Goal: Transaction & Acquisition: Purchase product/service

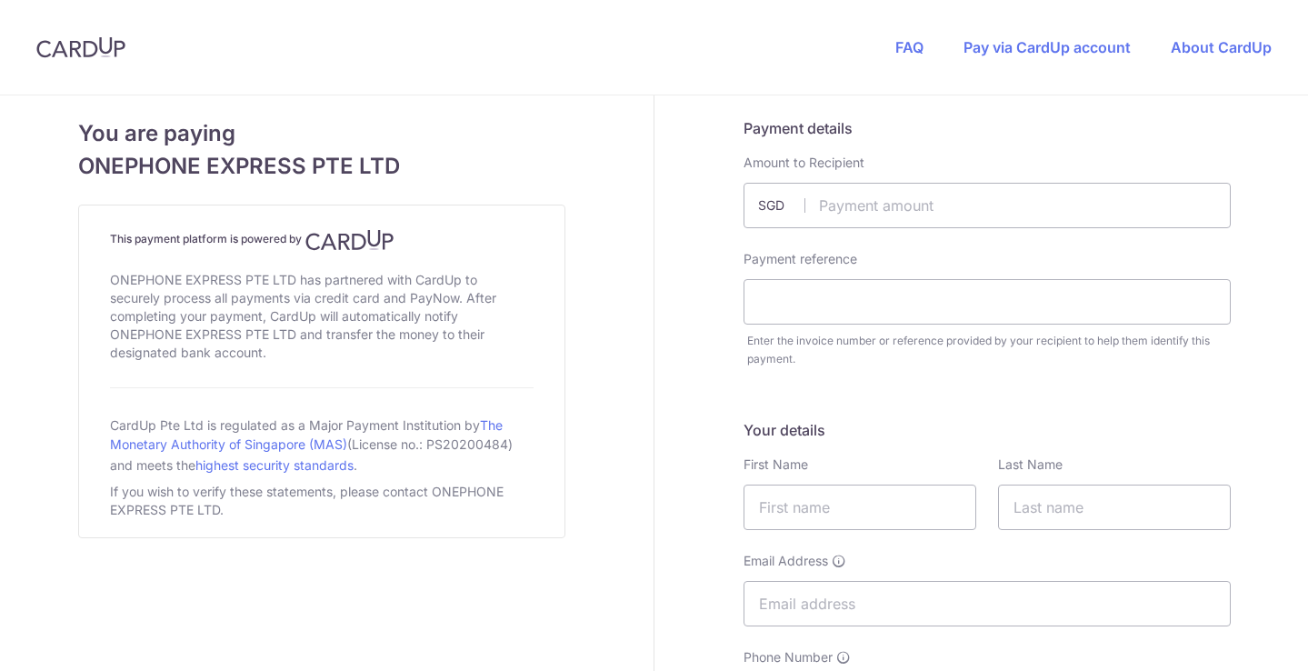
click at [839, 204] on input "text" at bounding box center [986, 205] width 487 height 45
type input "1137.90"
type input "35230"
type input "[PERSON_NAME]"
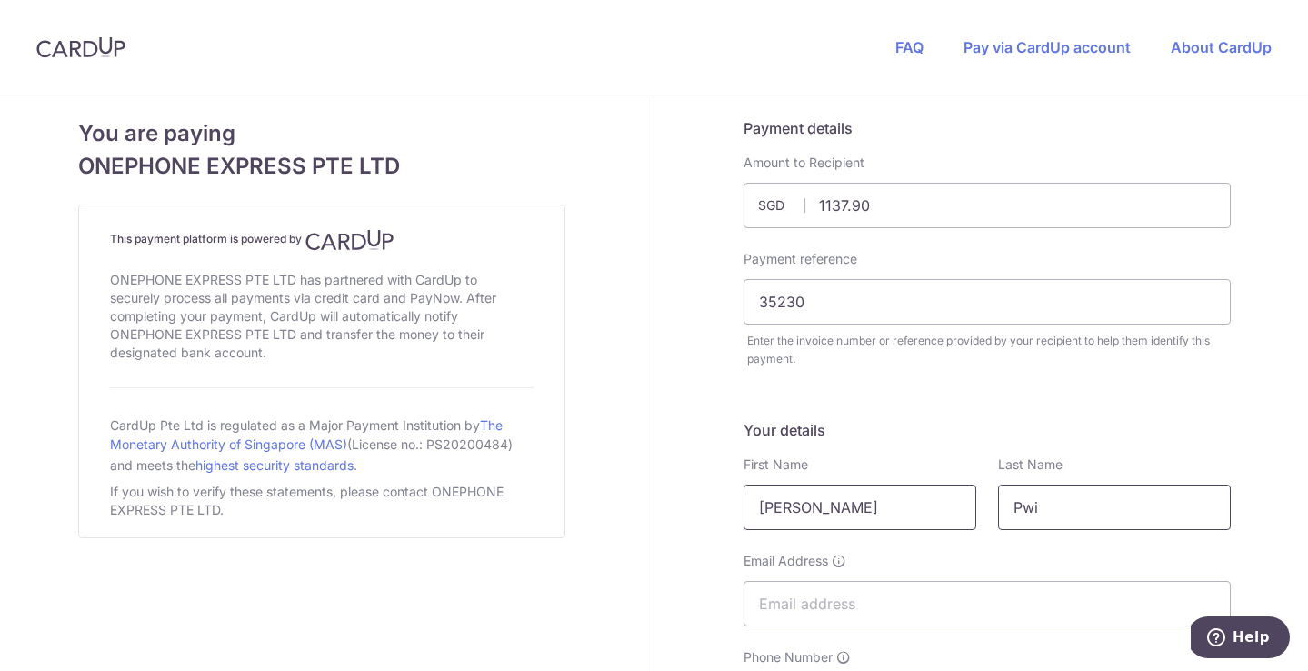
type input "Pwi"
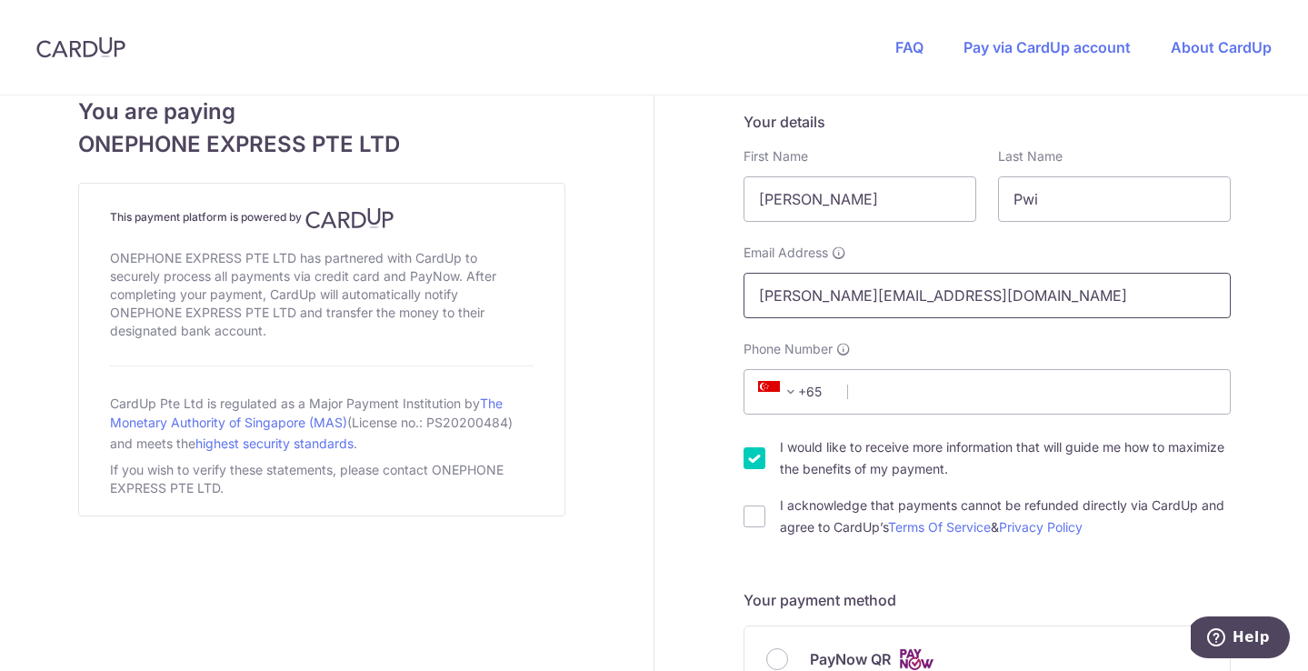
scroll to position [399, 0]
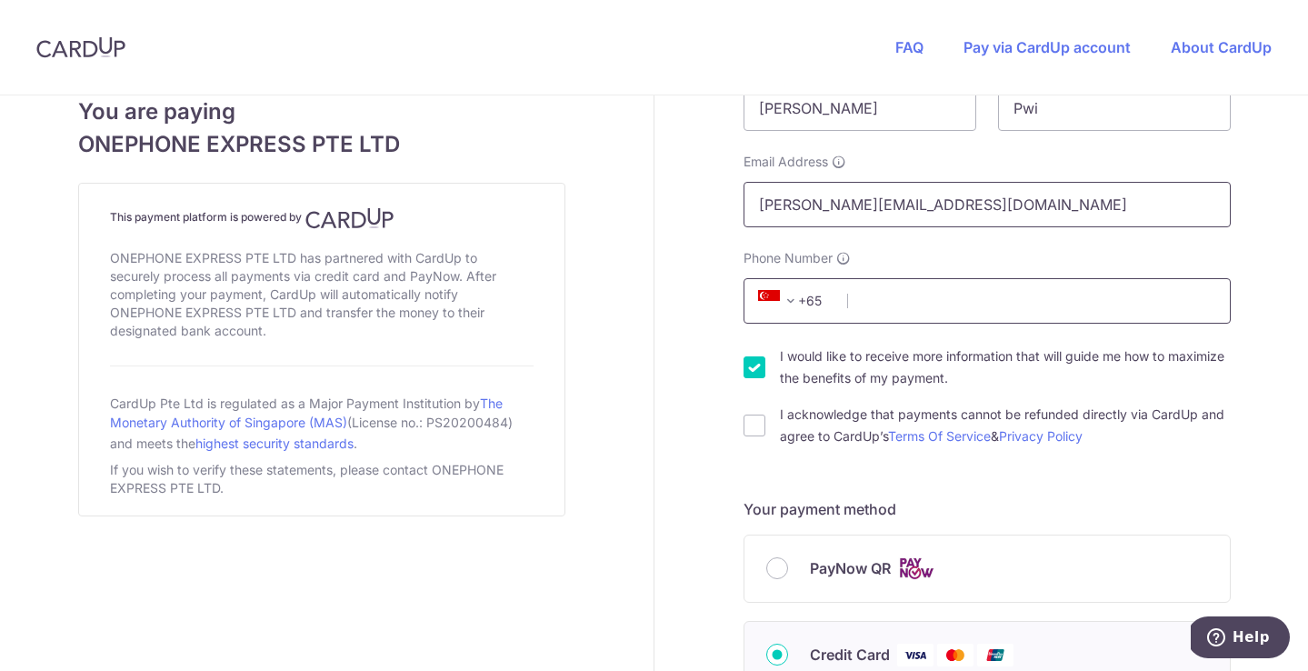
type input "[PERSON_NAME][EMAIL_ADDRESS][DOMAIN_NAME]"
type input "91991959"
click at [756, 434] on input "I acknowledge that payments cannot be refunded directly via CardUp and agree to…" at bounding box center [754, 425] width 22 height 22
checkbox input "true"
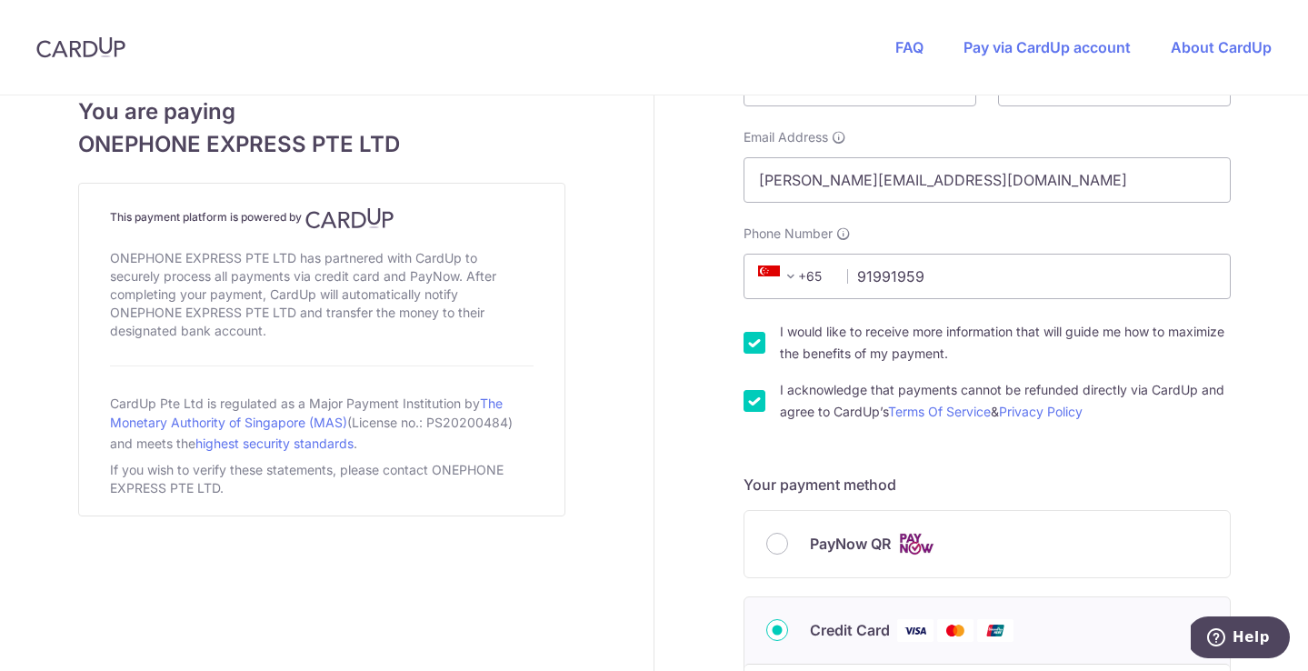
scroll to position [512, 0]
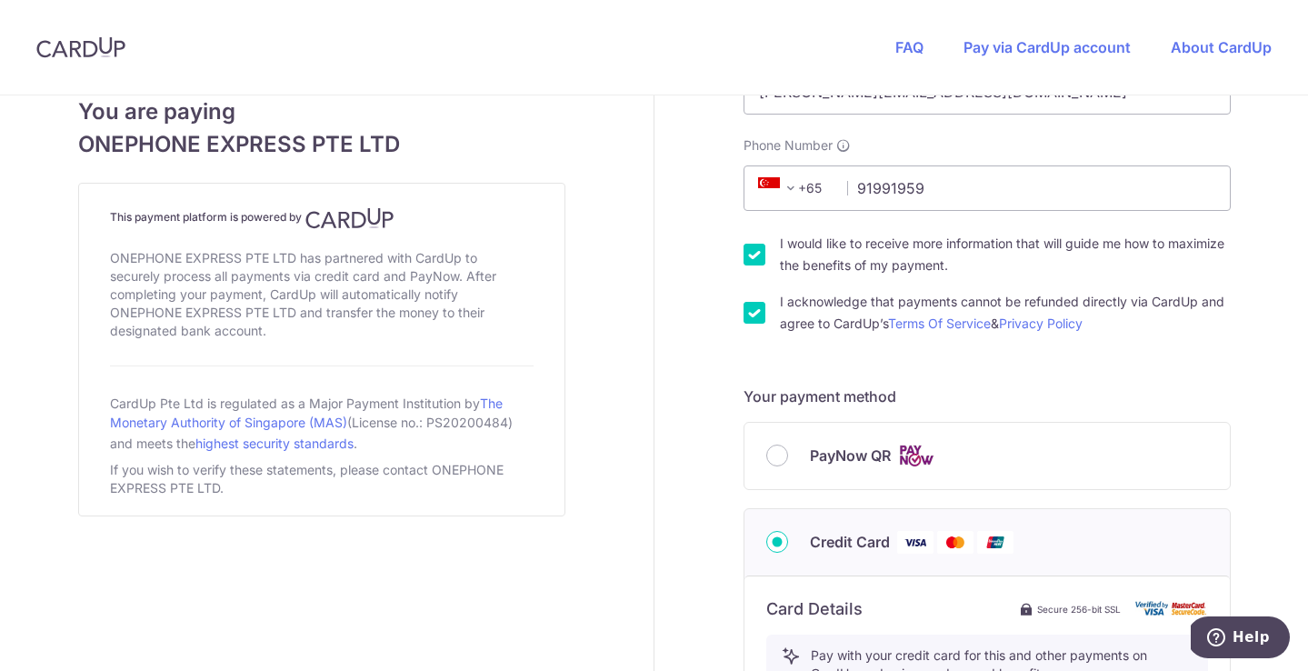
click at [763, 253] on input "I would like to receive more information that will guide me how to maximize the…" at bounding box center [754, 255] width 22 height 22
checkbox input "false"
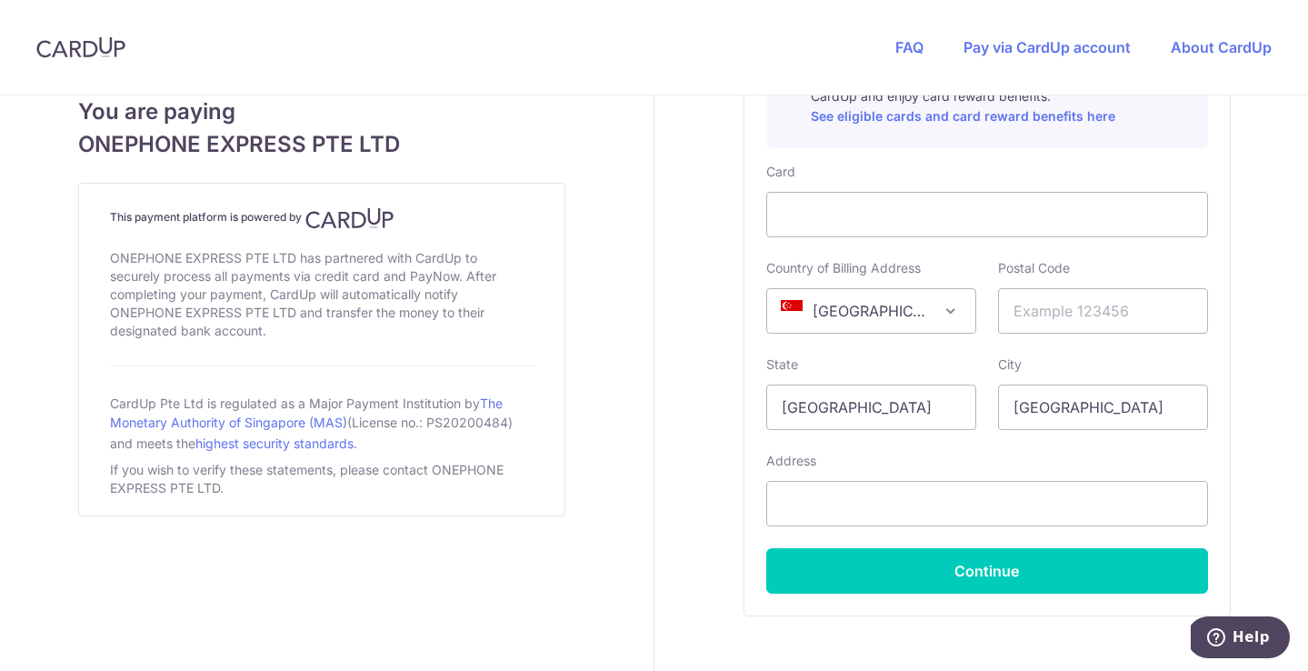
scroll to position [1094, 0]
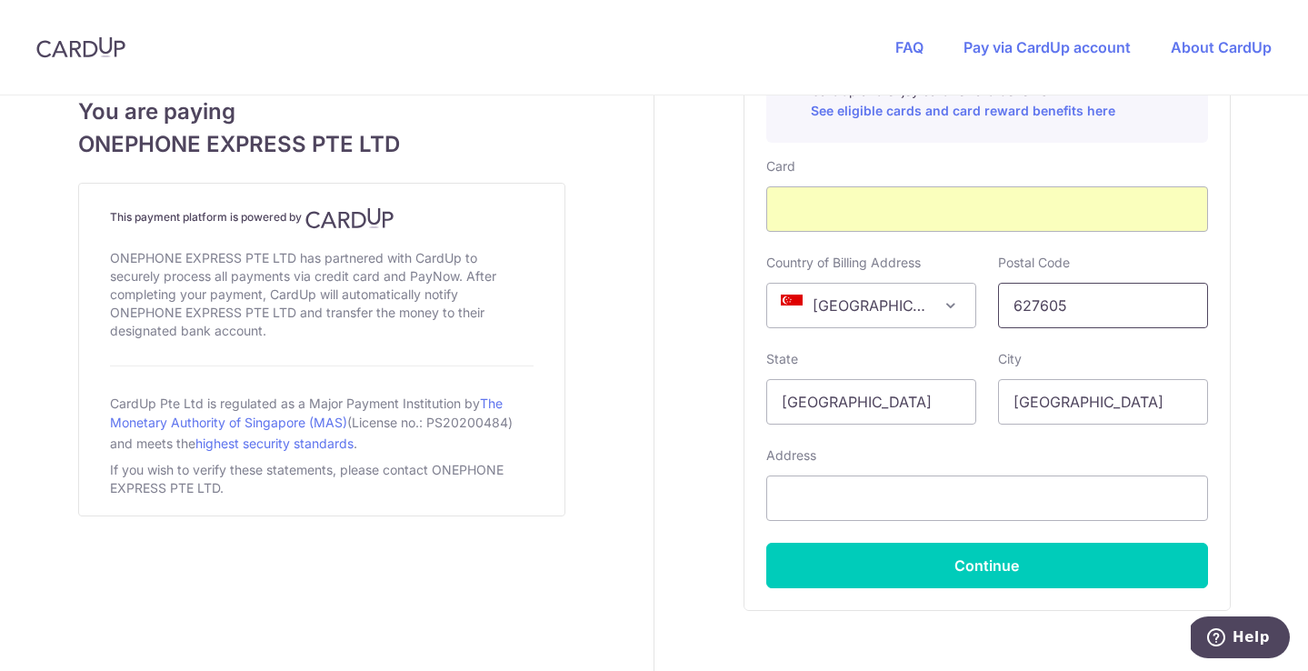
type input "627605"
click at [901, 446] on div "Address" at bounding box center [987, 483] width 442 height 75
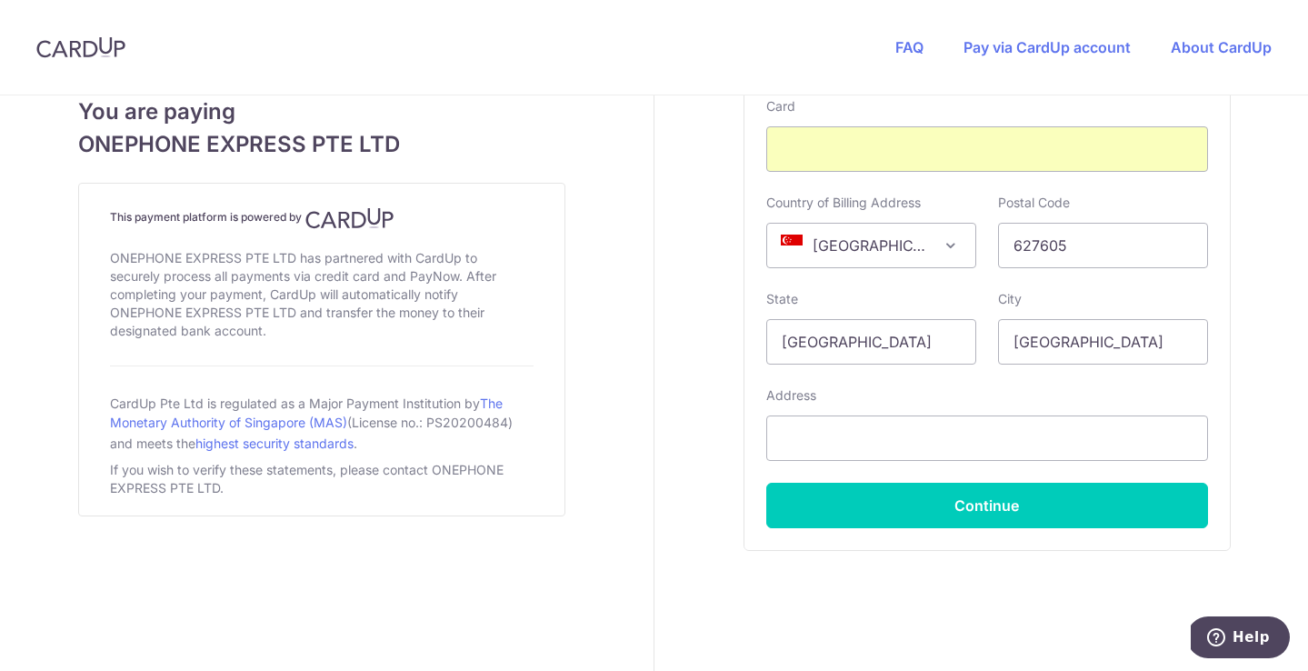
scroll to position [1178, 0]
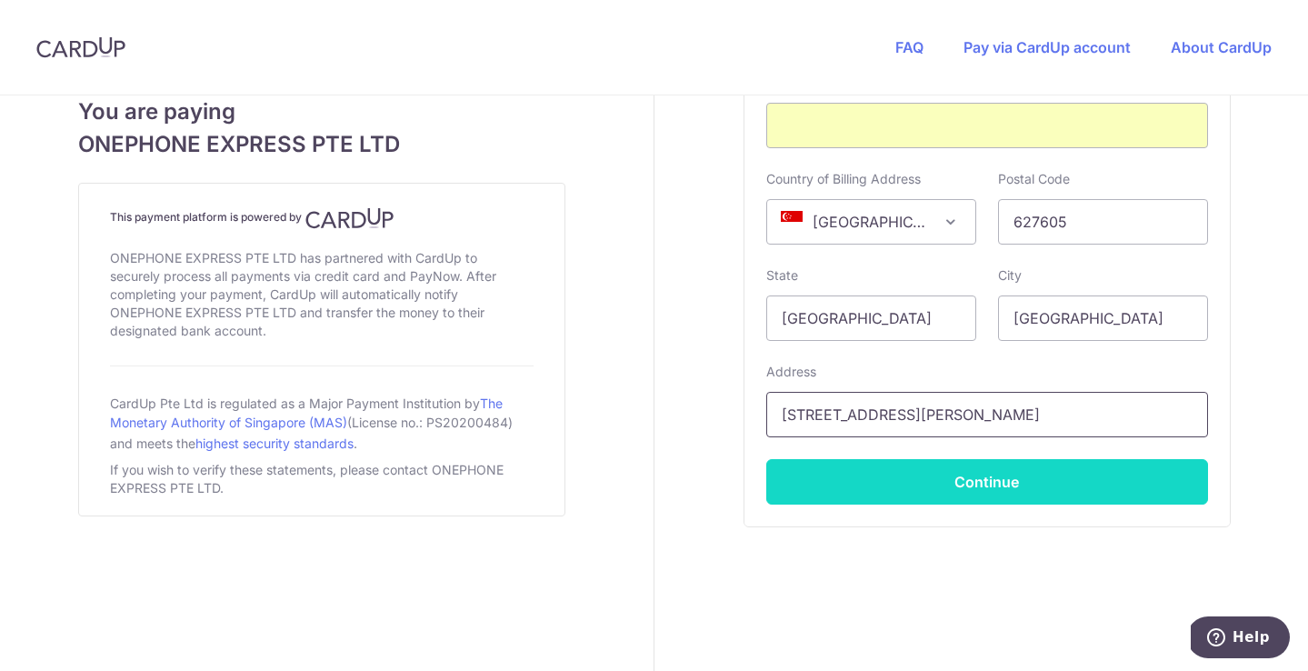
type input "1 Soon Lee Street, #04-40 Pioneer Centre"
click at [889, 491] on button "Continue" at bounding box center [987, 481] width 442 height 45
type input "**** 9291"
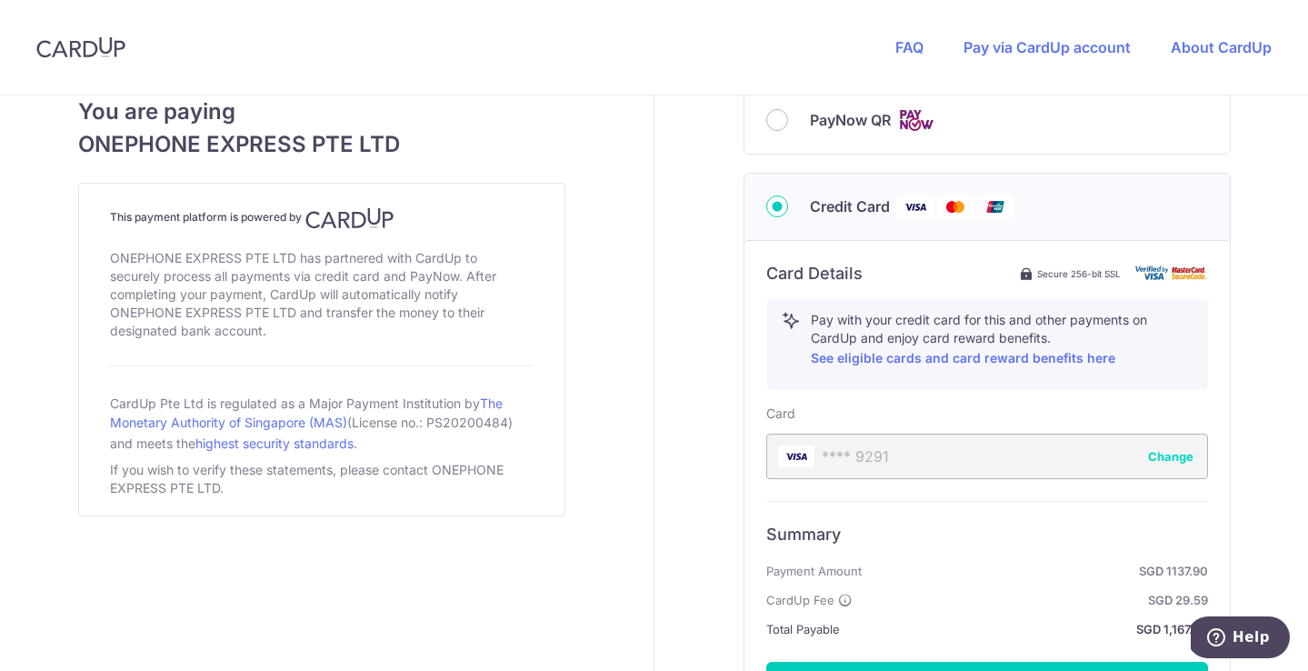
scroll to position [856, 0]
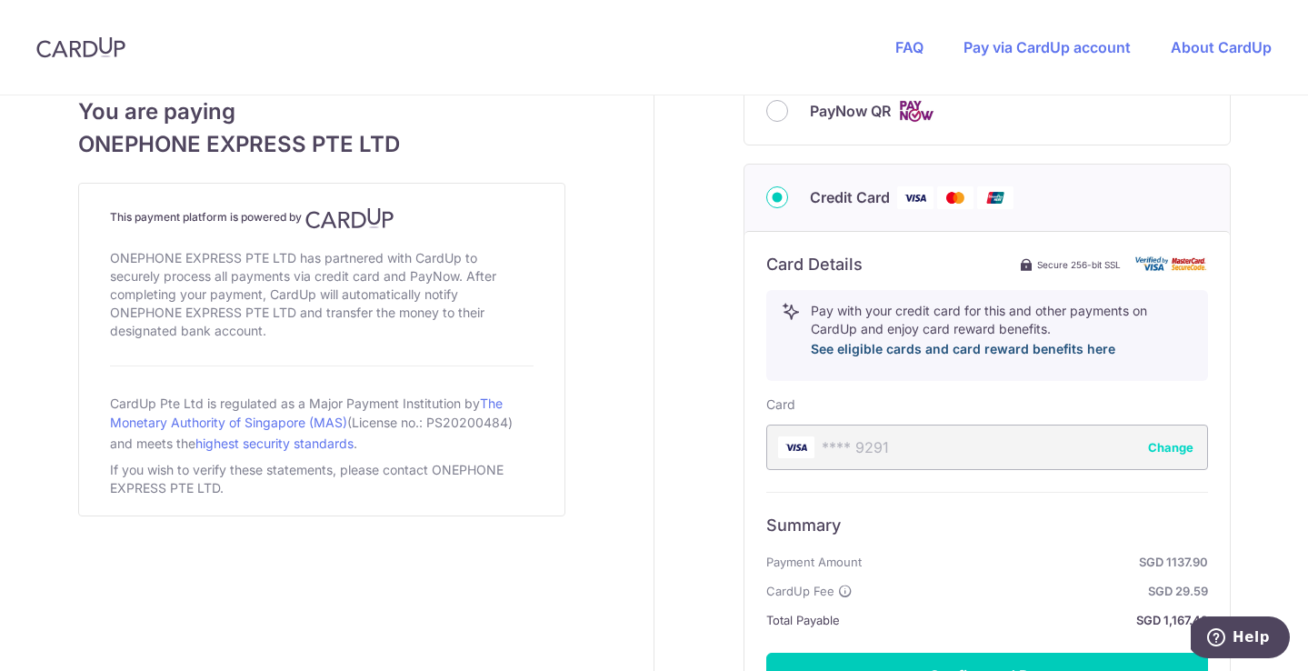
click at [906, 353] on link "See eligible cards and card reward benefits here" at bounding box center [963, 348] width 304 height 15
click at [617, 372] on div "You are paying ONEPHONE EXPRESS PTE LTD This payment platform is powered by ONE…" at bounding box center [321, 57] width 664 height 1636
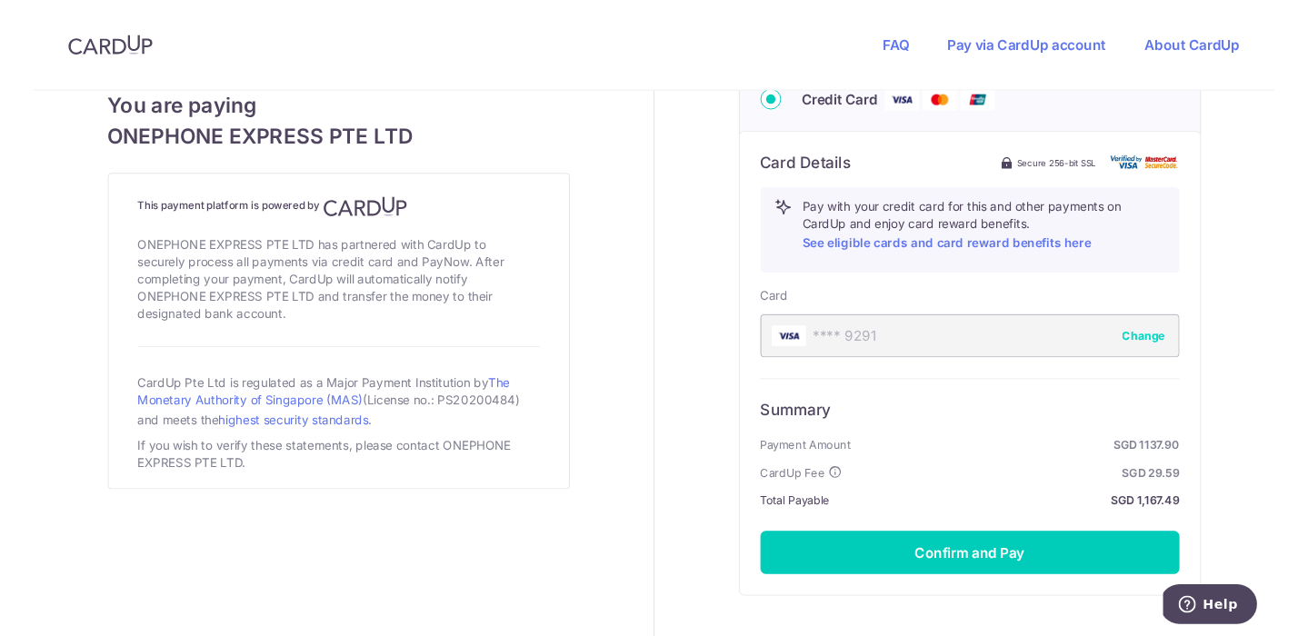
scroll to position [951, 0]
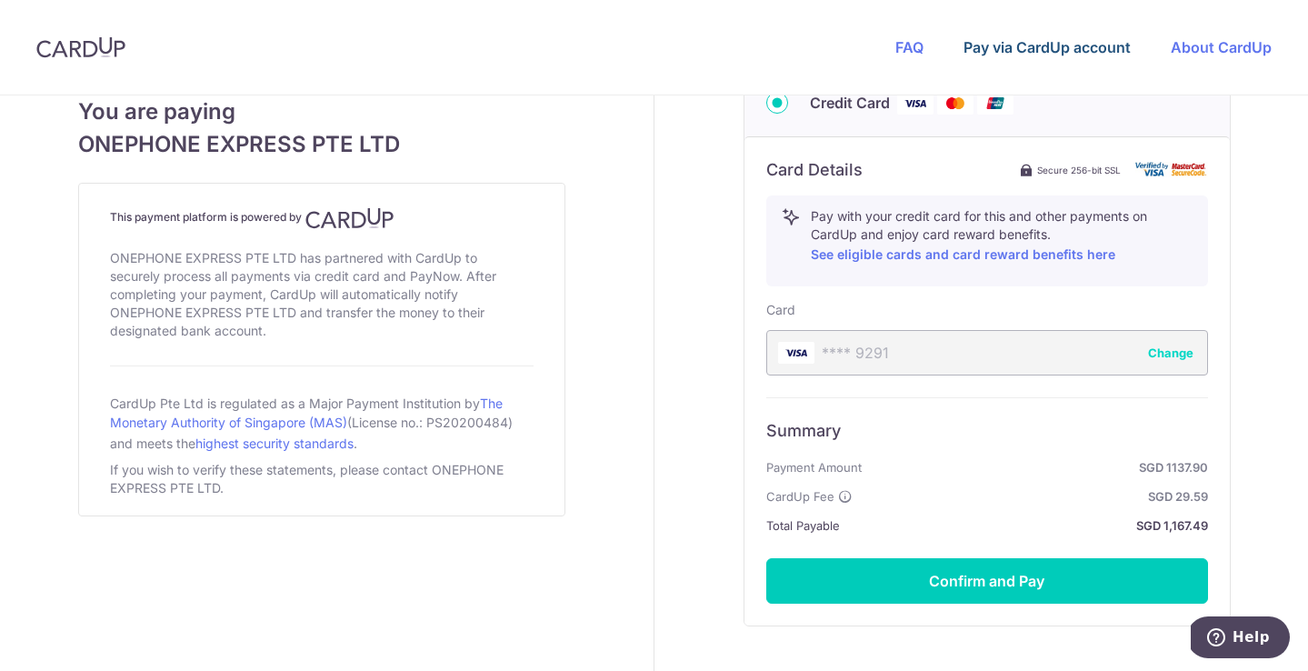
click at [1026, 47] on link "Pay via CardUp account" at bounding box center [1046, 47] width 167 height 18
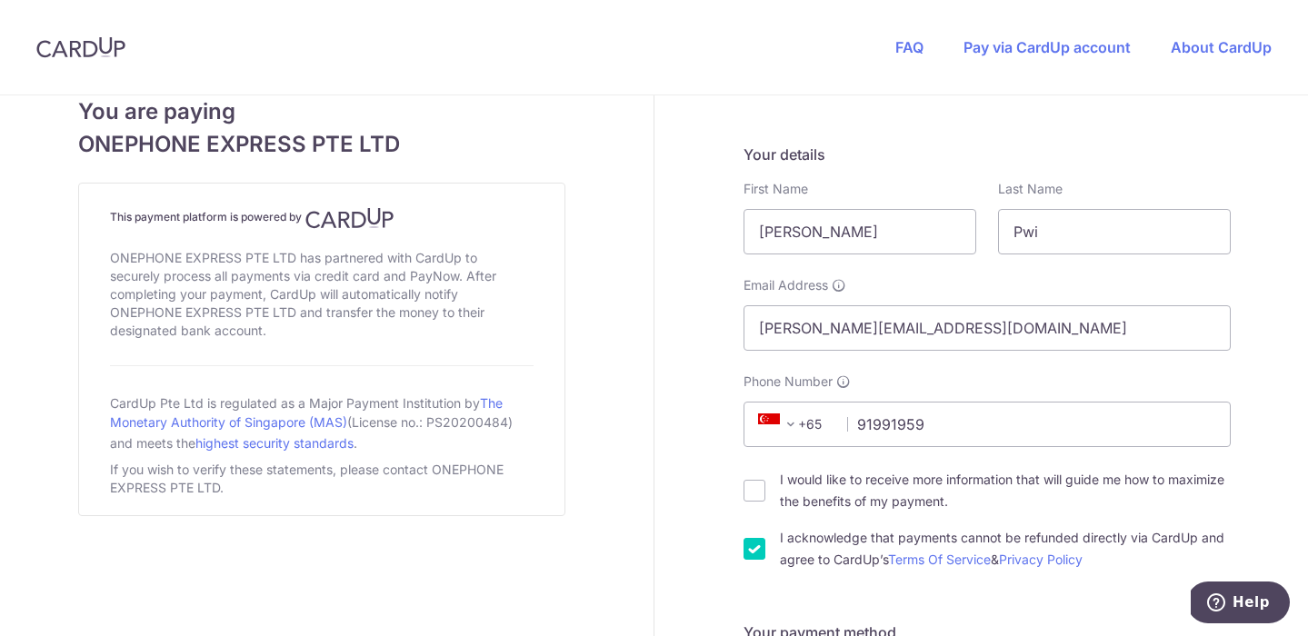
scroll to position [268, 0]
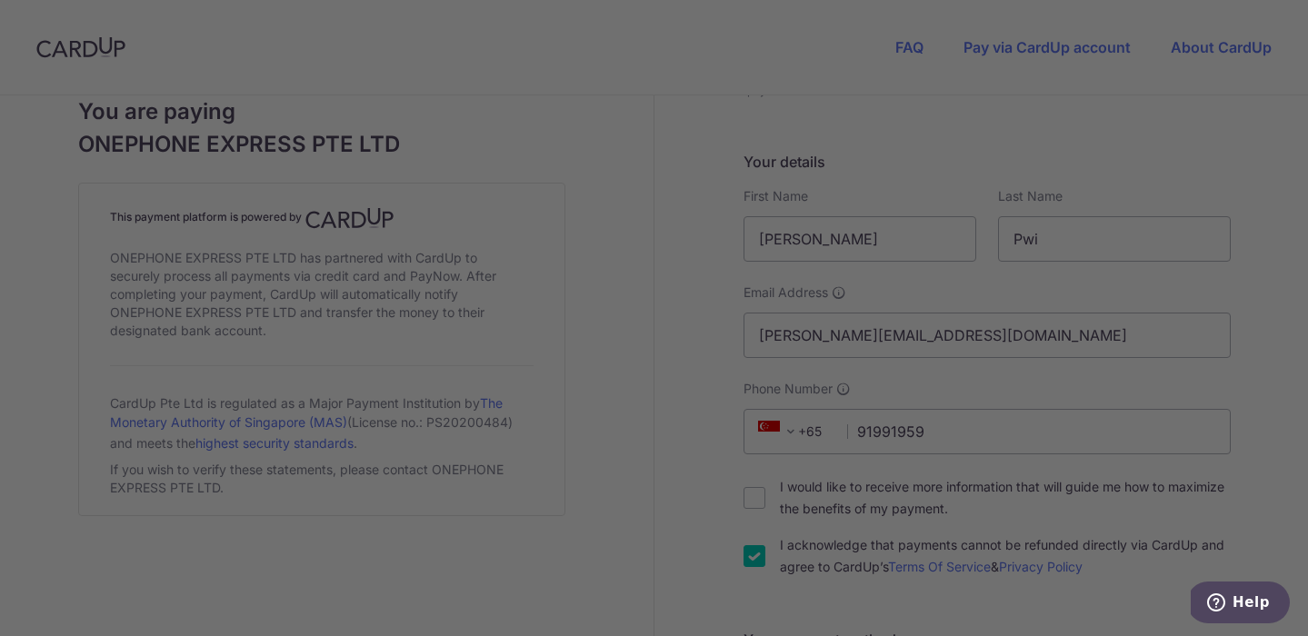
click at [1108, 446] on div at bounding box center [660, 321] width 1320 height 642
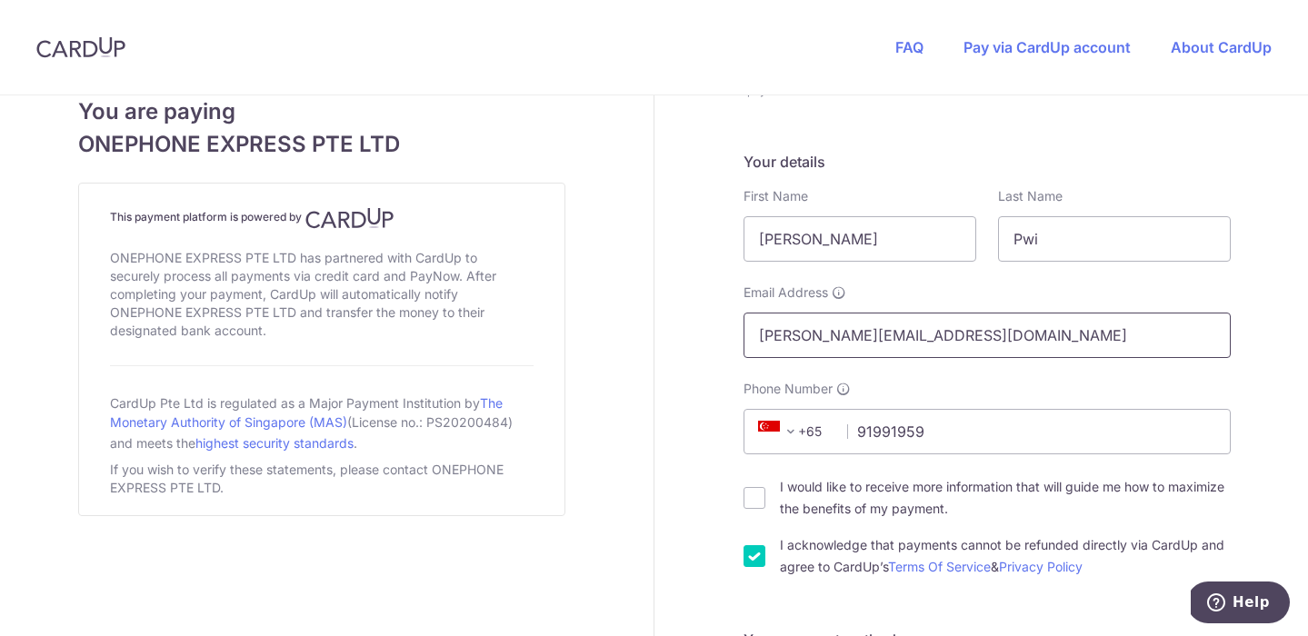
click at [800, 339] on input "adrian.pwi@tws.sg" at bounding box center [986, 335] width 487 height 45
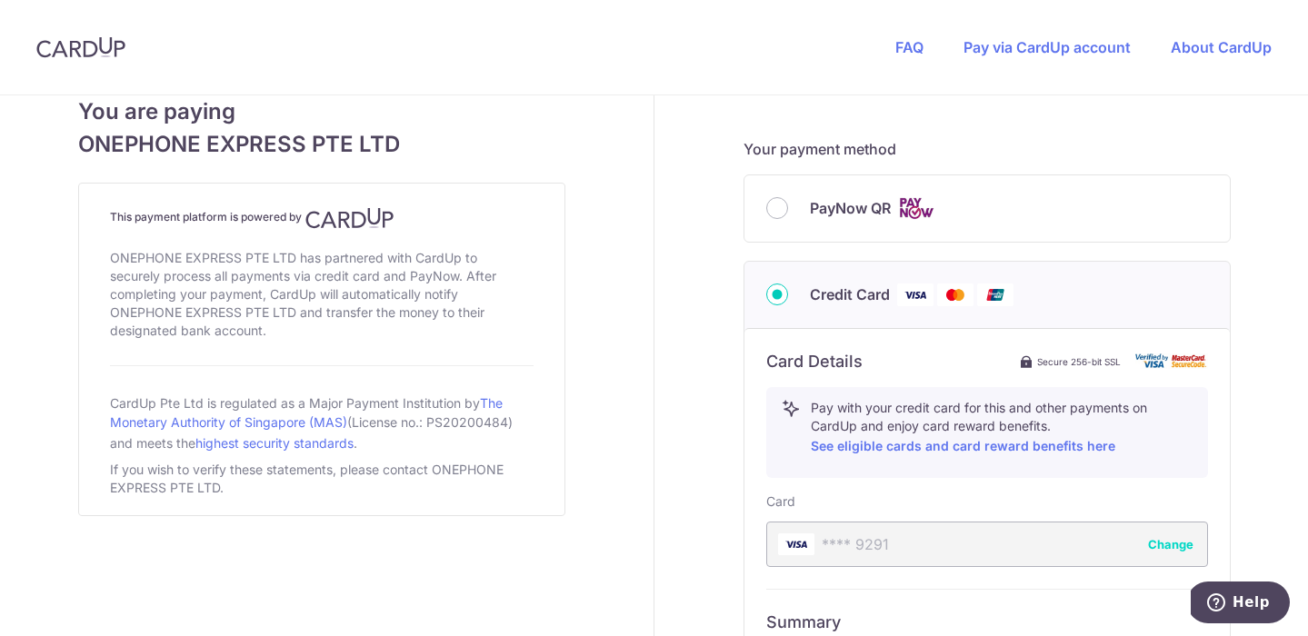
scroll to position [786, 0]
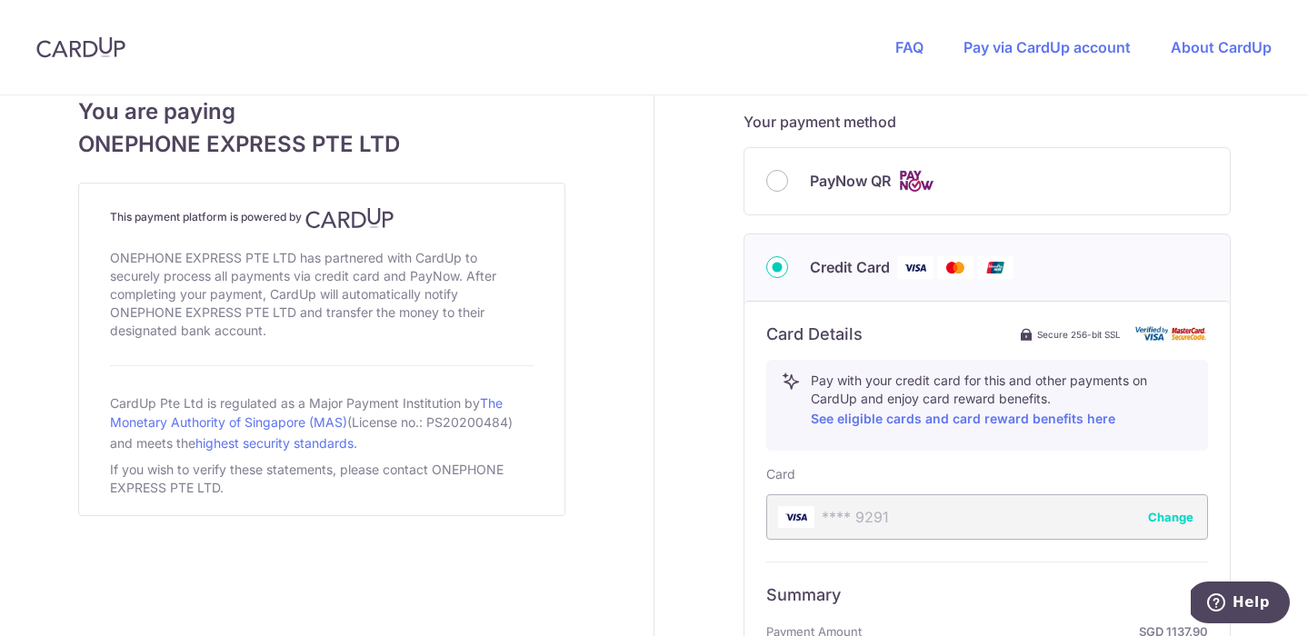
type input "[EMAIL_ADDRESS][DOMAIN_NAME]"
click at [779, 269] on input "Credit Card" at bounding box center [777, 267] width 22 height 22
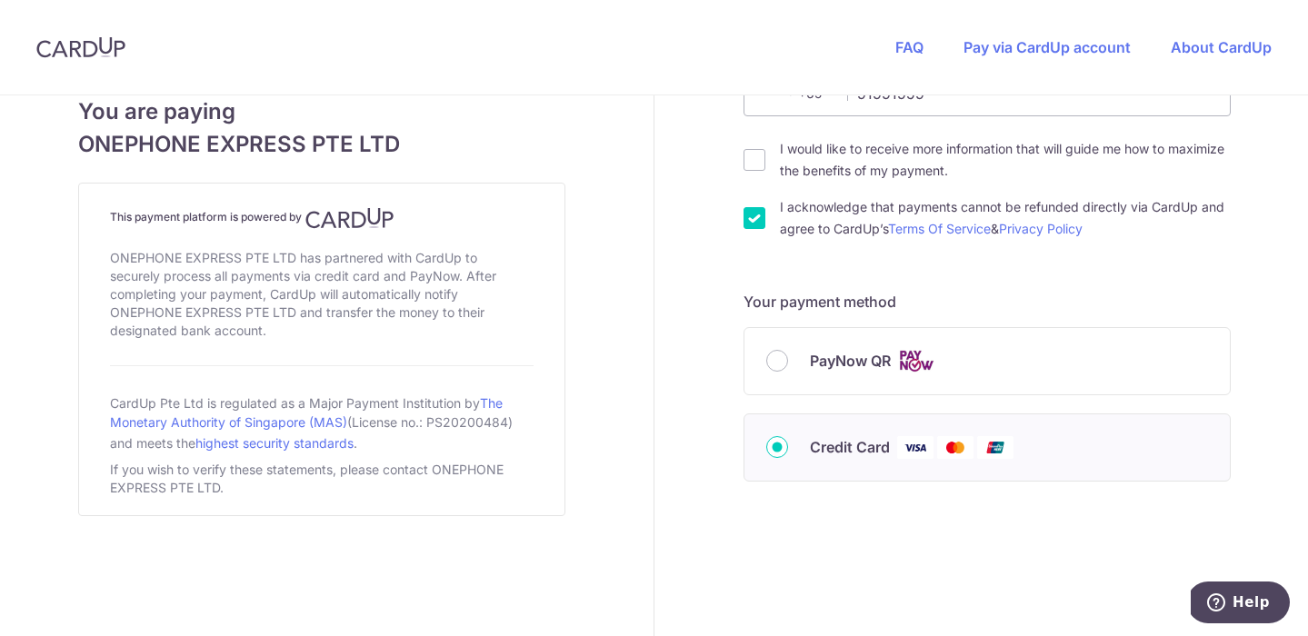
scroll to position [606, 0]
click at [778, 453] on input "Credit Card" at bounding box center [777, 447] width 22 height 22
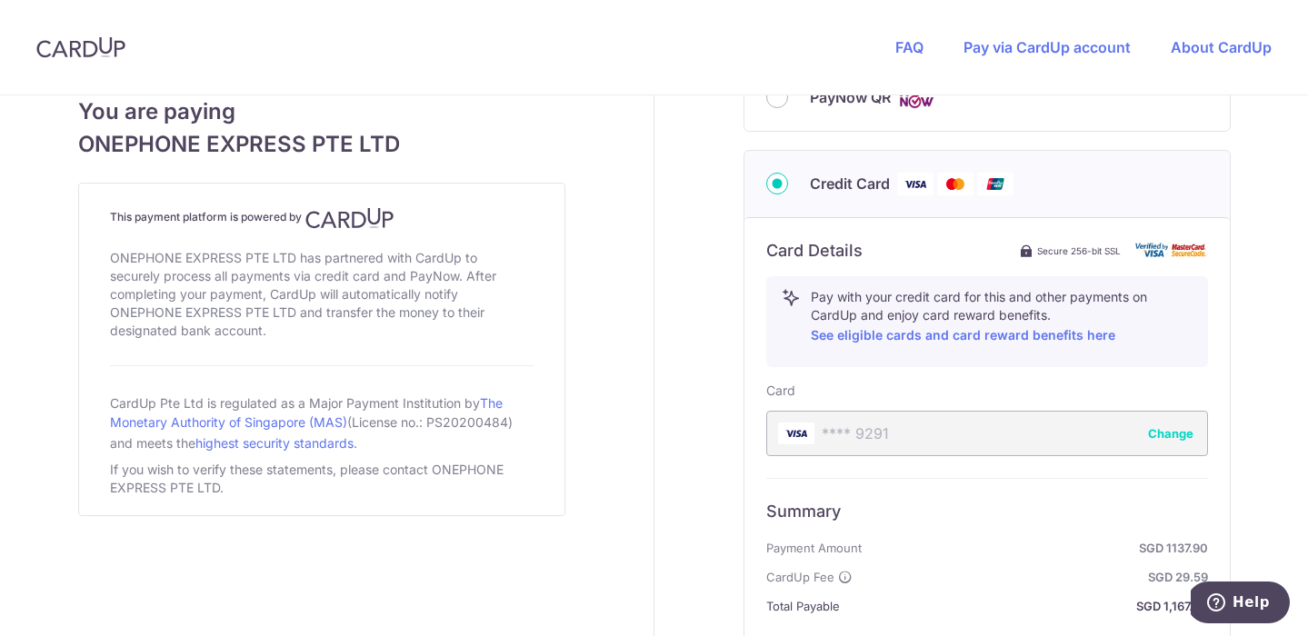
scroll to position [913, 0]
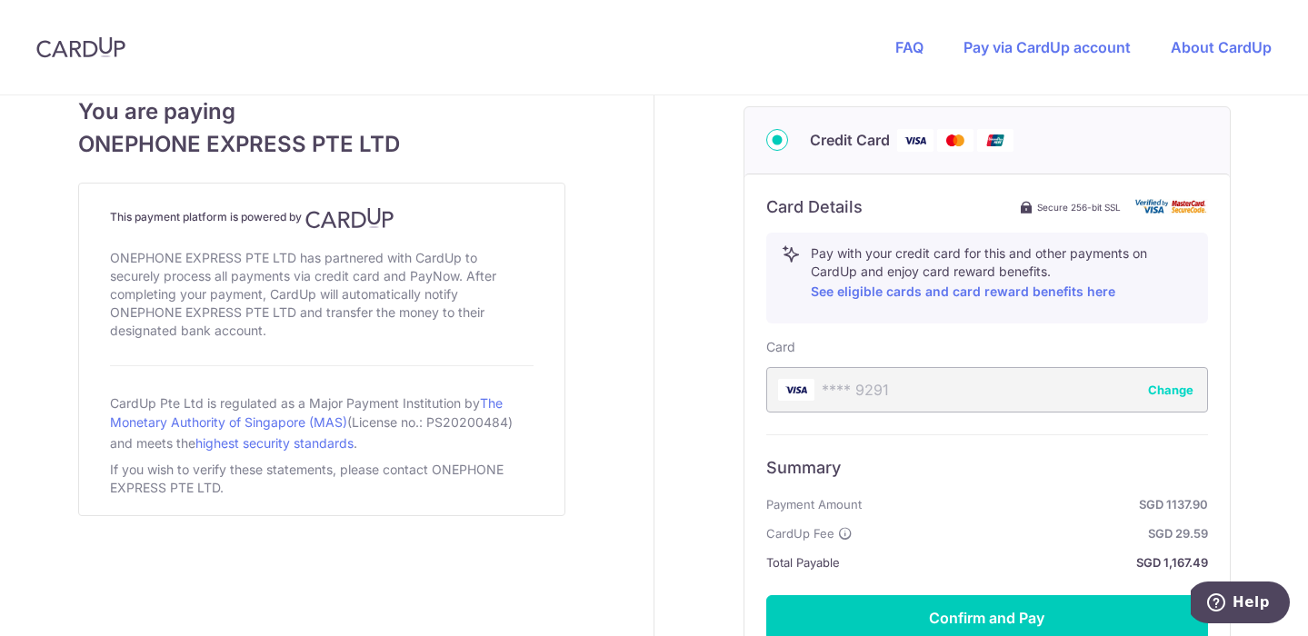
click at [880, 385] on div "**** 9291 Change" at bounding box center [987, 389] width 442 height 45
click at [1167, 391] on button "Change" at bounding box center [1170, 390] width 45 height 18
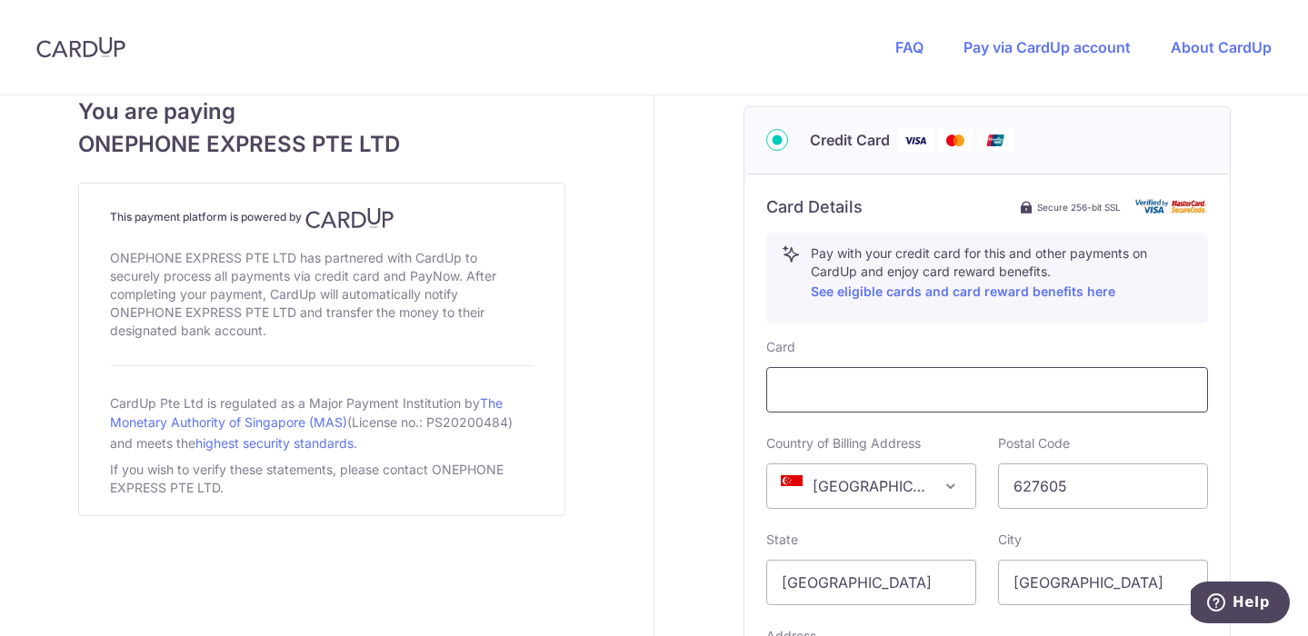
click at [905, 410] on div at bounding box center [987, 389] width 442 height 45
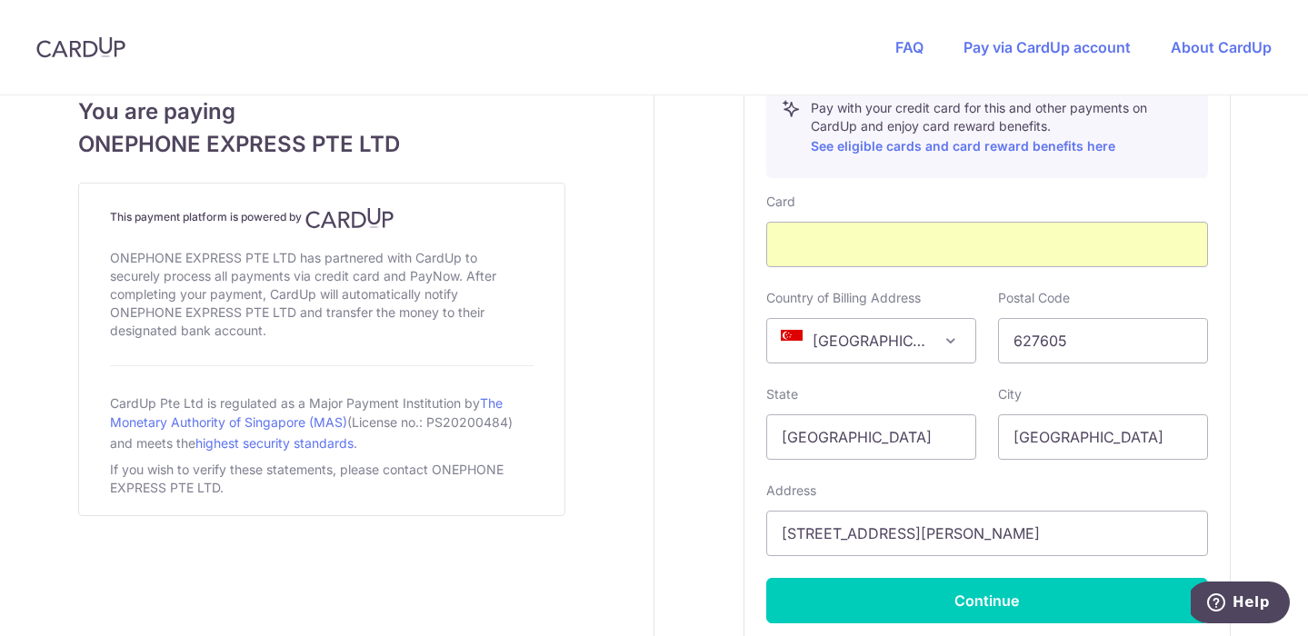
scroll to position [1159, 0]
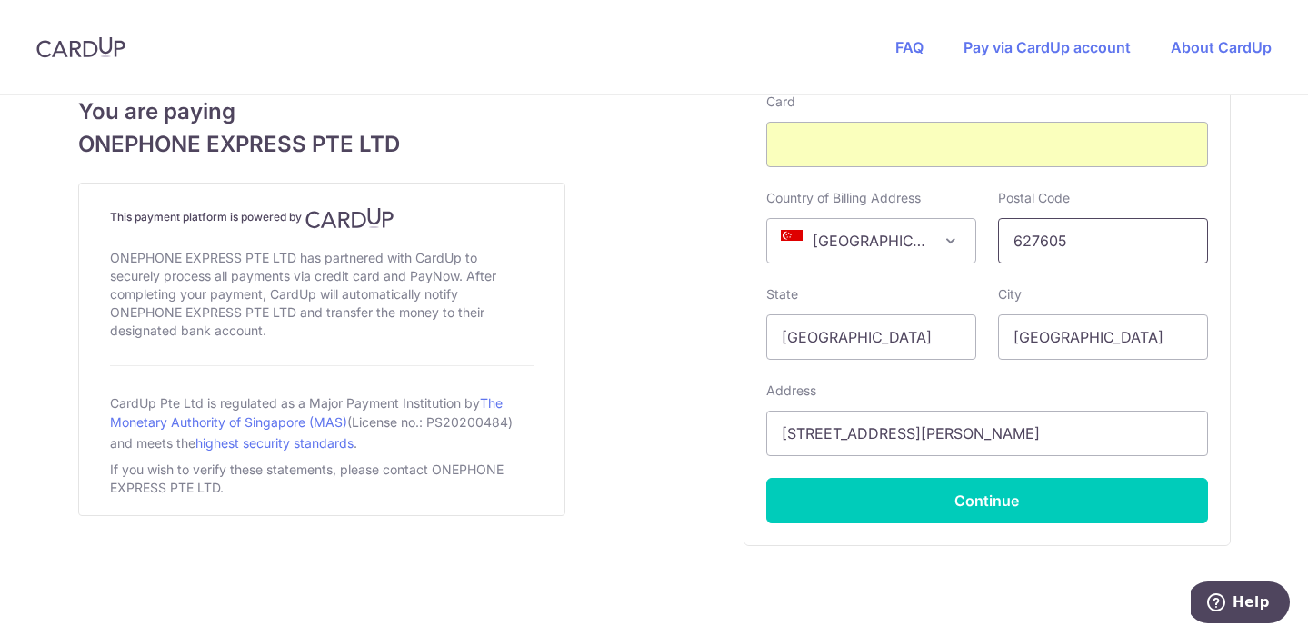
click at [1062, 237] on input "627605" at bounding box center [1103, 240] width 210 height 45
type input "731183"
click at [821, 444] on input "1 Soon Lee Street, #04-40 Pioneer Centre" at bounding box center [987, 433] width 442 height 45
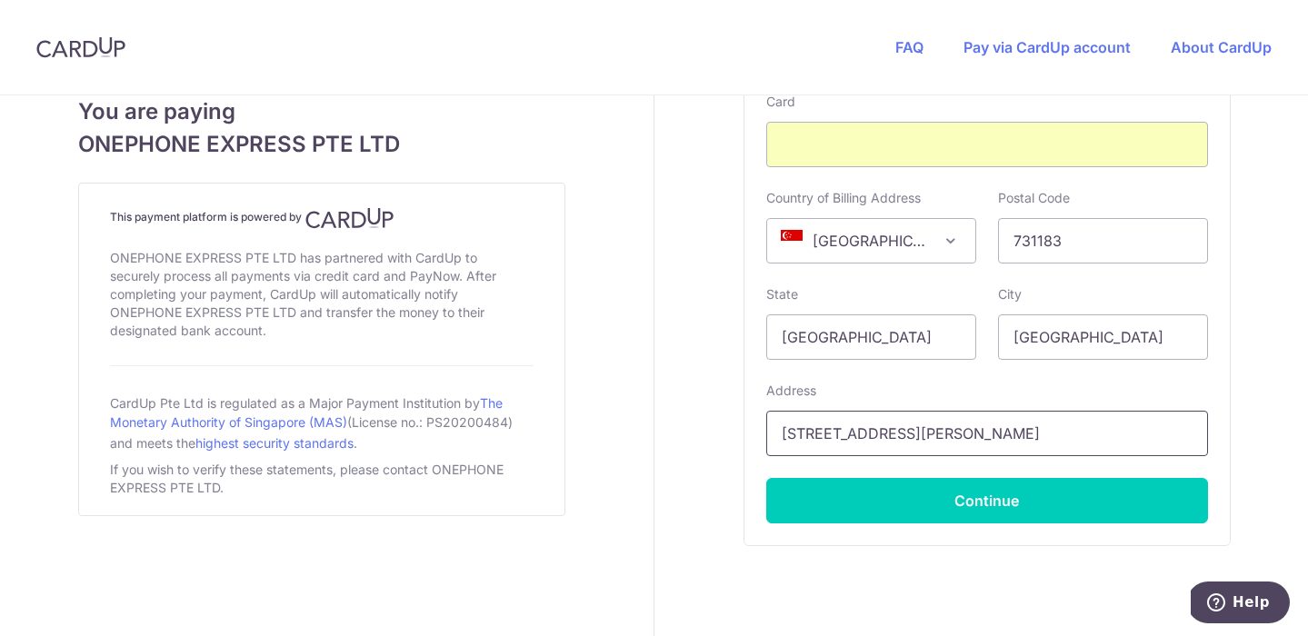
click at [821, 444] on input "1 Soon Lee Street, #04-40 Pioneer Centre" at bounding box center [987, 433] width 442 height 45
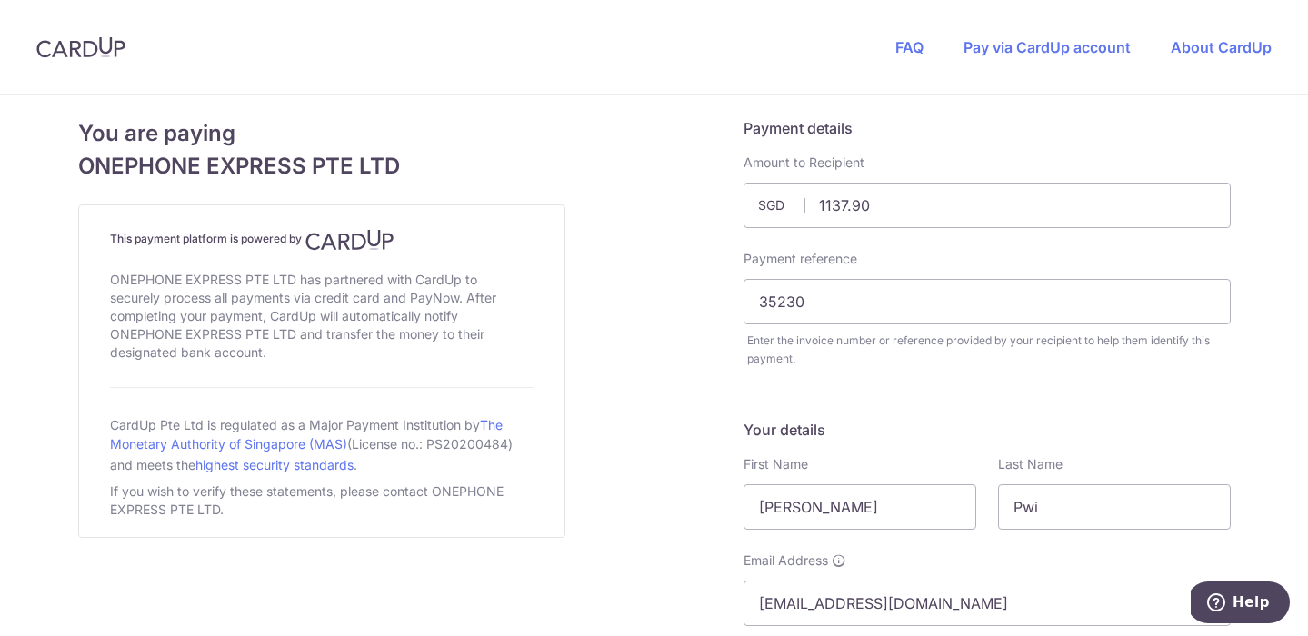
scroll to position [0, 0]
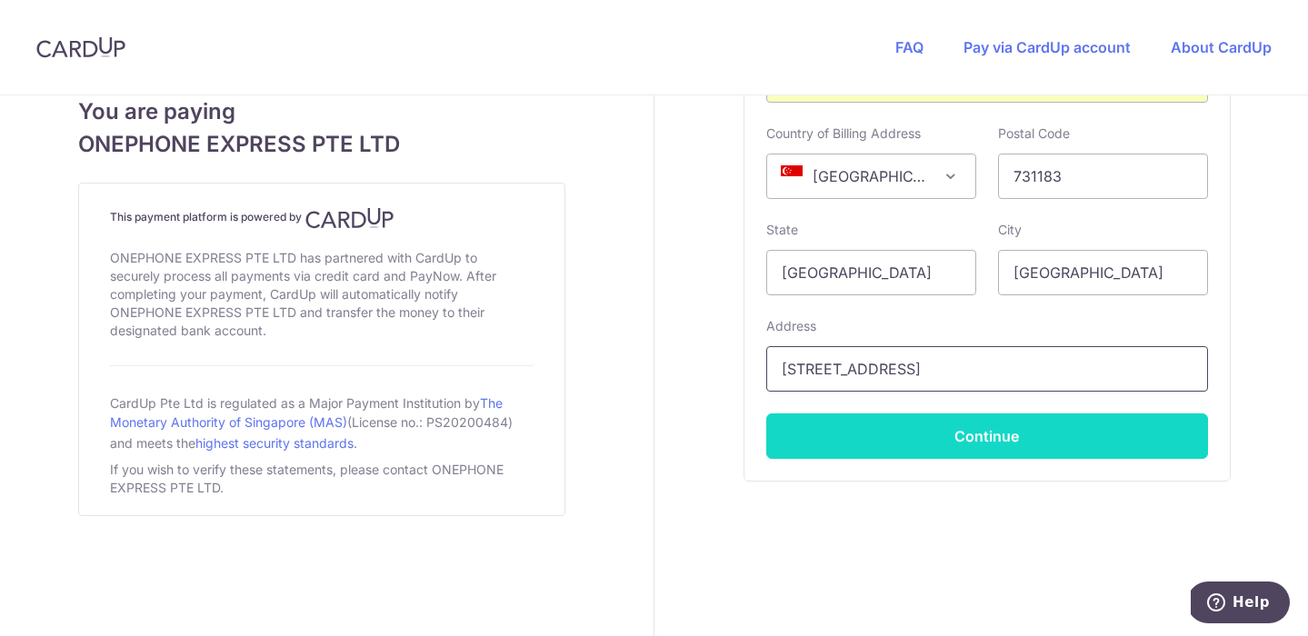
type input "183A Woodlands Street 13, #25-635"
click at [959, 433] on button "Continue" at bounding box center [987, 435] width 442 height 45
type input "**** 9713"
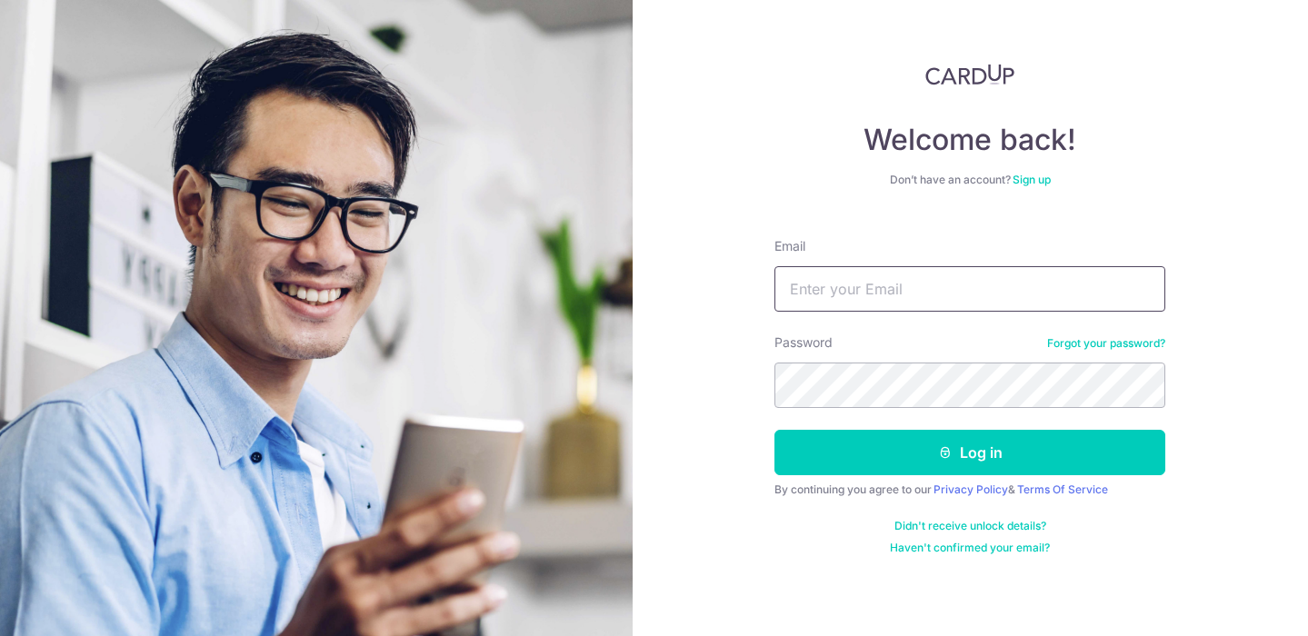
click at [808, 281] on input "Email" at bounding box center [969, 288] width 391 height 45
type input "[EMAIL_ADDRESS][DOMAIN_NAME]"
click at [970, 453] on button "Log in" at bounding box center [969, 452] width 391 height 45
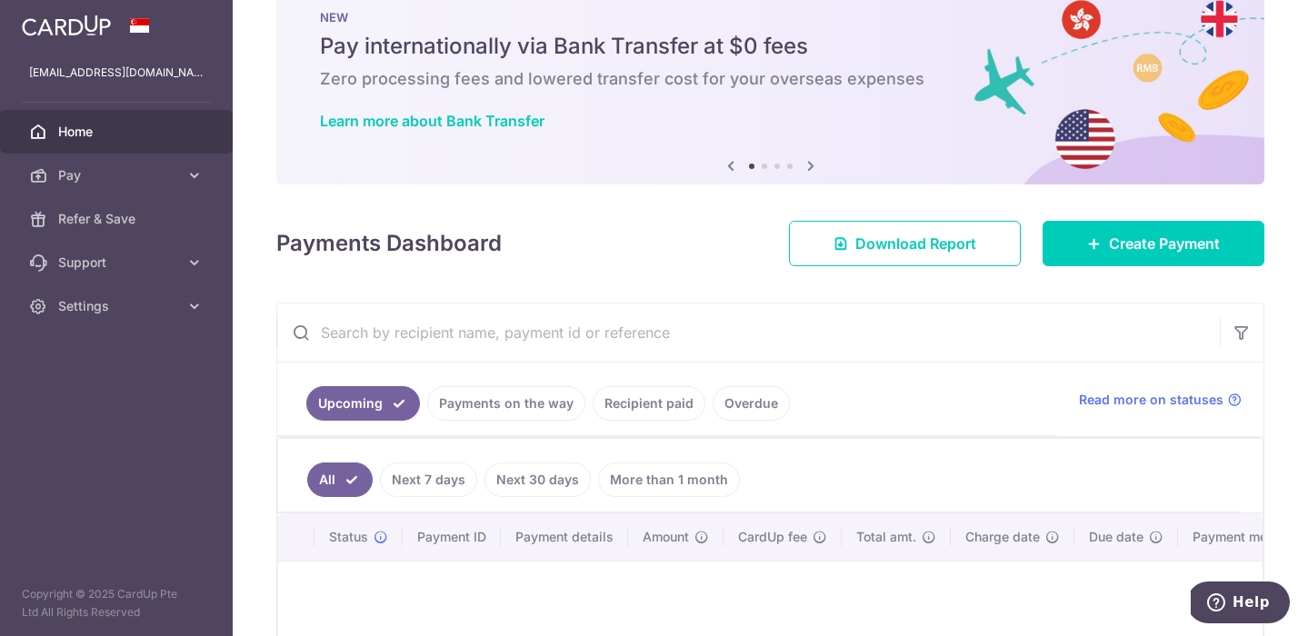
scroll to position [58, 0]
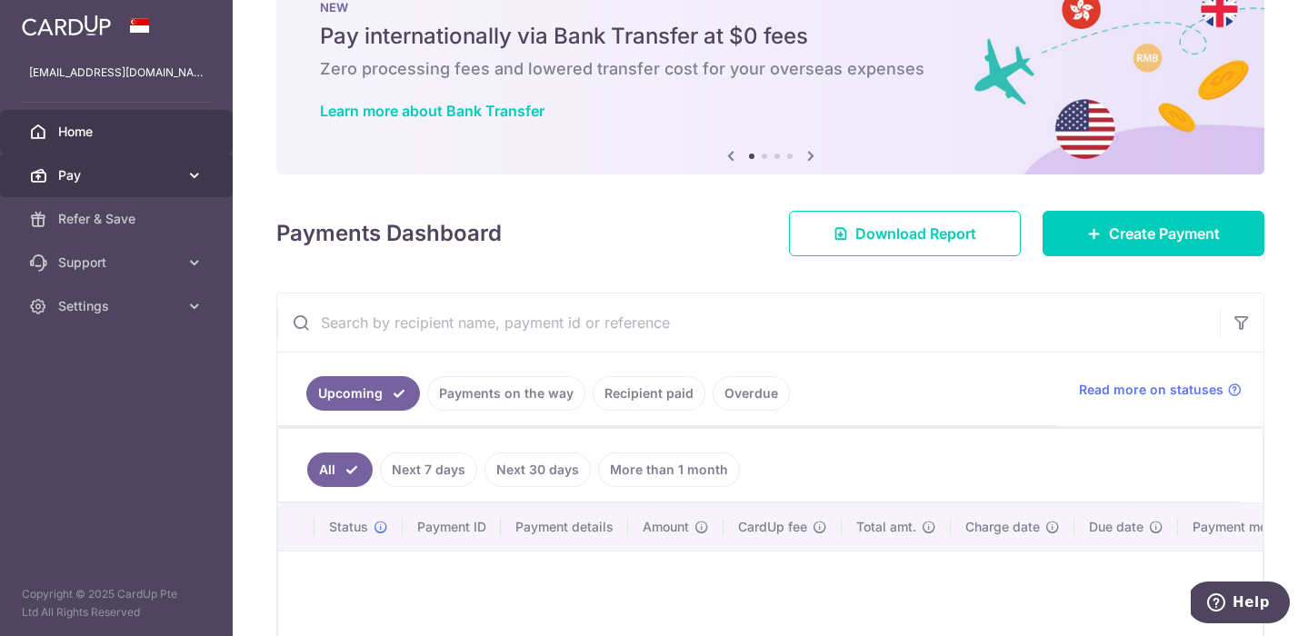
click at [191, 177] on icon at bounding box center [194, 175] width 18 height 18
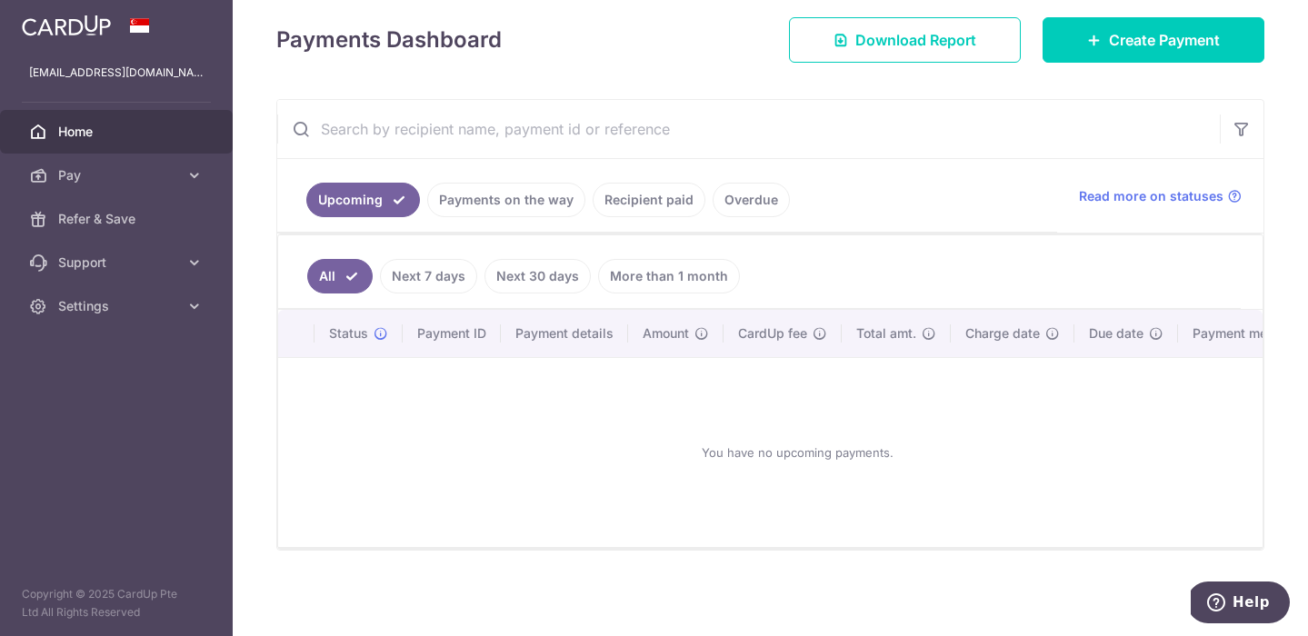
scroll to position [252, 0]
click at [115, 230] on link "Refer & Save" at bounding box center [116, 219] width 233 height 44
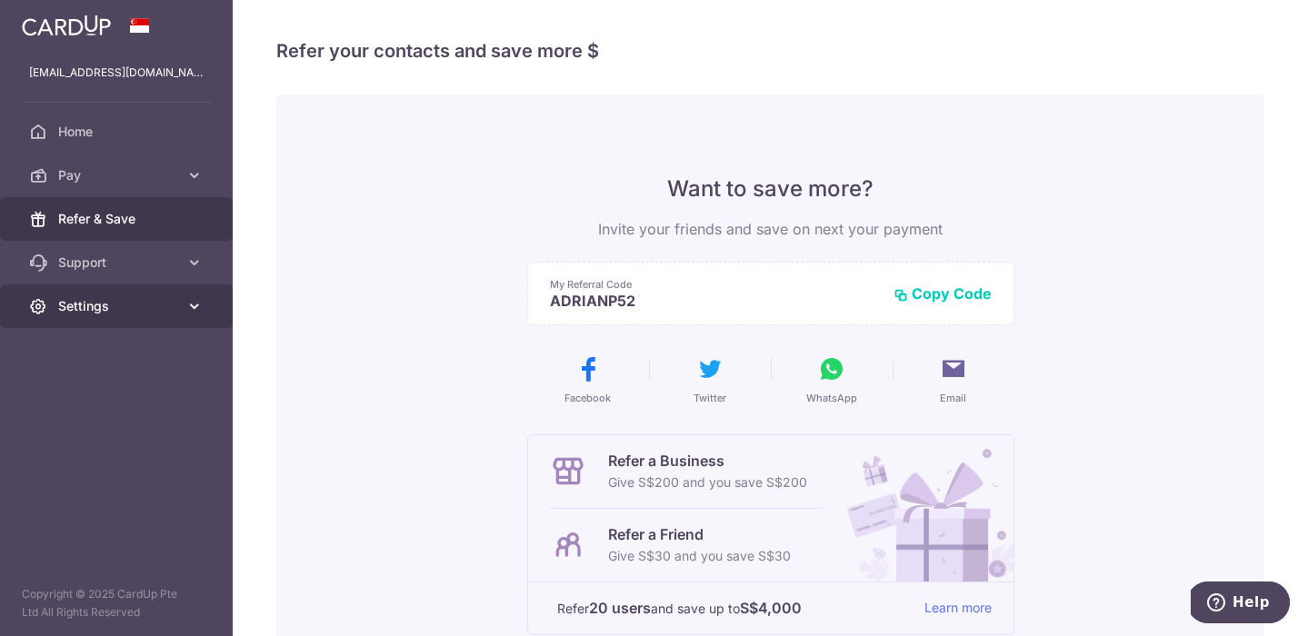
click at [102, 311] on span "Settings" at bounding box center [118, 306] width 120 height 18
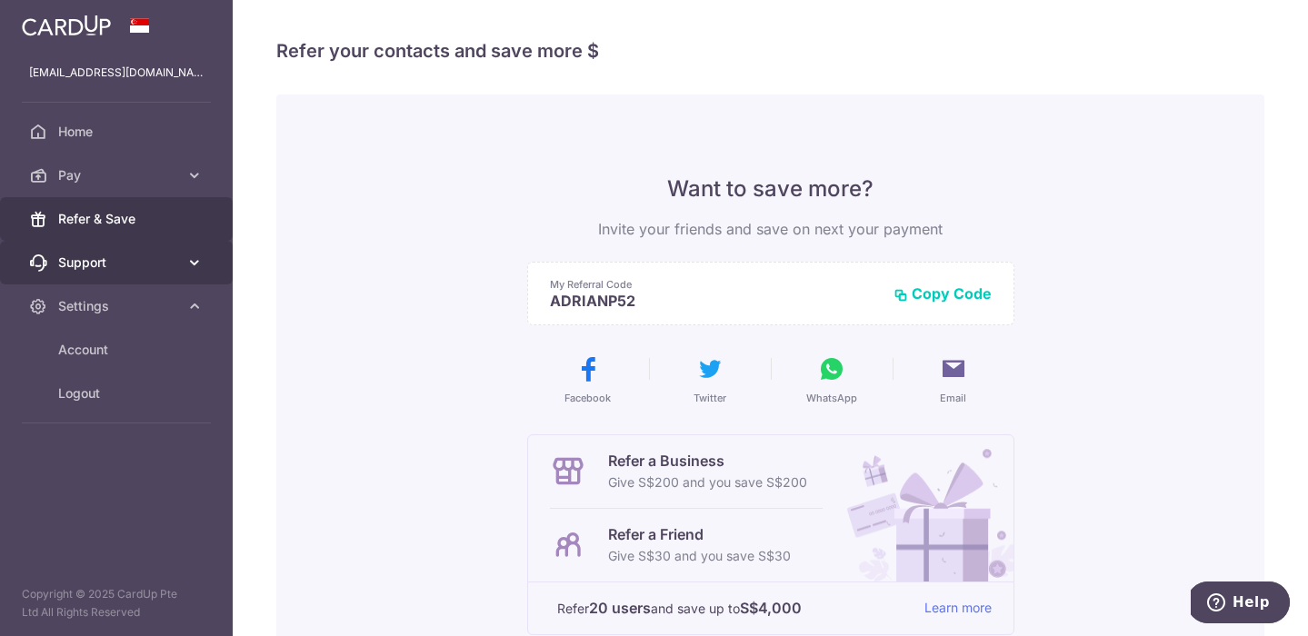
click at [125, 274] on link "Support" at bounding box center [116, 263] width 233 height 44
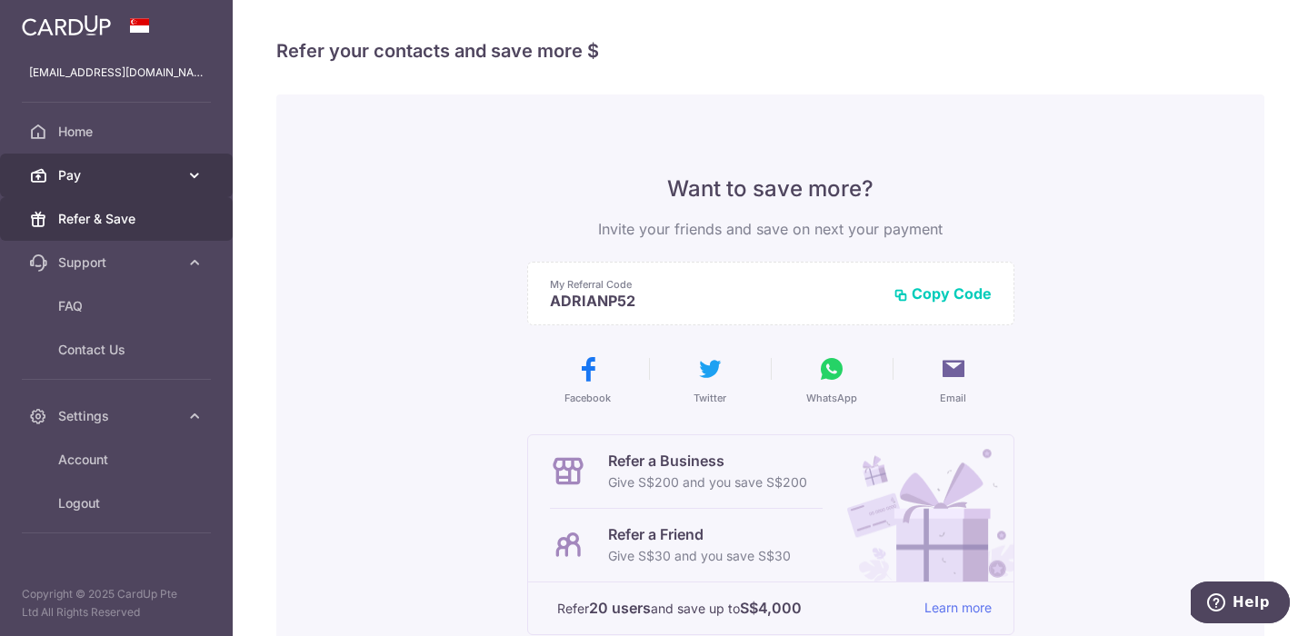
click at [98, 175] on span "Pay" at bounding box center [118, 175] width 120 height 18
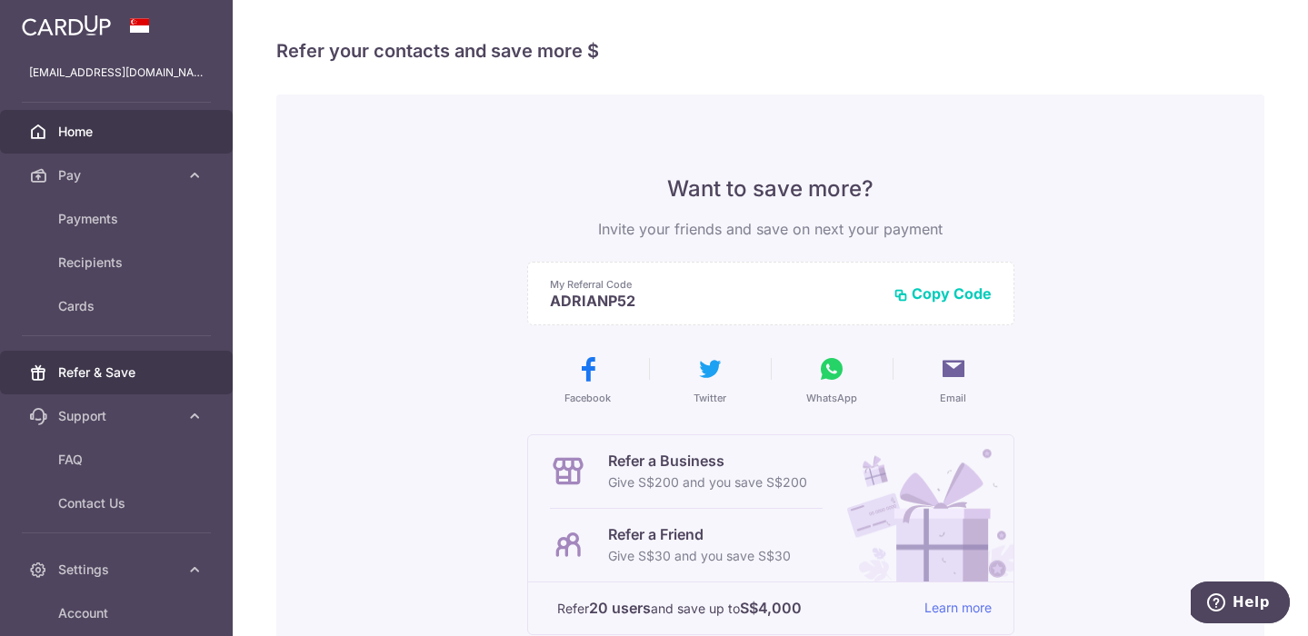
click at [98, 134] on span "Home" at bounding box center [118, 132] width 120 height 18
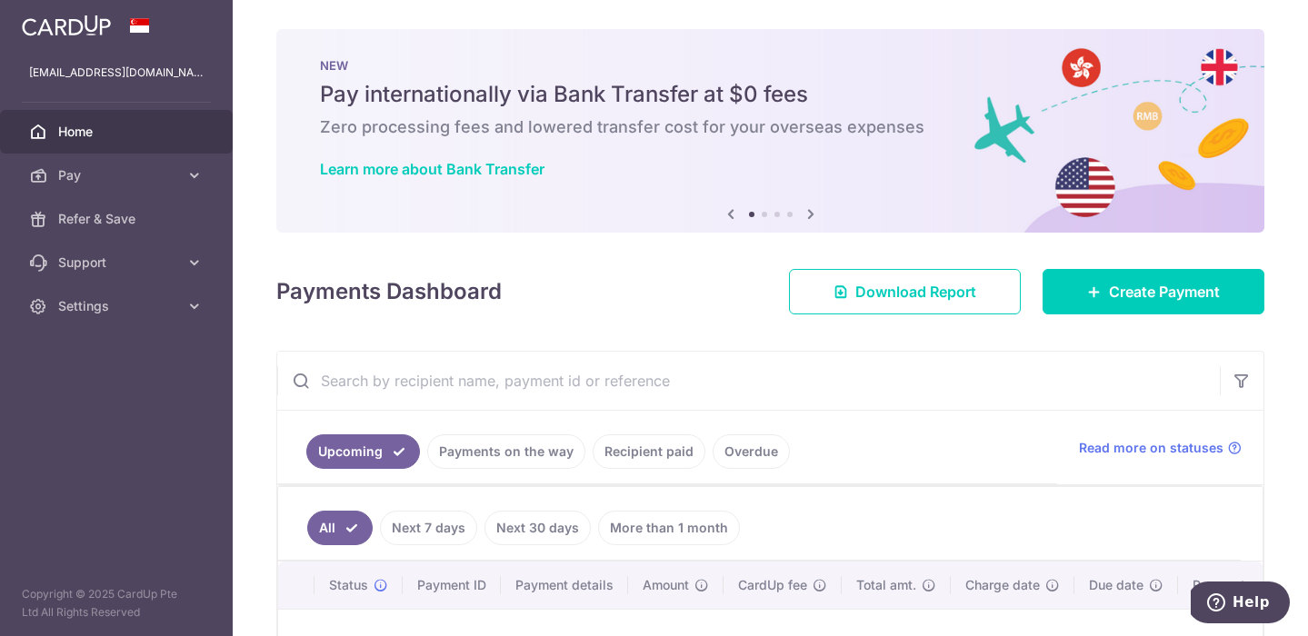
click at [810, 212] on icon at bounding box center [811, 214] width 22 height 23
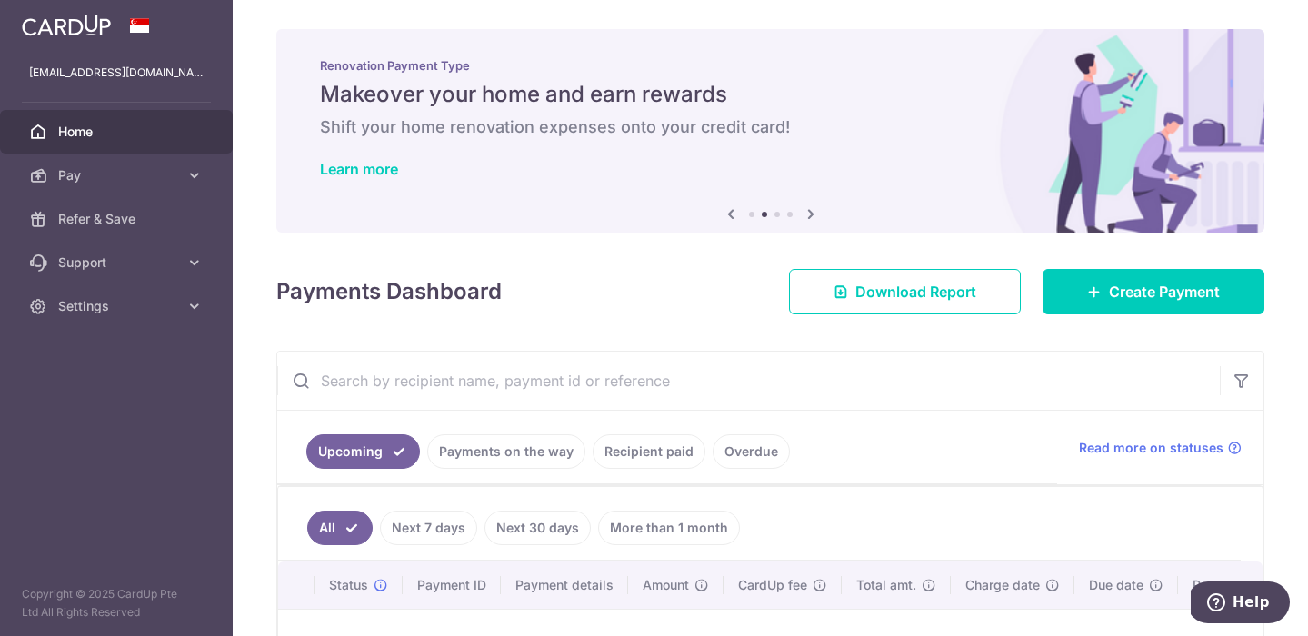
click at [810, 212] on icon at bounding box center [811, 214] width 22 height 23
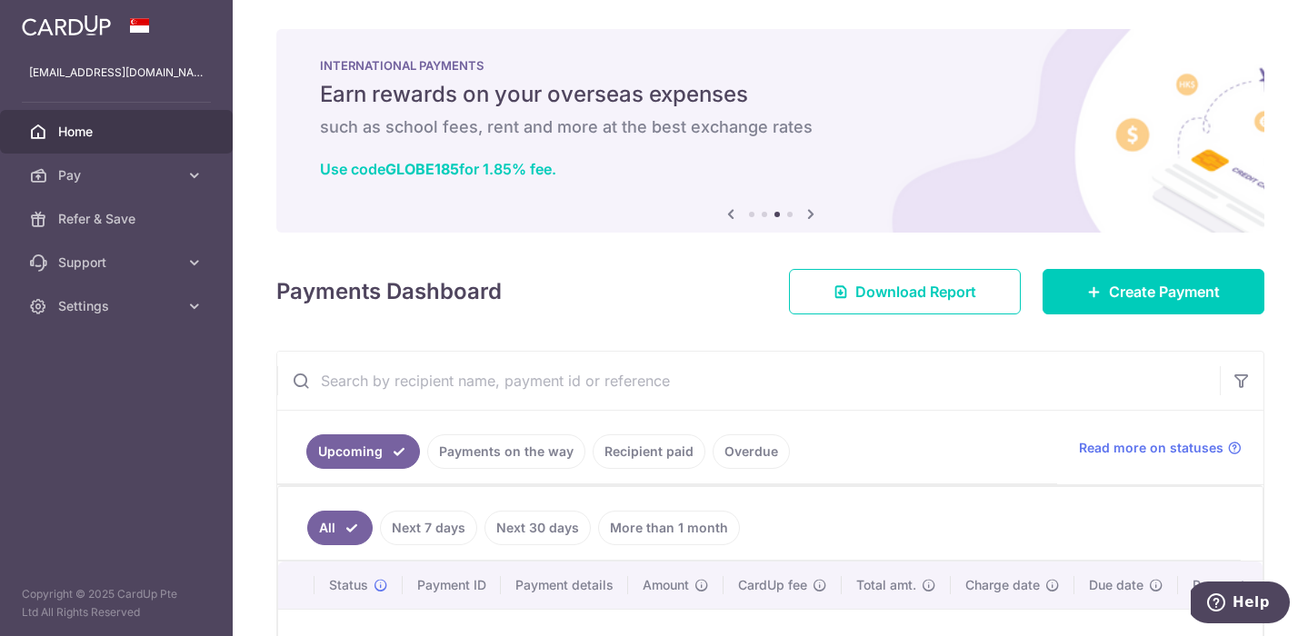
click at [810, 212] on icon at bounding box center [811, 214] width 22 height 23
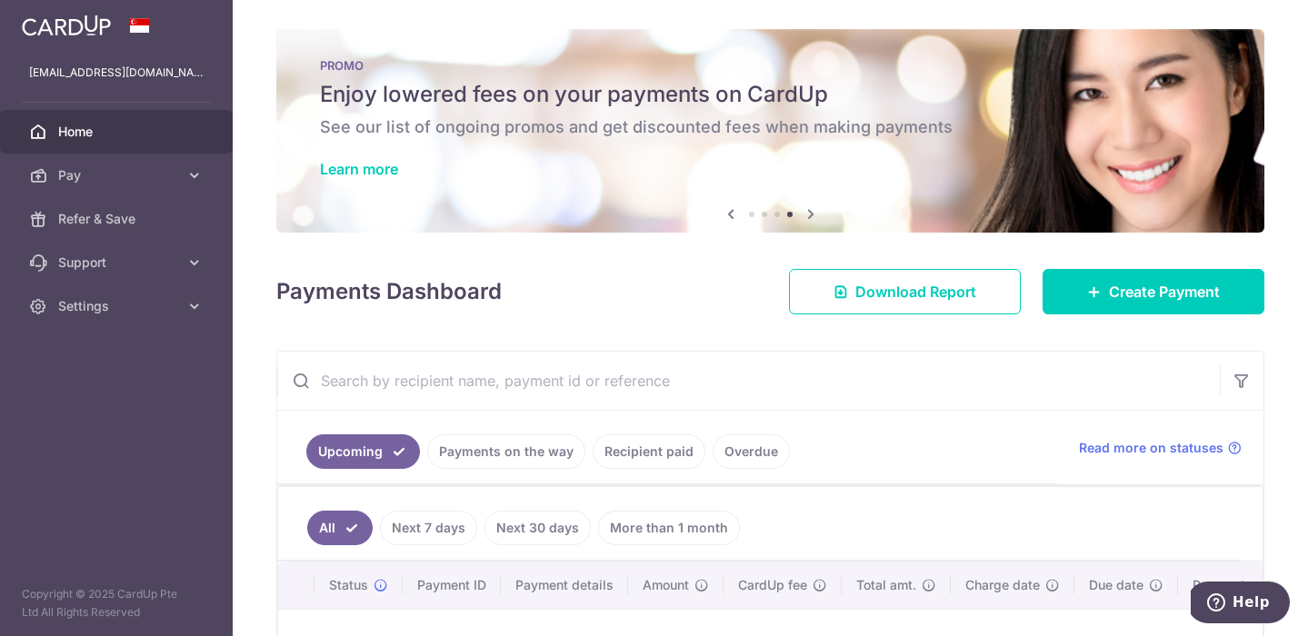
click at [810, 212] on icon at bounding box center [811, 214] width 22 height 23
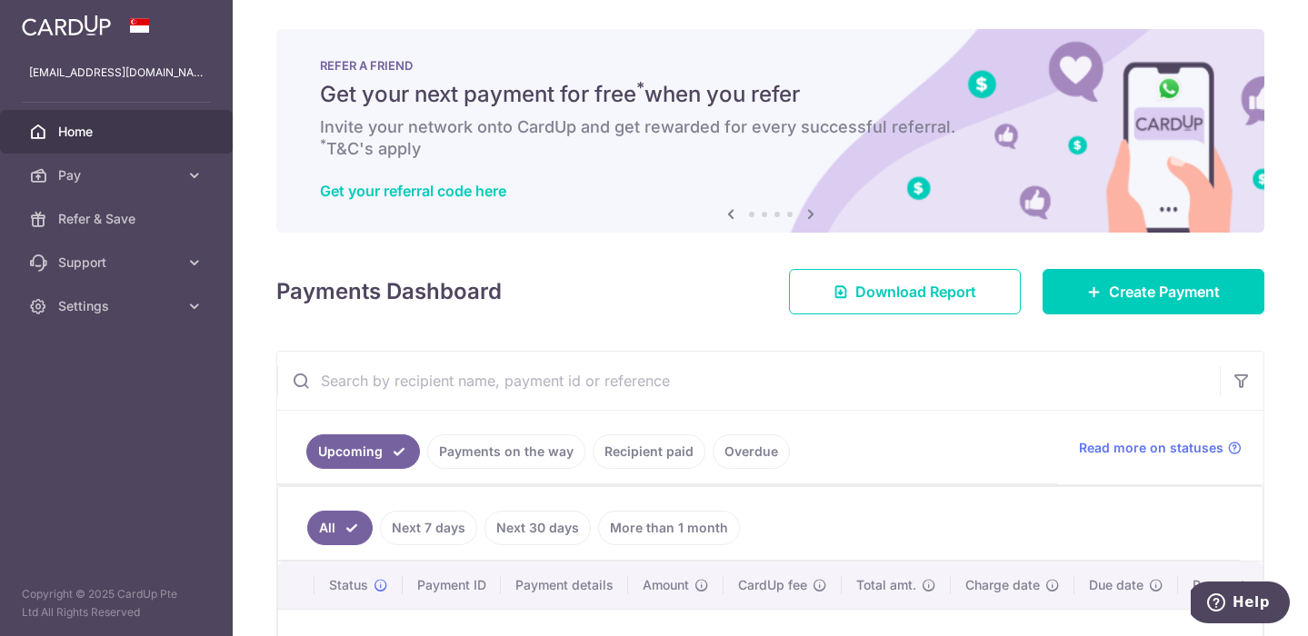
click at [730, 213] on icon at bounding box center [731, 214] width 22 height 23
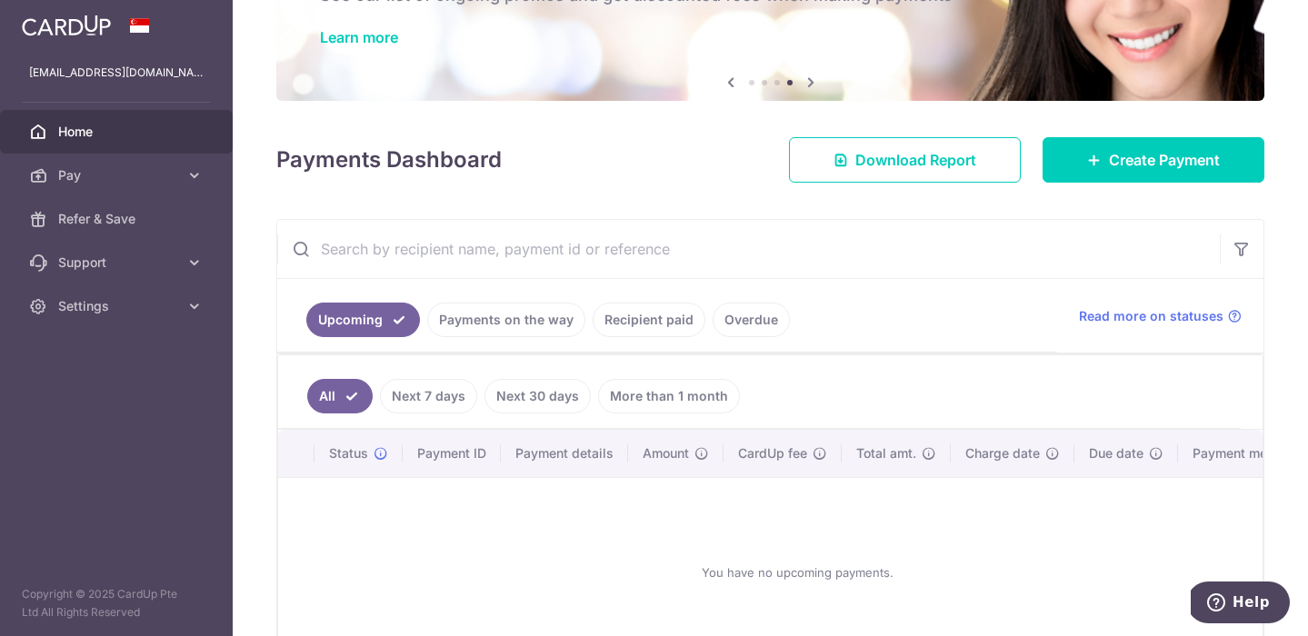
scroll to position [30, 0]
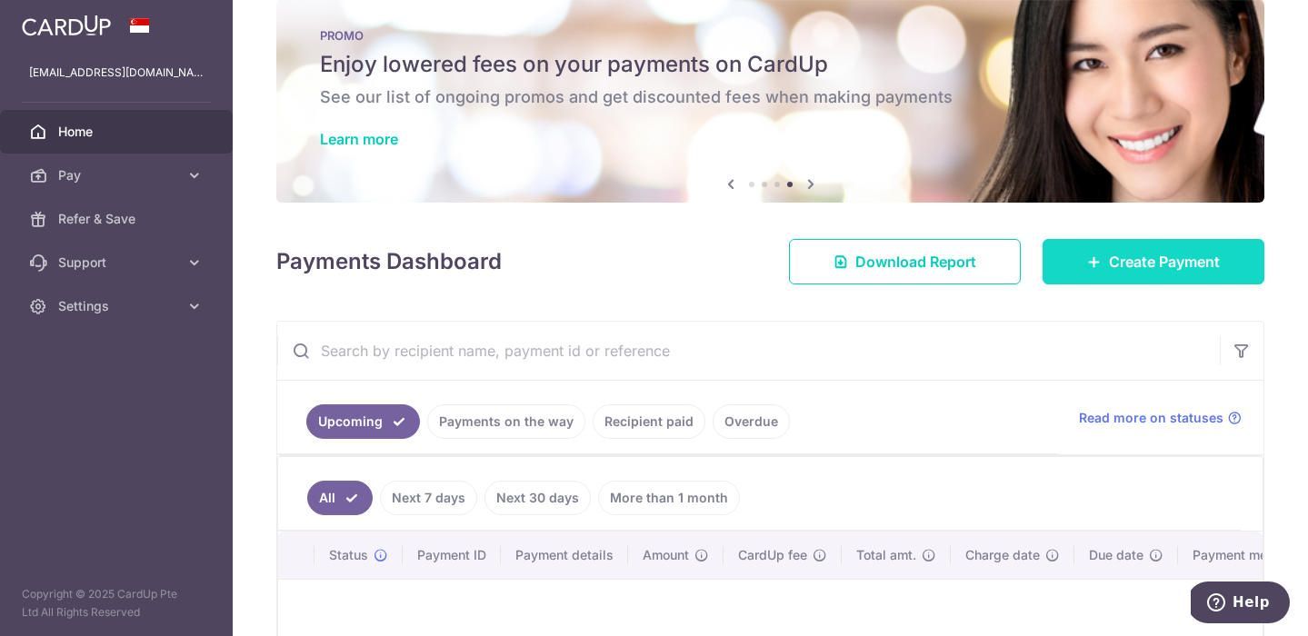
click at [1168, 262] on span "Create Payment" at bounding box center [1164, 262] width 111 height 22
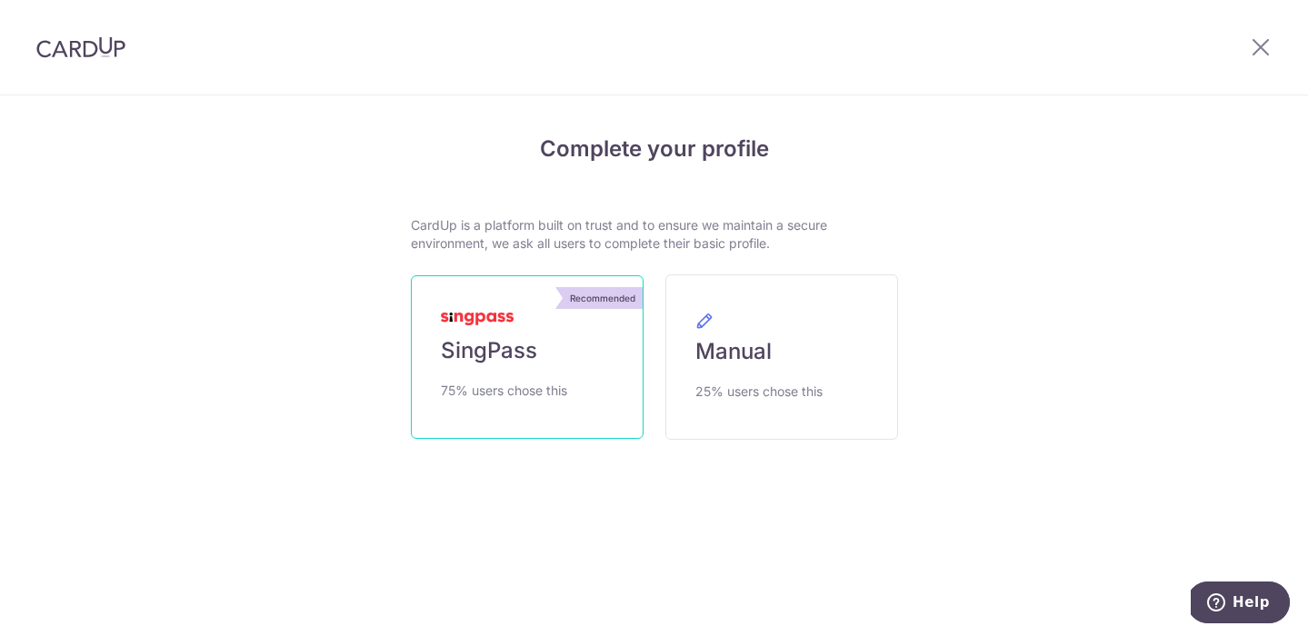
click at [516, 348] on span "SingPass" at bounding box center [489, 350] width 96 height 29
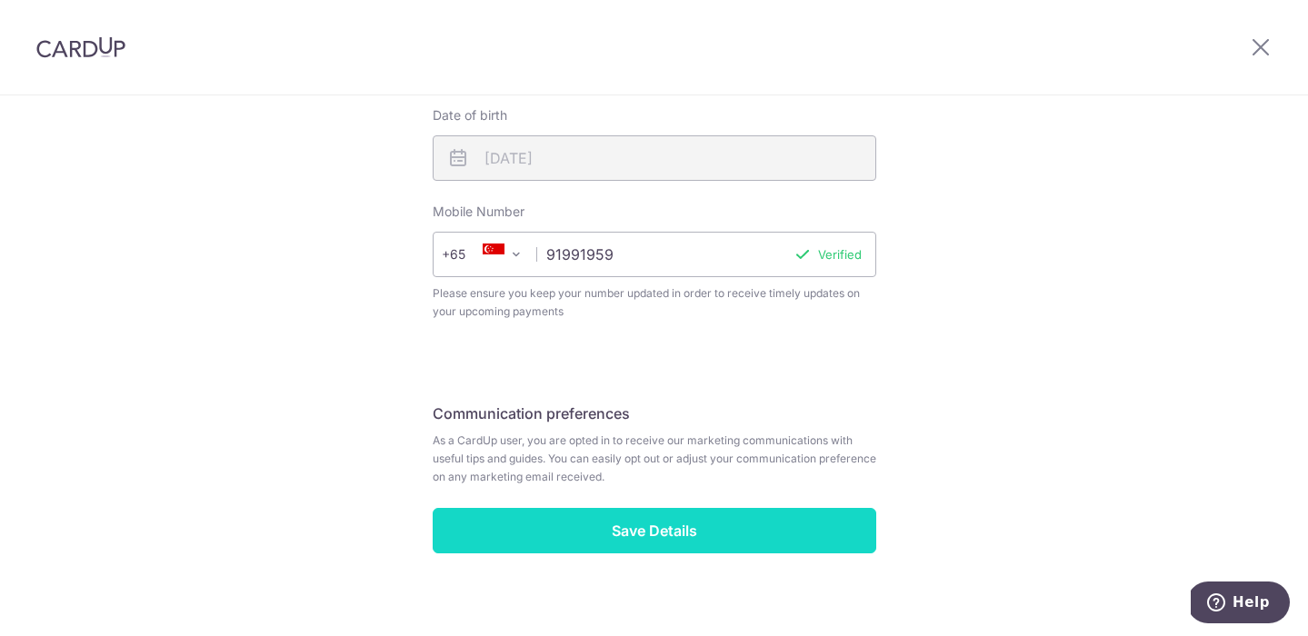
scroll to position [630, 0]
click at [665, 518] on input "Save Details" at bounding box center [654, 531] width 443 height 45
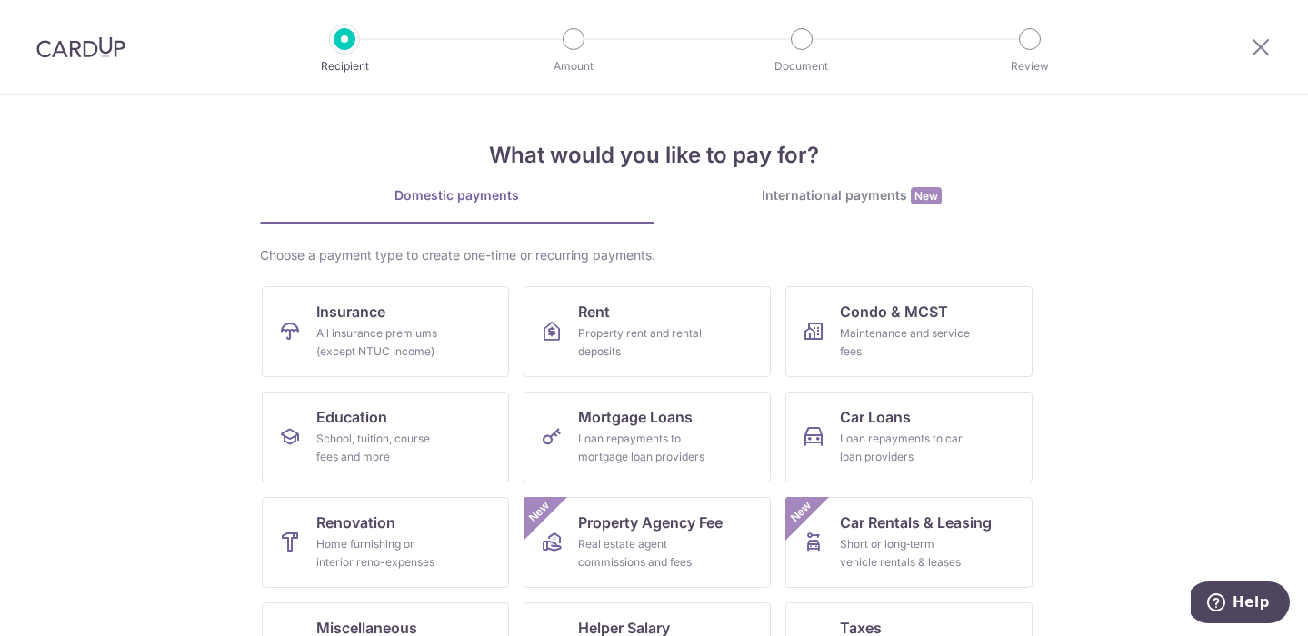
scroll to position [7, 0]
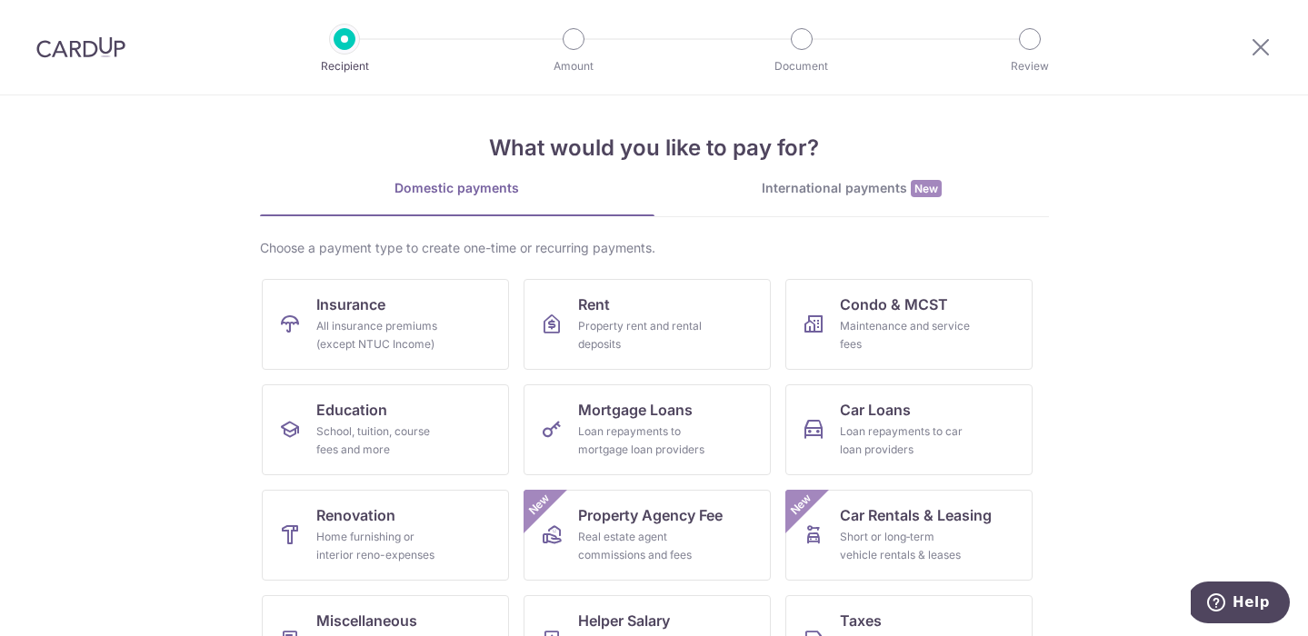
click at [1098, 365] on section "What would you like to pay for? Domestic payments International payments New Ch…" at bounding box center [654, 365] width 1308 height 541
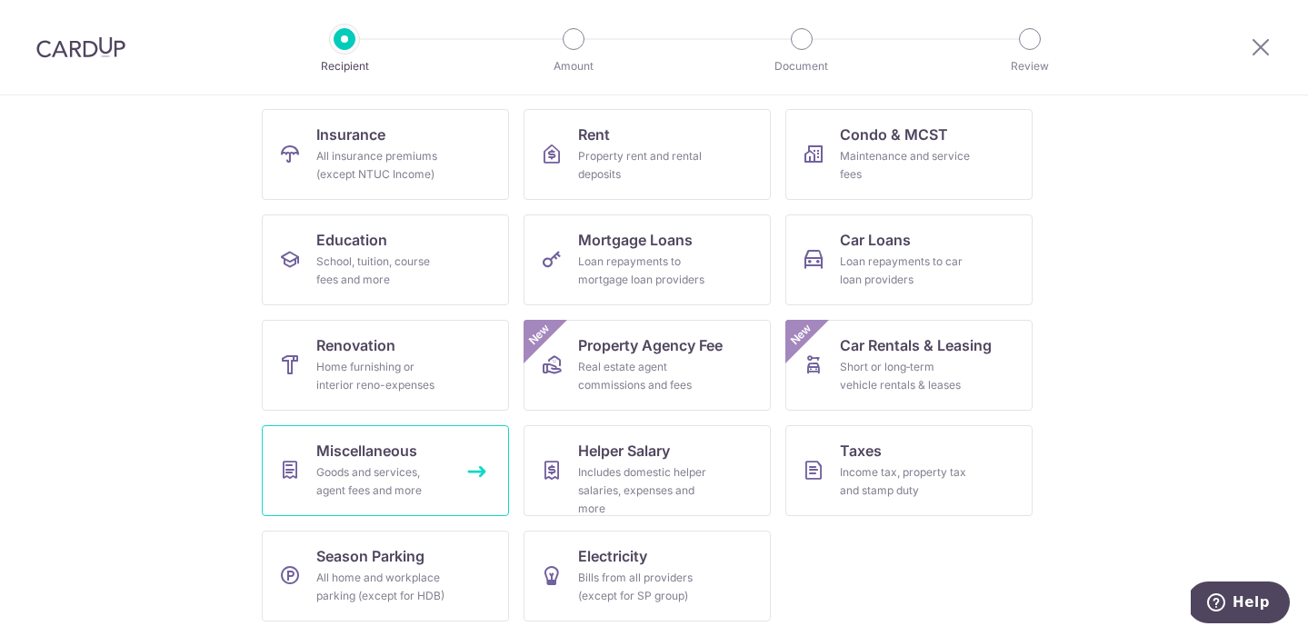
scroll to position [177, 0]
click at [370, 472] on div "Goods and services, agent fees and more" at bounding box center [381, 481] width 131 height 36
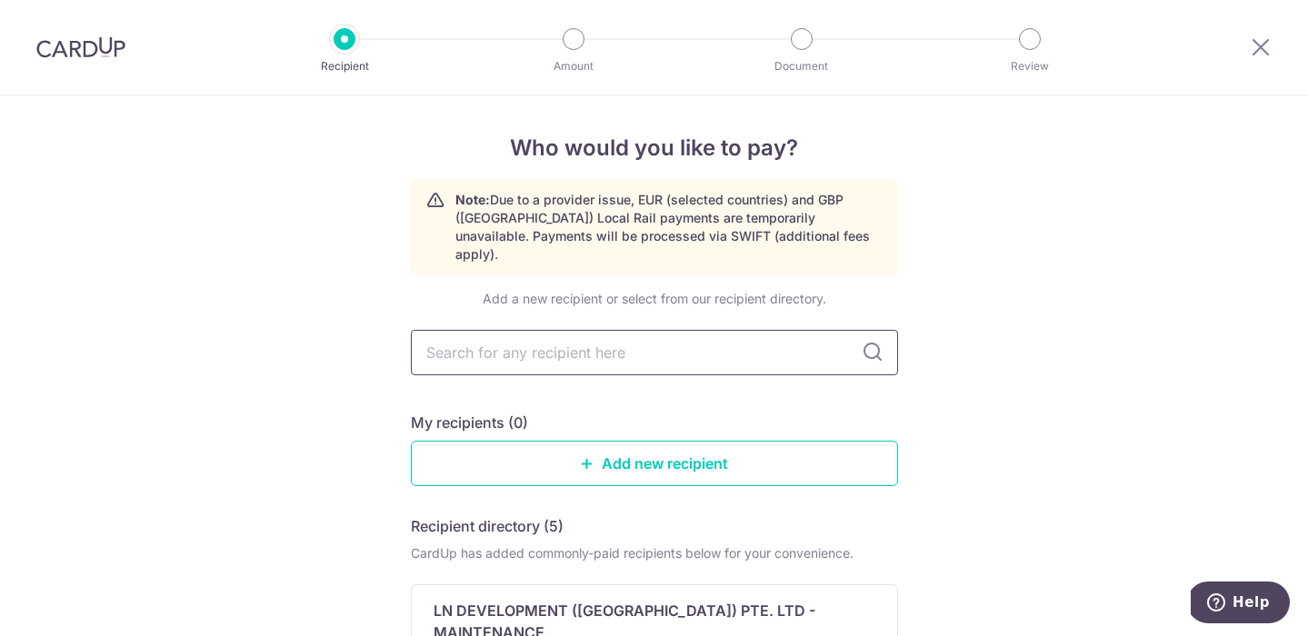
type input "p"
type input "one"
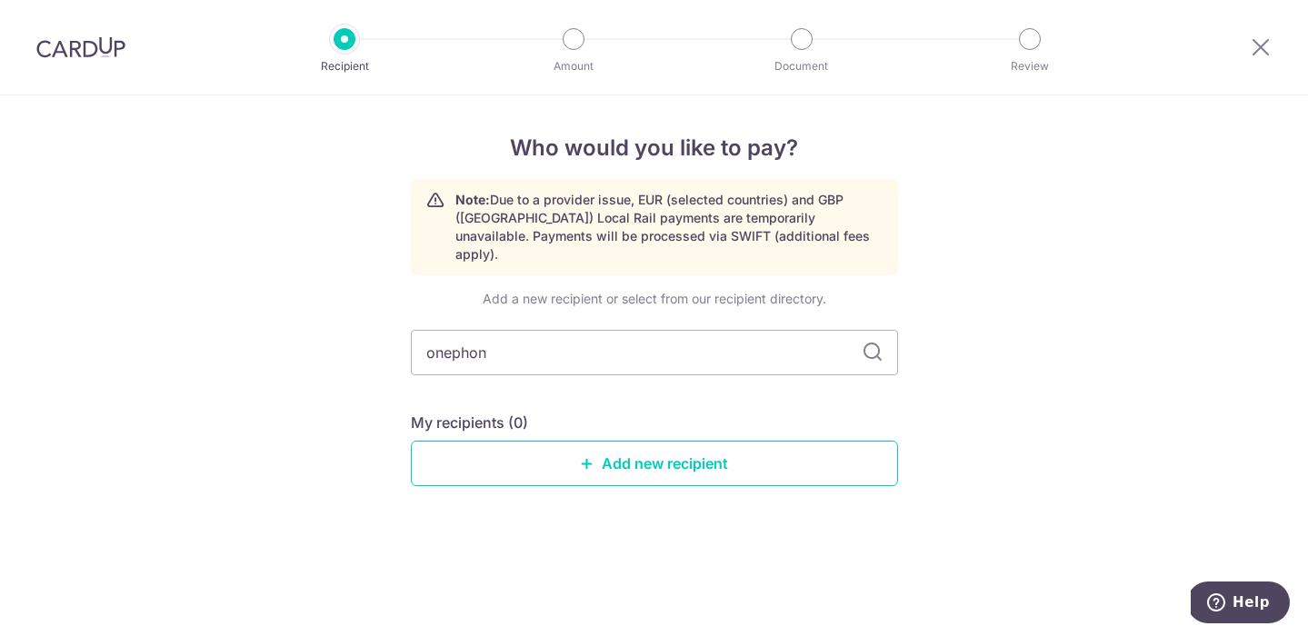
type input "onephone"
click at [733, 441] on link "Add new recipient" at bounding box center [654, 463] width 487 height 45
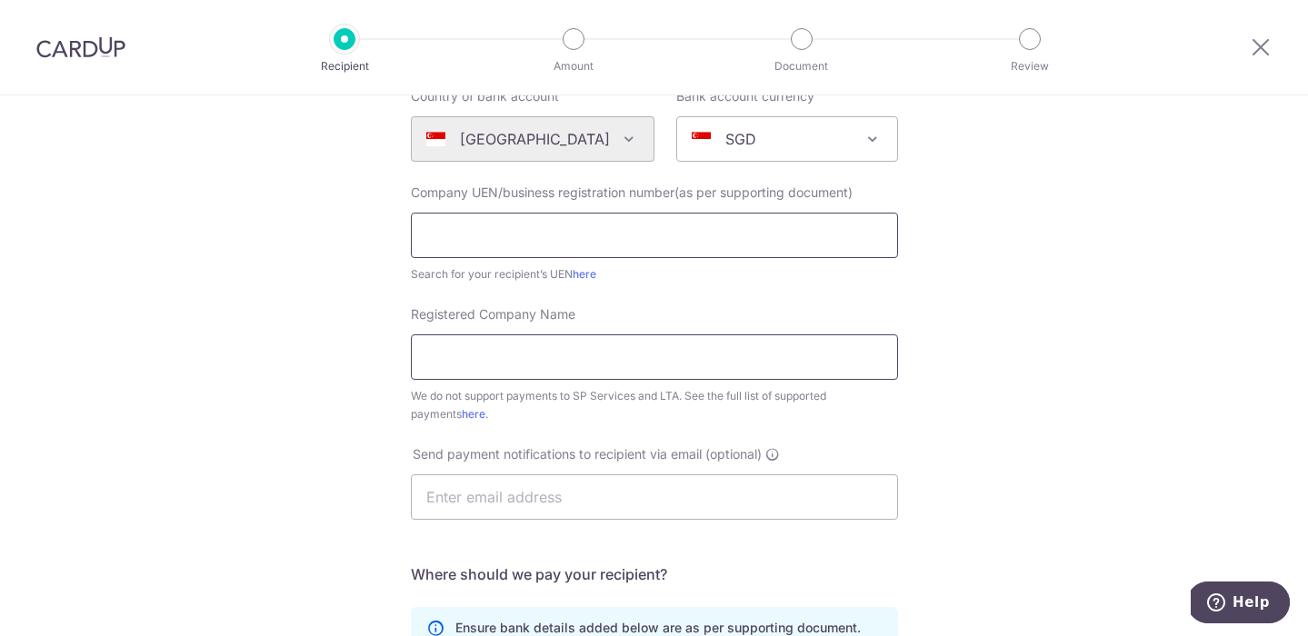
scroll to position [203, 0]
type input "202104489R"
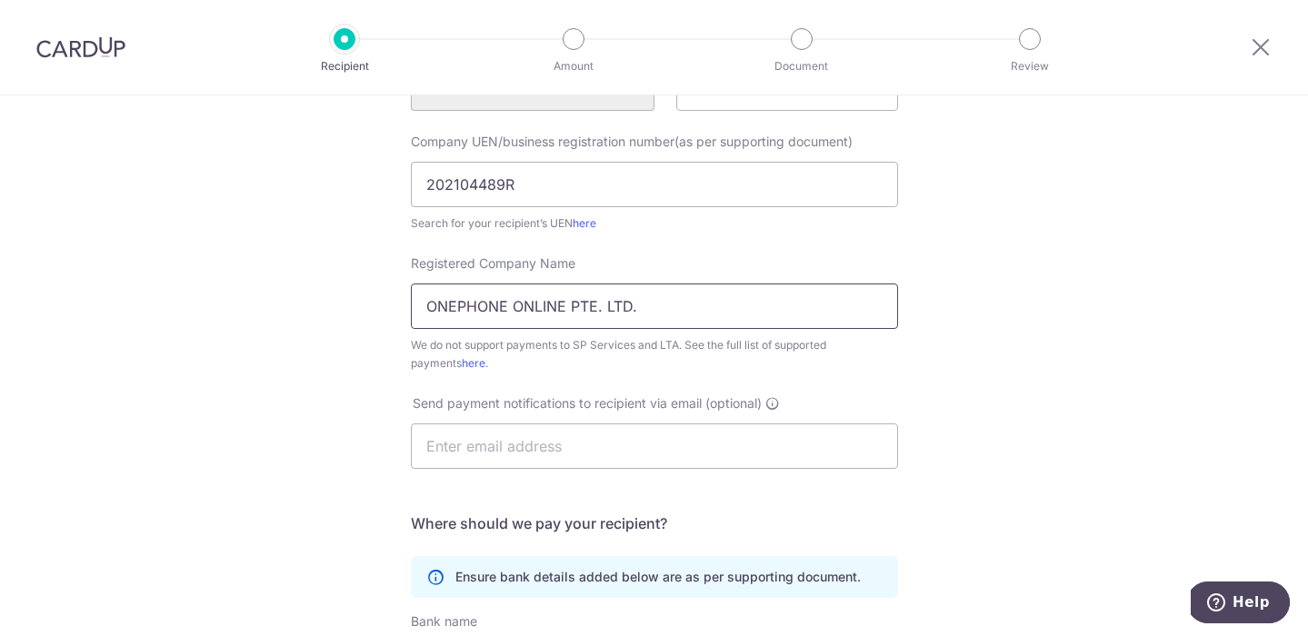
scroll to position [268, 0]
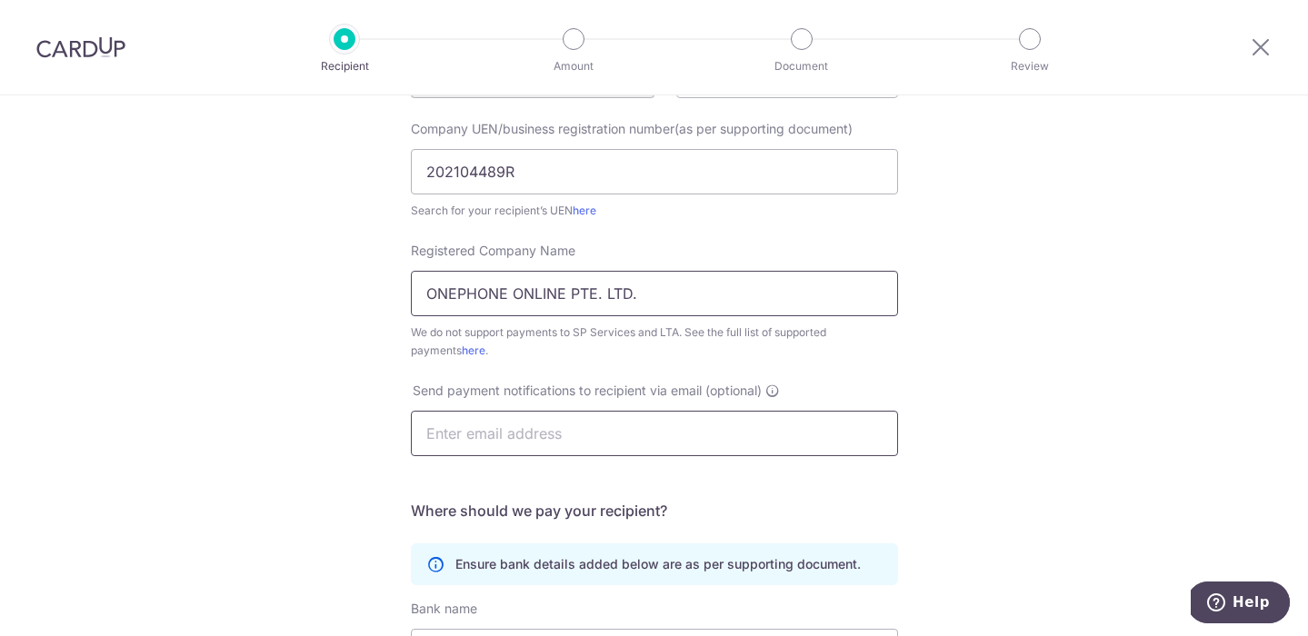
type input "ONEPHONE ONLINE PTE. LTD."
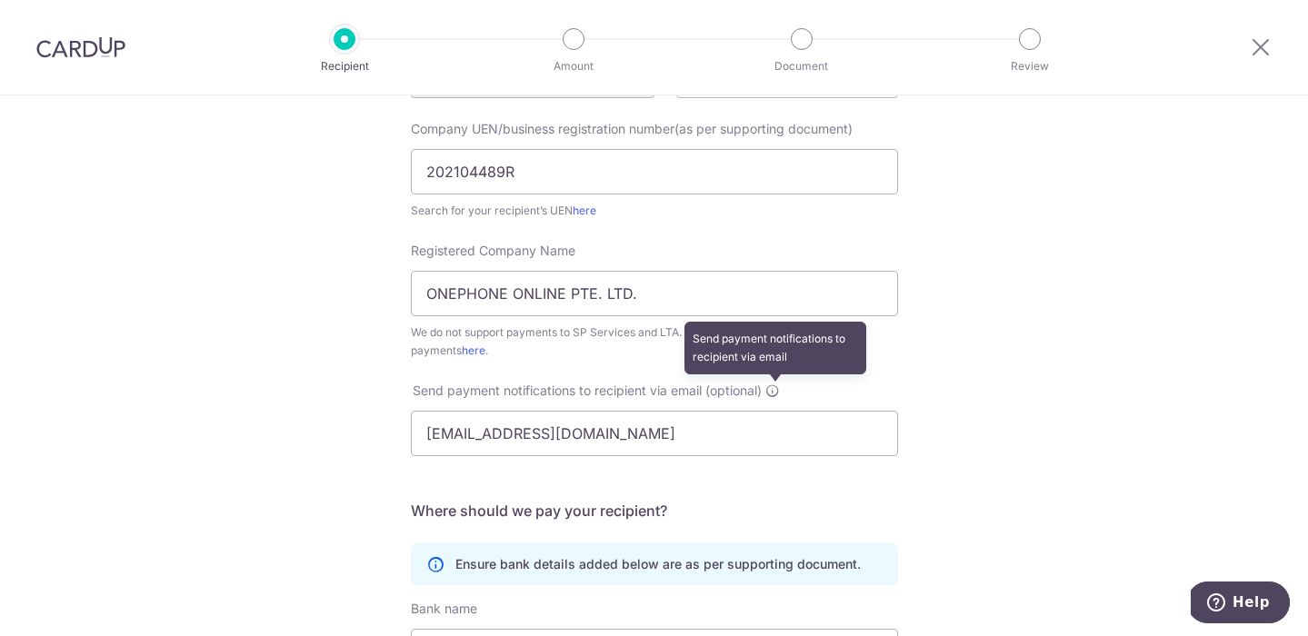
click at [774, 387] on icon at bounding box center [772, 390] width 15 height 15
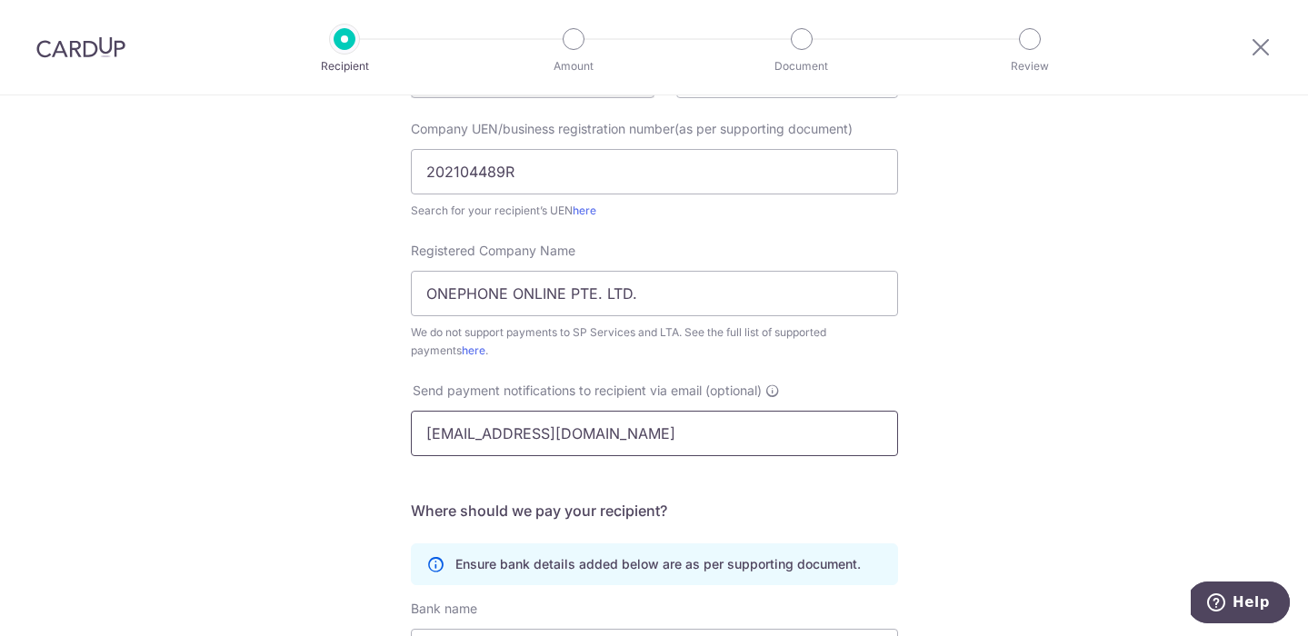
click at [586, 443] on input "adriano.pwi@gmail.com" at bounding box center [654, 433] width 487 height 45
click at [586, 443] on input "[EMAIL_ADDRESS][DOMAIN_NAME]" at bounding box center [654, 433] width 487 height 45
type input "[EMAIL_ADDRESS][DOMAIN_NAME]"
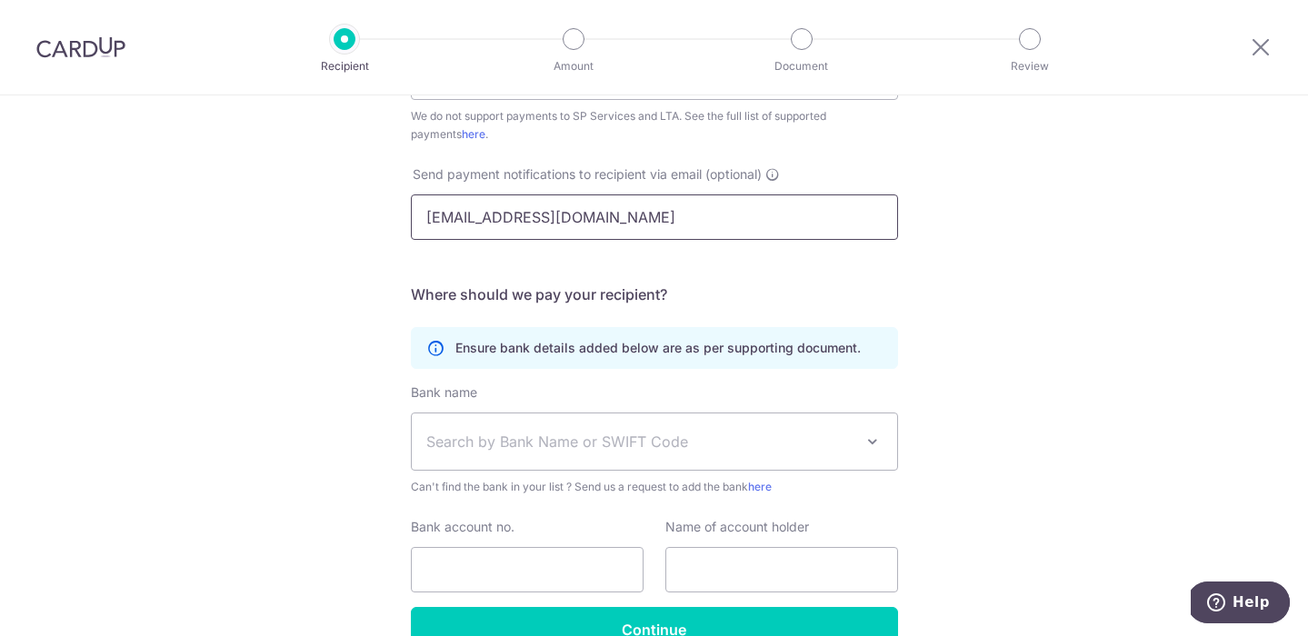
scroll to position [526, 0]
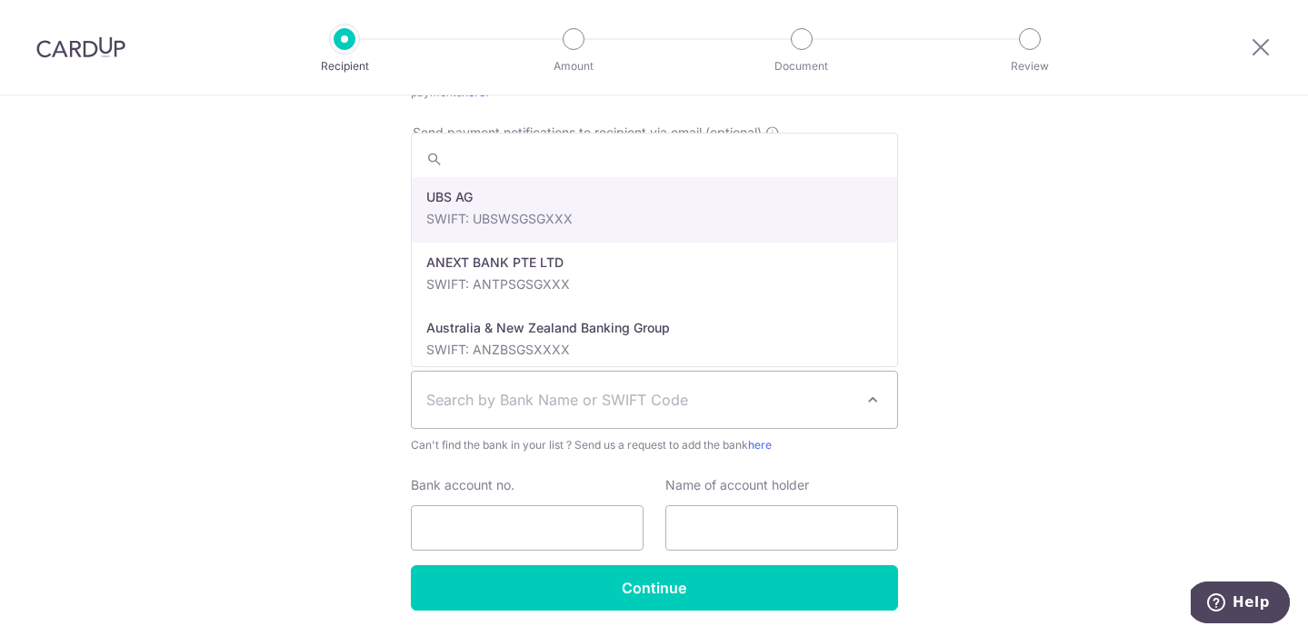
click at [615, 406] on span "Search by Bank Name or SWIFT Code" at bounding box center [639, 400] width 427 height 22
click at [949, 384] on div "Who would you like to pay? Your recipient does not need a CardUp account to rec…" at bounding box center [654, 132] width 1308 height 1127
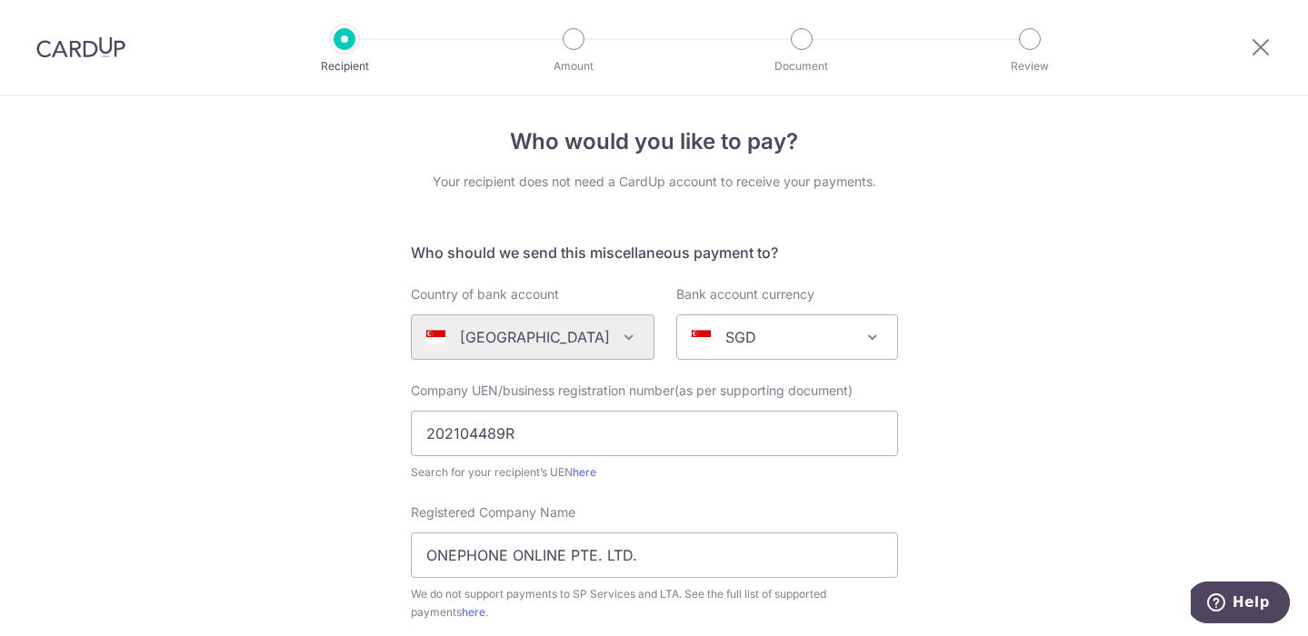
scroll to position [8, 0]
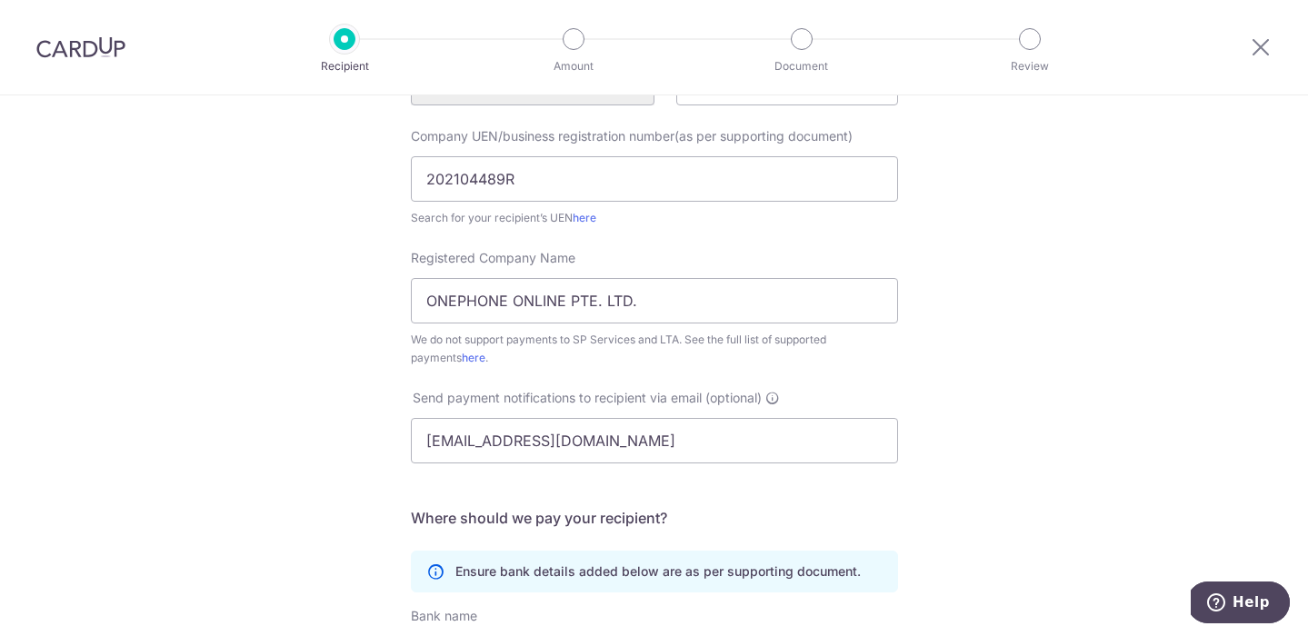
scroll to position [267, 0]
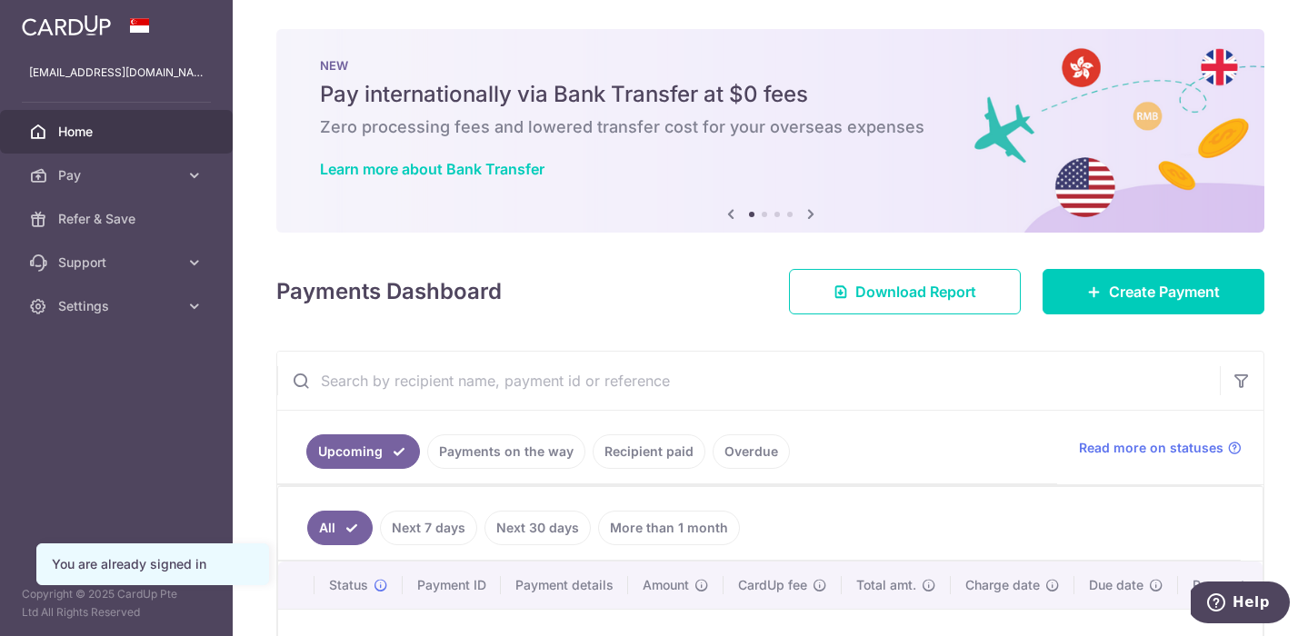
click at [517, 457] on link "Payments on the way" at bounding box center [506, 451] width 158 height 35
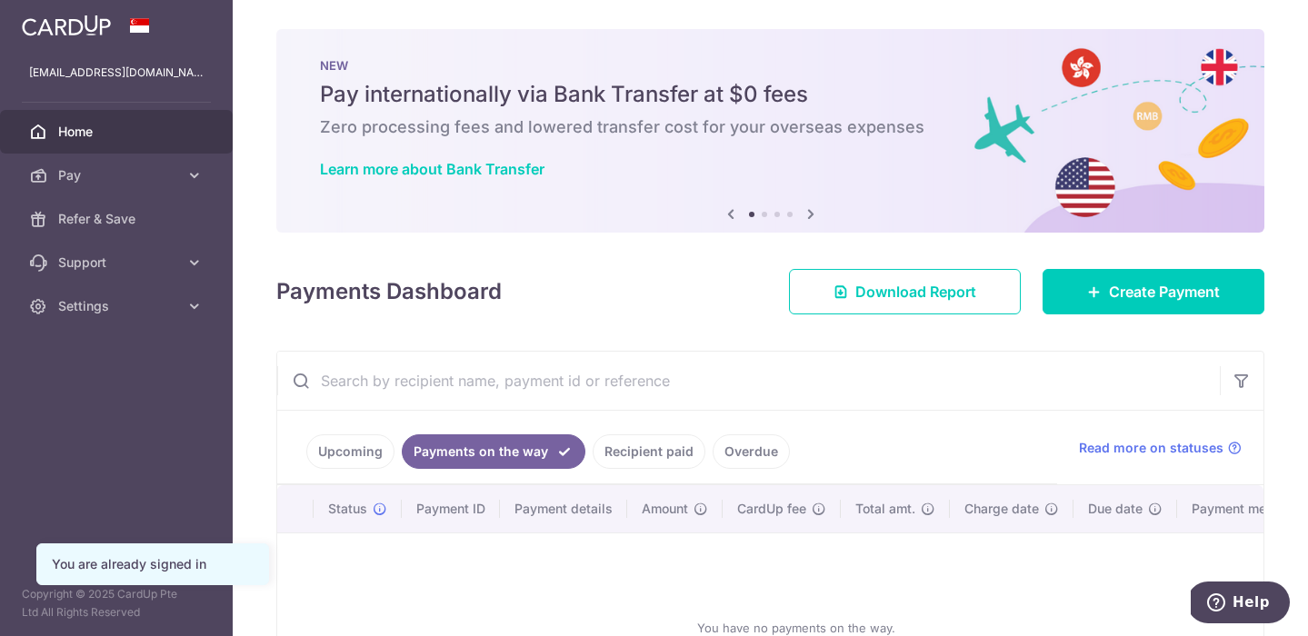
click at [646, 452] on link "Recipient paid" at bounding box center [648, 451] width 113 height 35
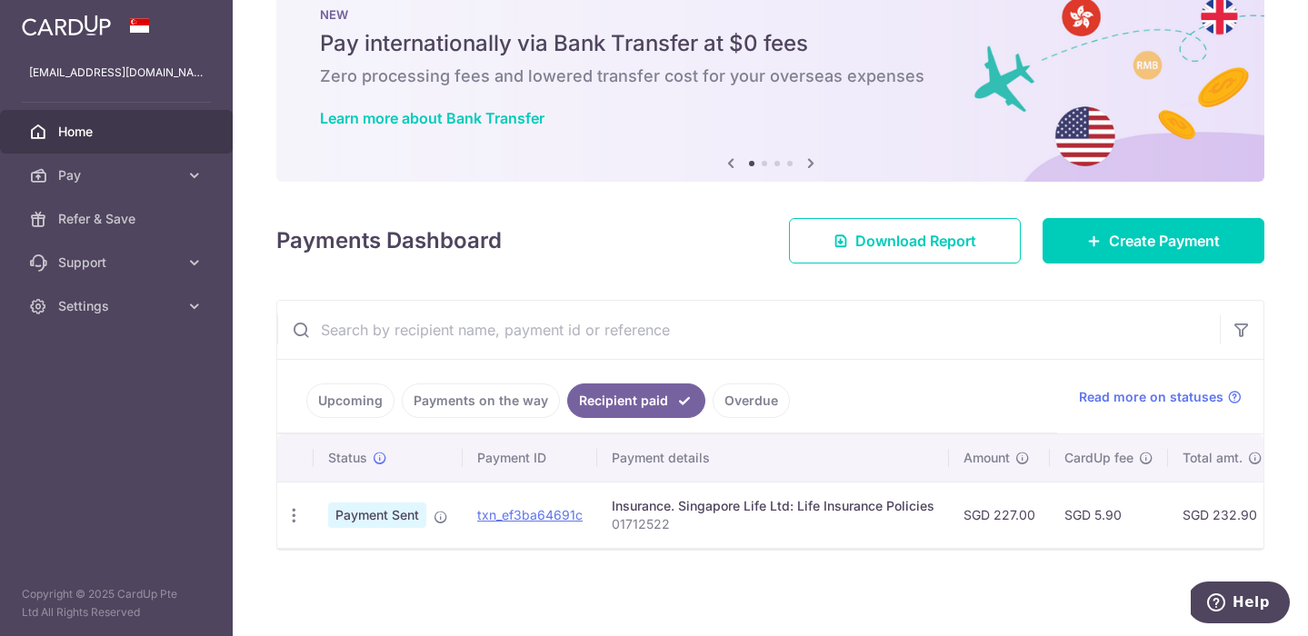
scroll to position [51, 0]
click at [383, 402] on link "Upcoming" at bounding box center [350, 400] width 88 height 35
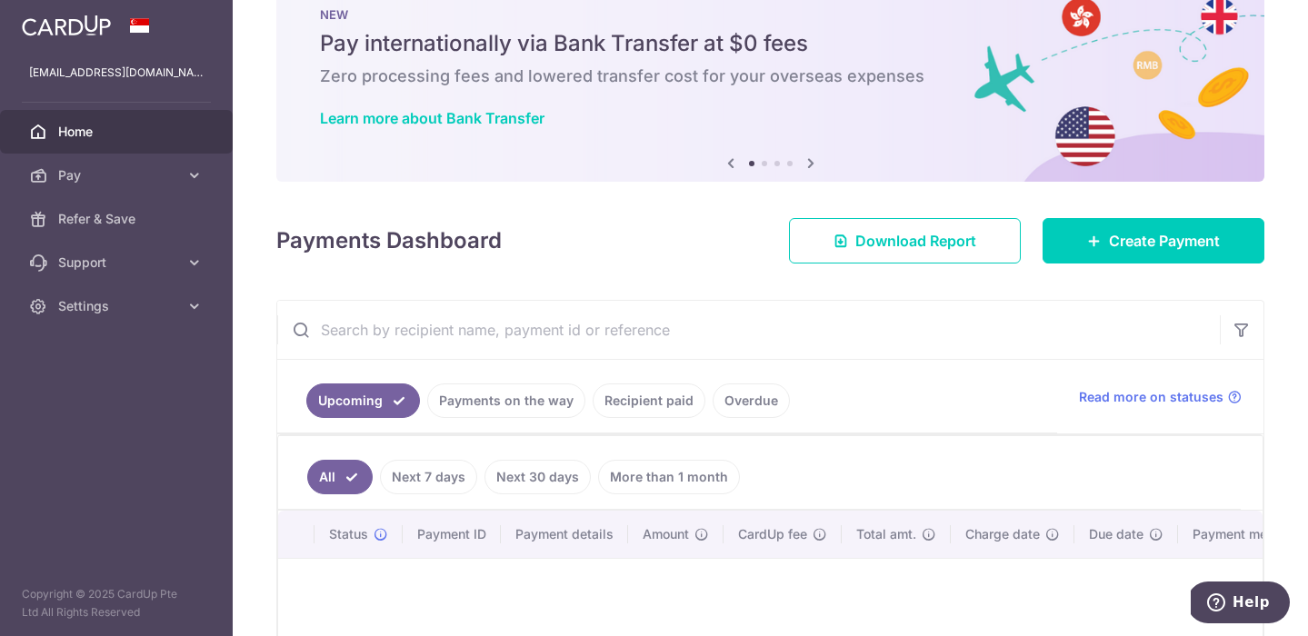
click at [493, 402] on link "Payments on the way" at bounding box center [506, 400] width 158 height 35
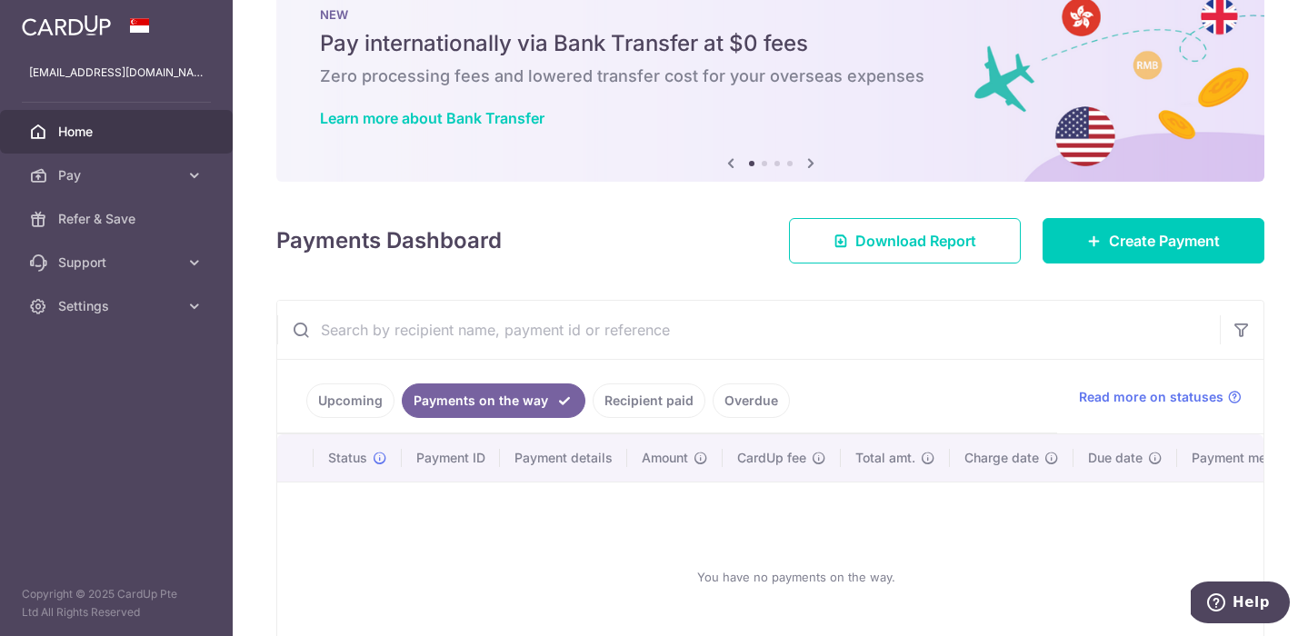
click at [346, 388] on link "Upcoming" at bounding box center [350, 400] width 88 height 35
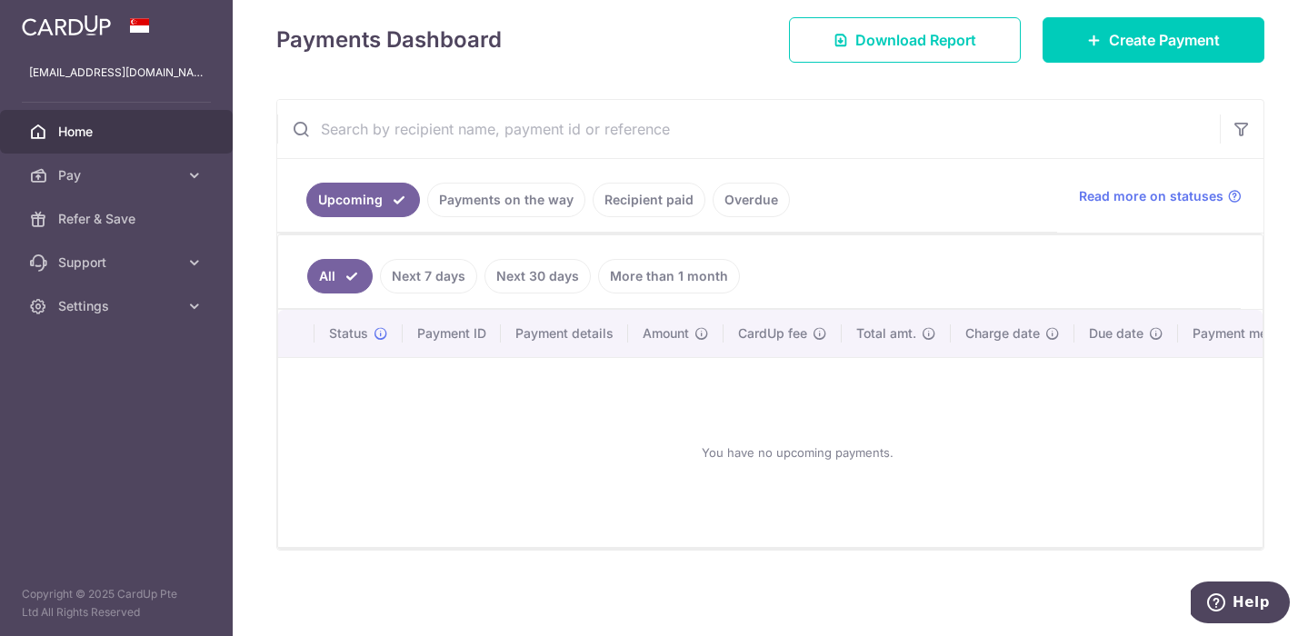
scroll to position [252, 0]
click at [160, 186] on link "Pay" at bounding box center [116, 176] width 233 height 44
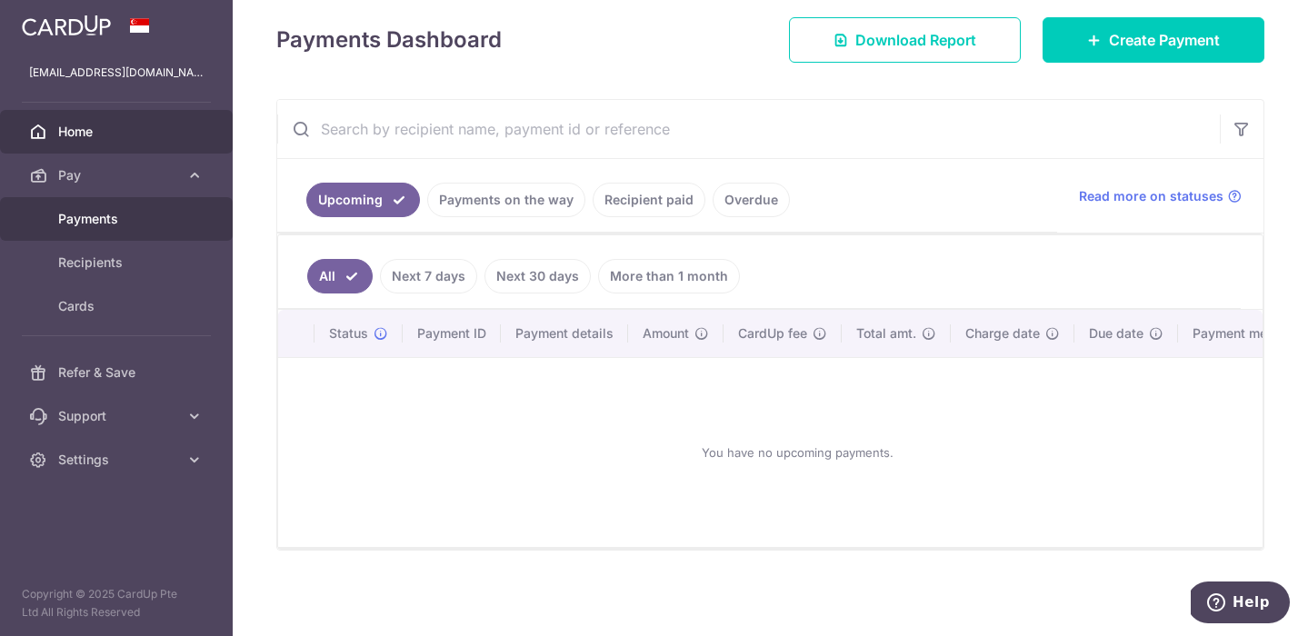
click at [117, 216] on span "Payments" at bounding box center [118, 219] width 120 height 18
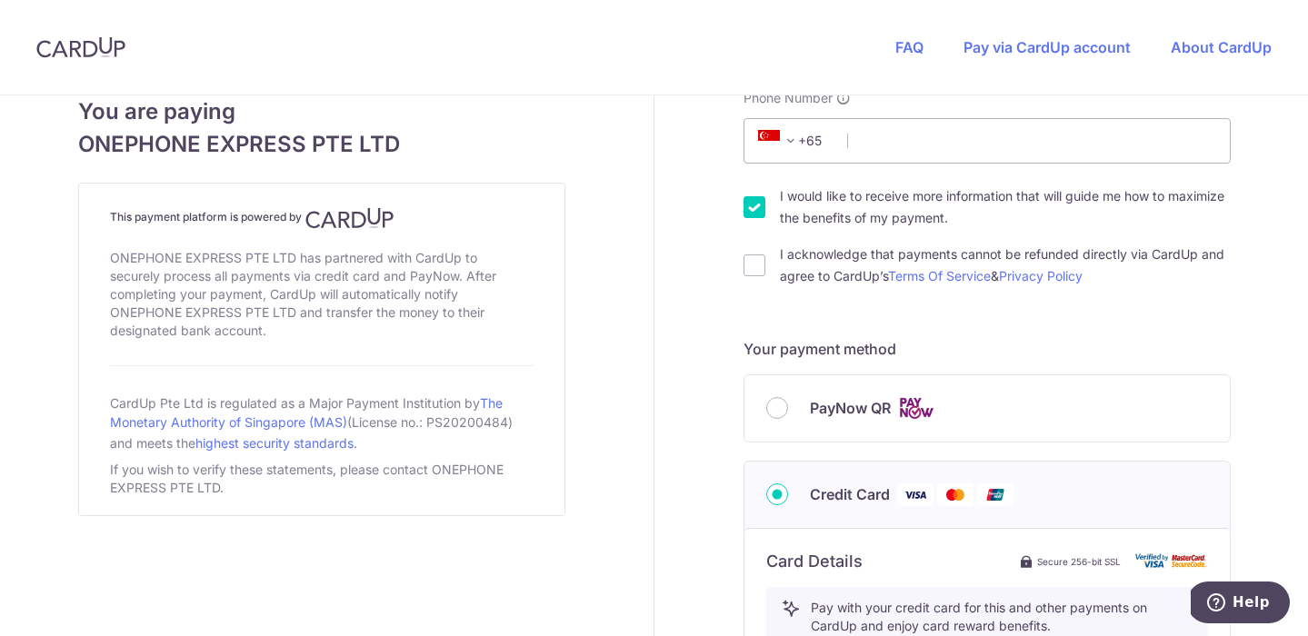
scroll to position [459, 0]
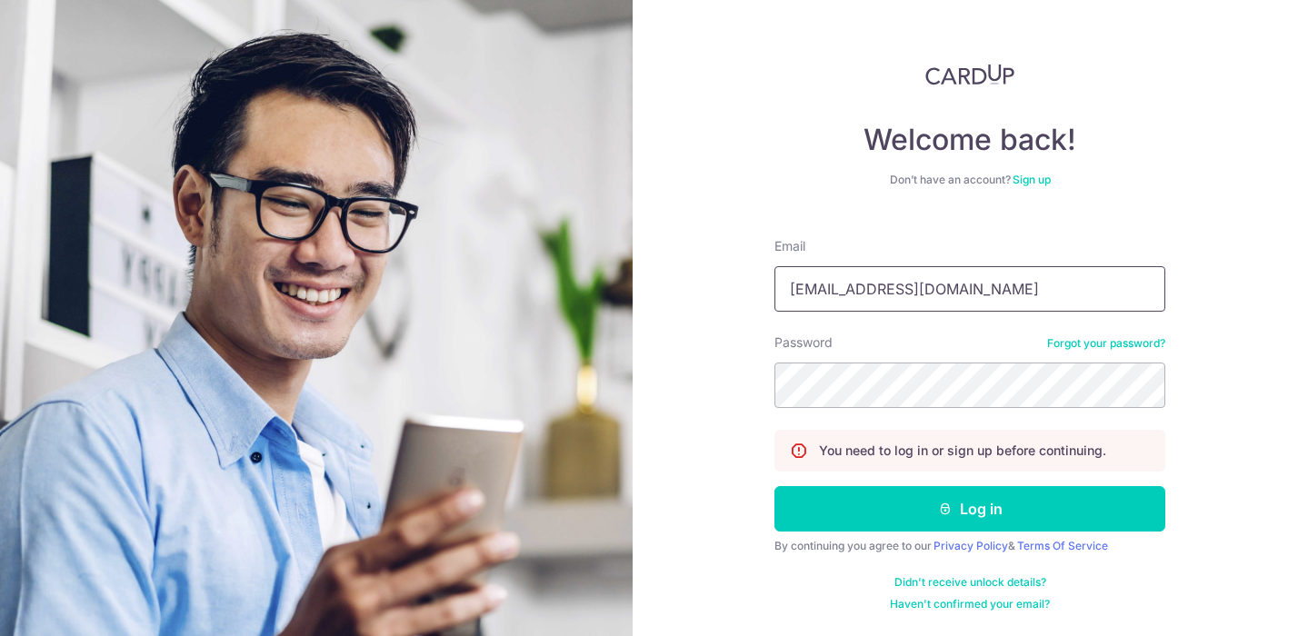
type input "[EMAIL_ADDRESS][DOMAIN_NAME]"
click at [970, 509] on button "Log in" at bounding box center [969, 508] width 391 height 45
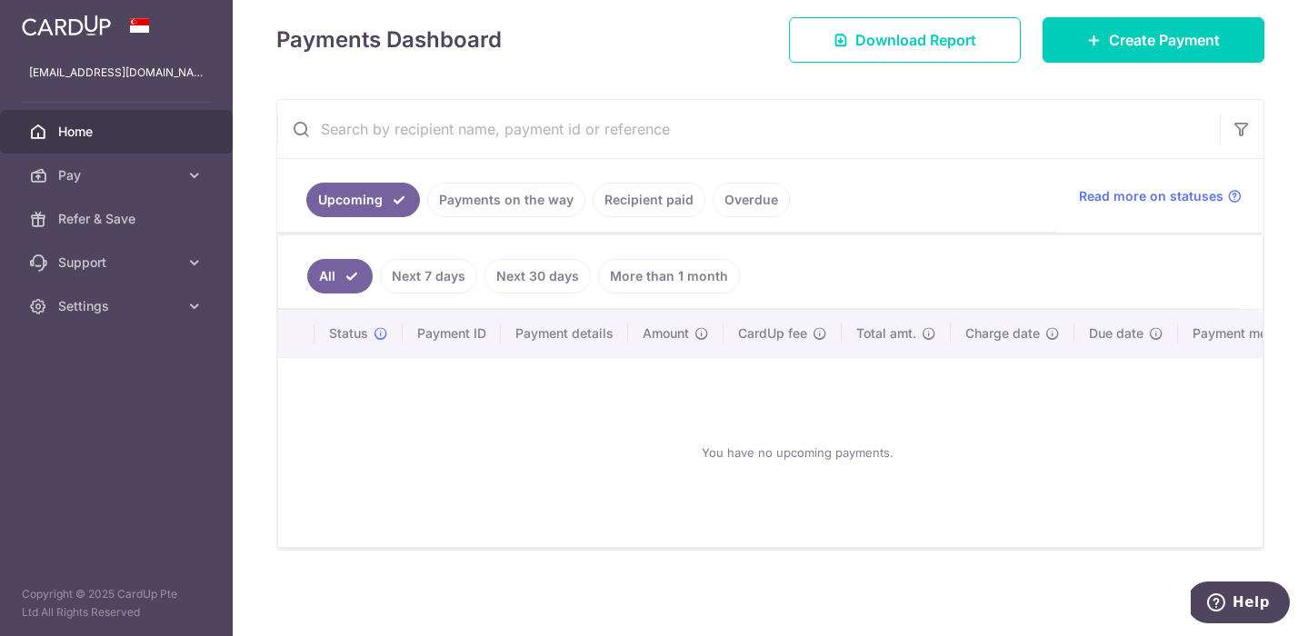
click at [498, 195] on link "Payments on the way" at bounding box center [506, 200] width 158 height 35
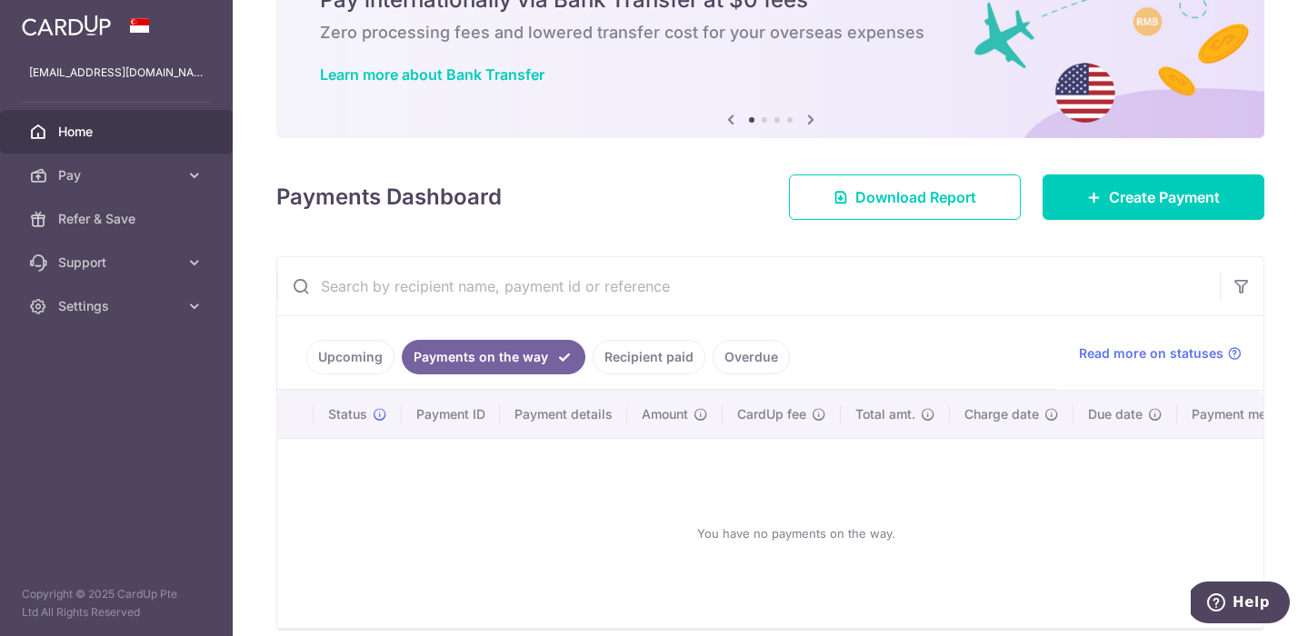
click at [634, 353] on link "Recipient paid" at bounding box center [648, 357] width 113 height 35
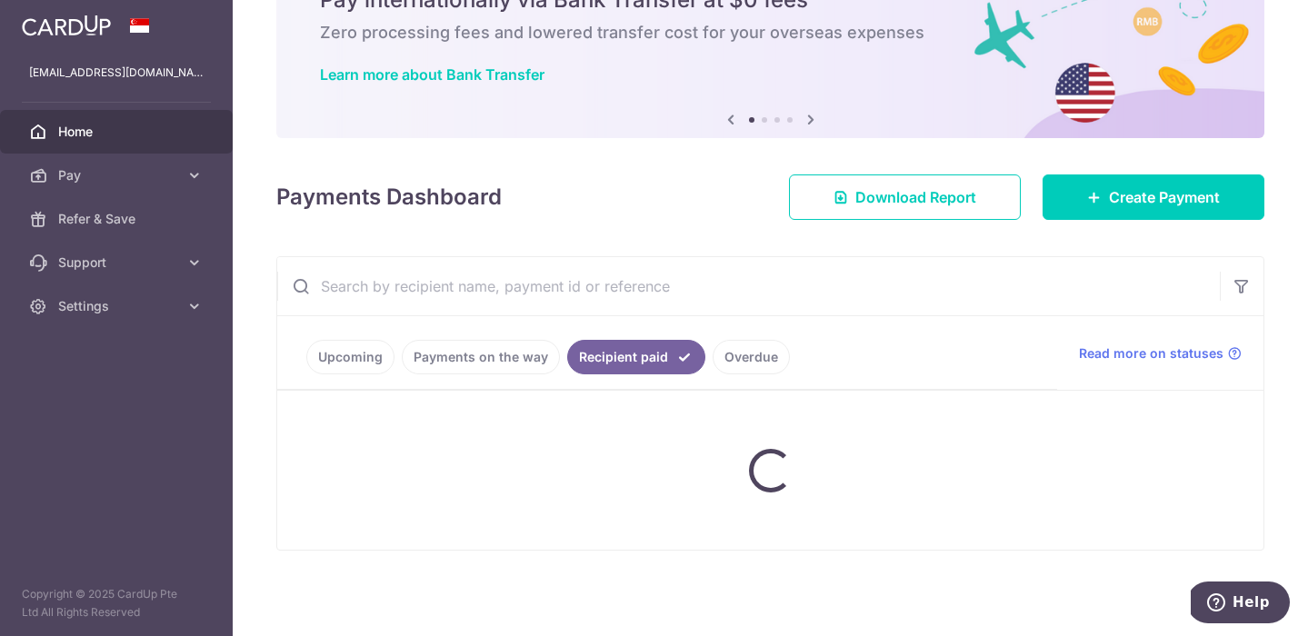
scroll to position [51, 0]
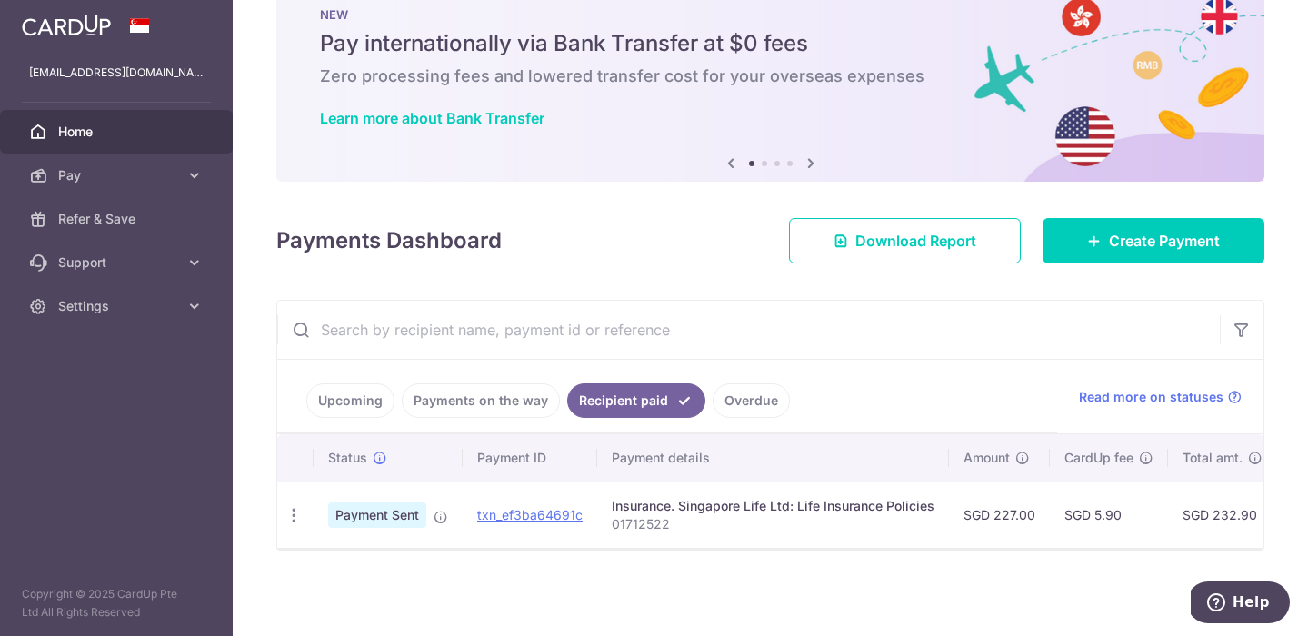
click at [467, 393] on link "Payments on the way" at bounding box center [481, 400] width 158 height 35
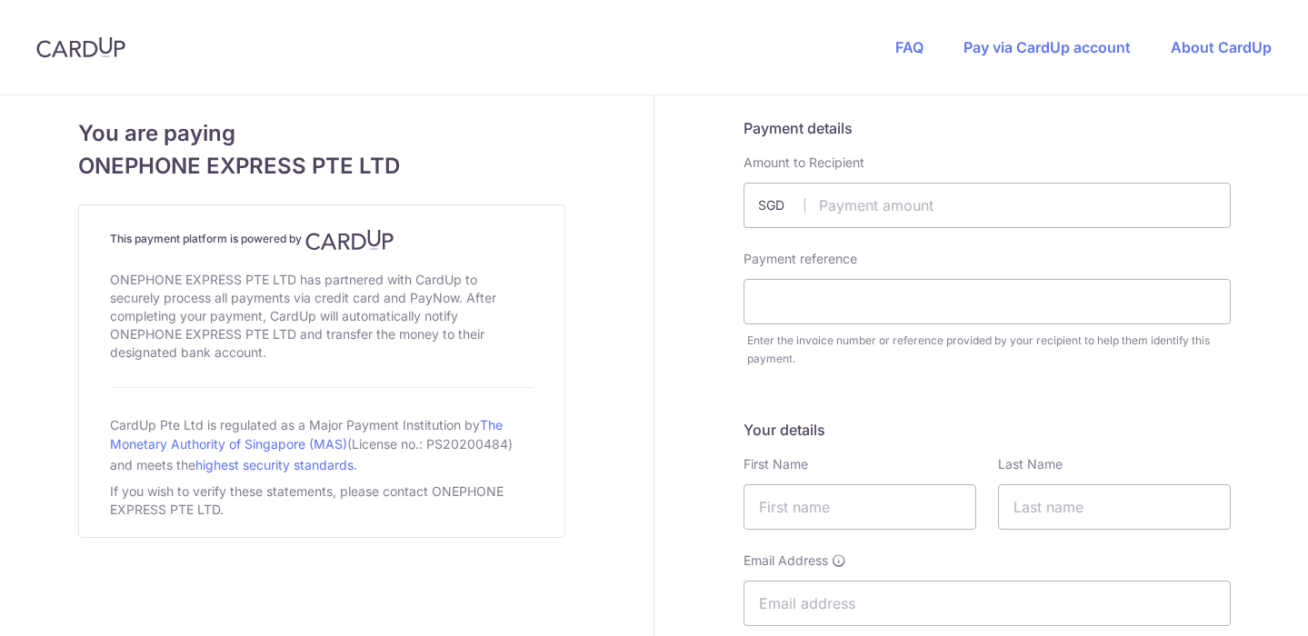
click at [873, 216] on input "text" at bounding box center [986, 205] width 487 height 45
type input "1137.90"
type input "35230"
type input "Adrian"
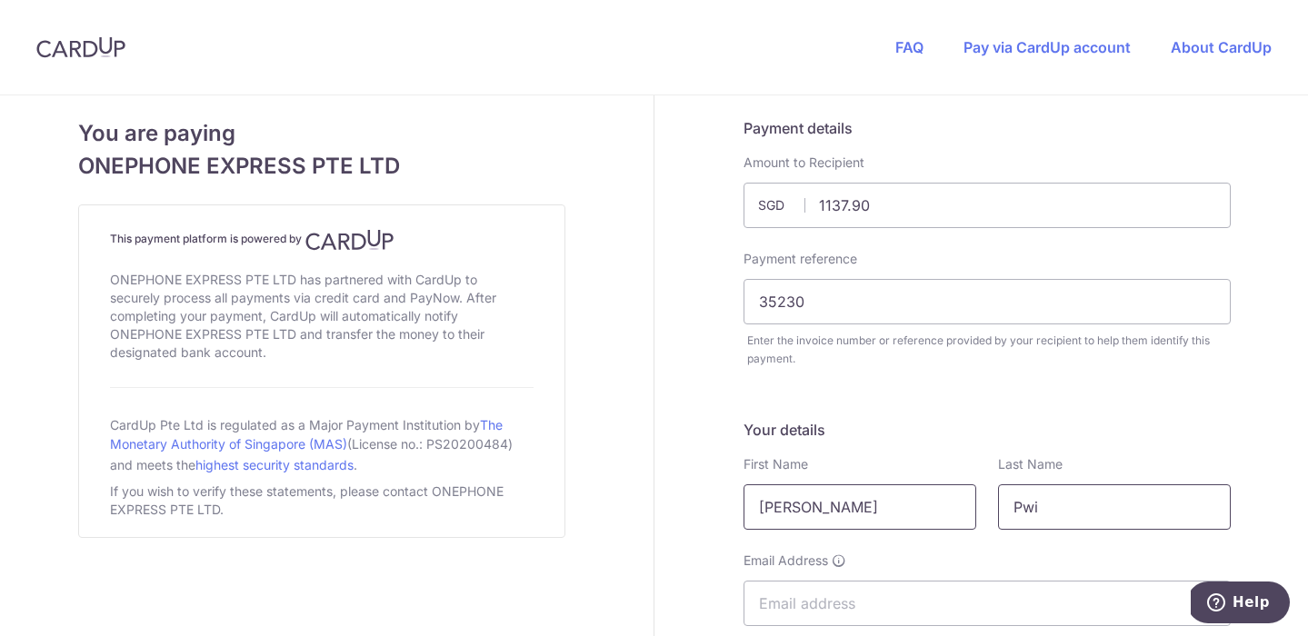
type input "Pwi"
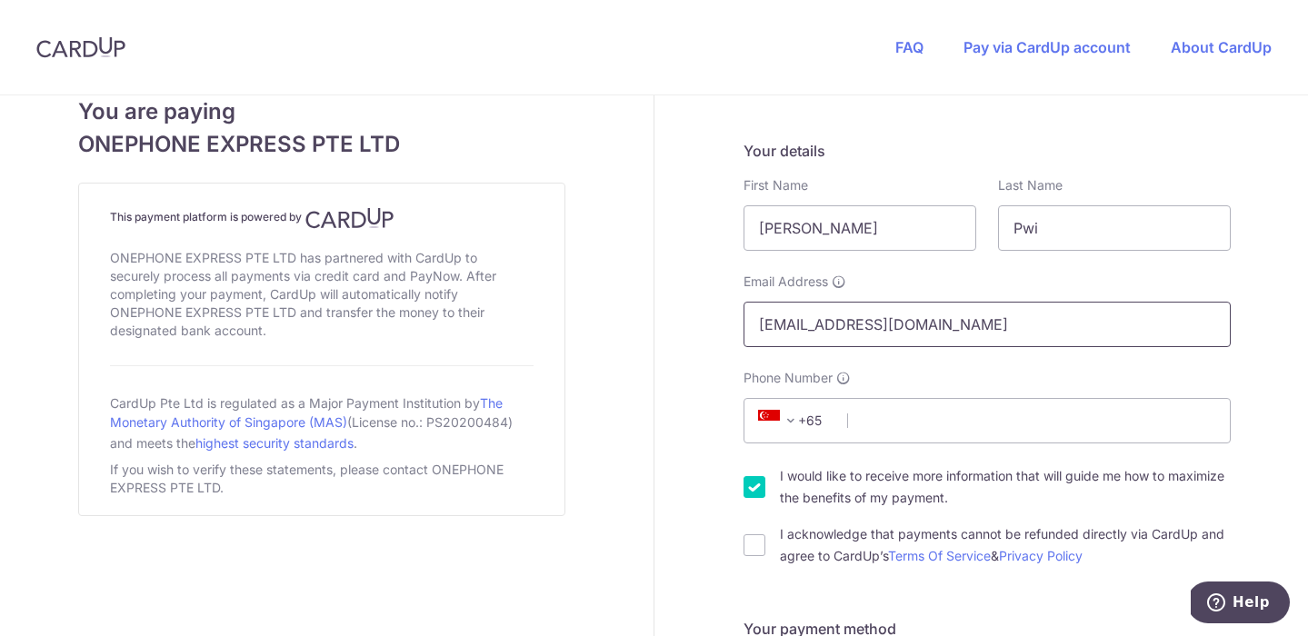
scroll to position [290, 0]
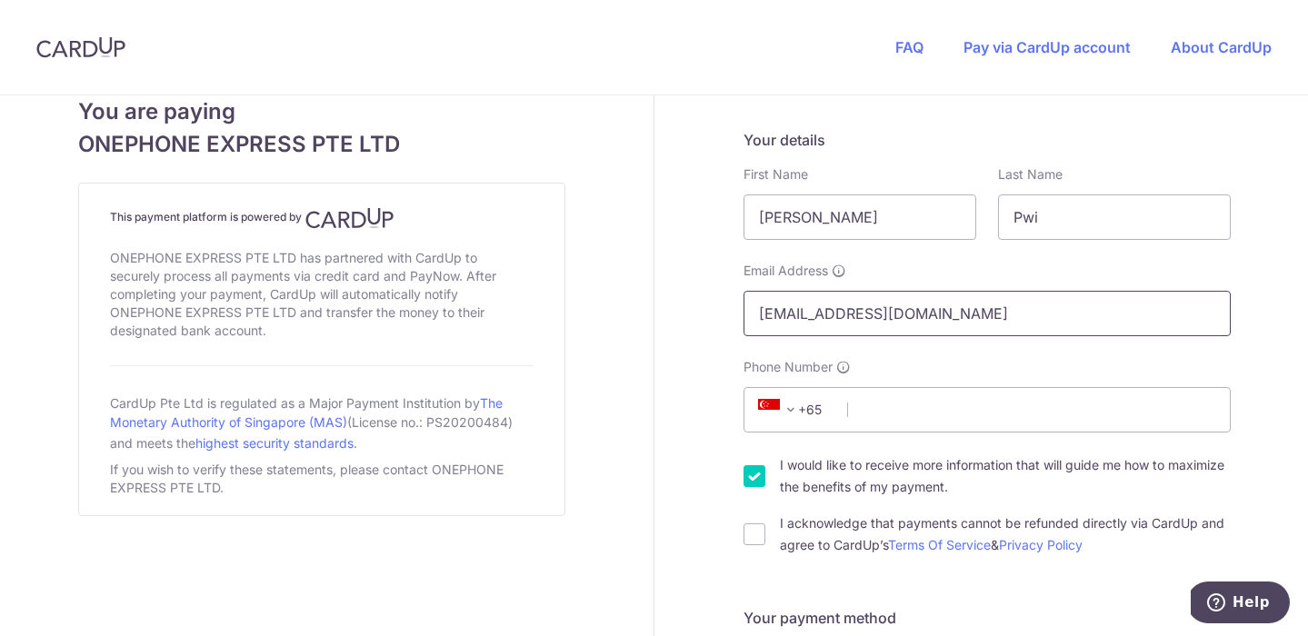
type input "[EMAIL_ADDRESS][DOMAIN_NAME]"
click at [998, 366] on div "Phone Number +376 +971 +93 +1268 +1264 +355 +374 +244 +0 +54 +1684 +43 +61 +297…" at bounding box center [986, 395] width 487 height 75
type input "91991959"
click at [754, 530] on input "I acknowledge that payments cannot be refunded directly via CardUp and agree to…" at bounding box center [754, 534] width 22 height 22
checkbox input "true"
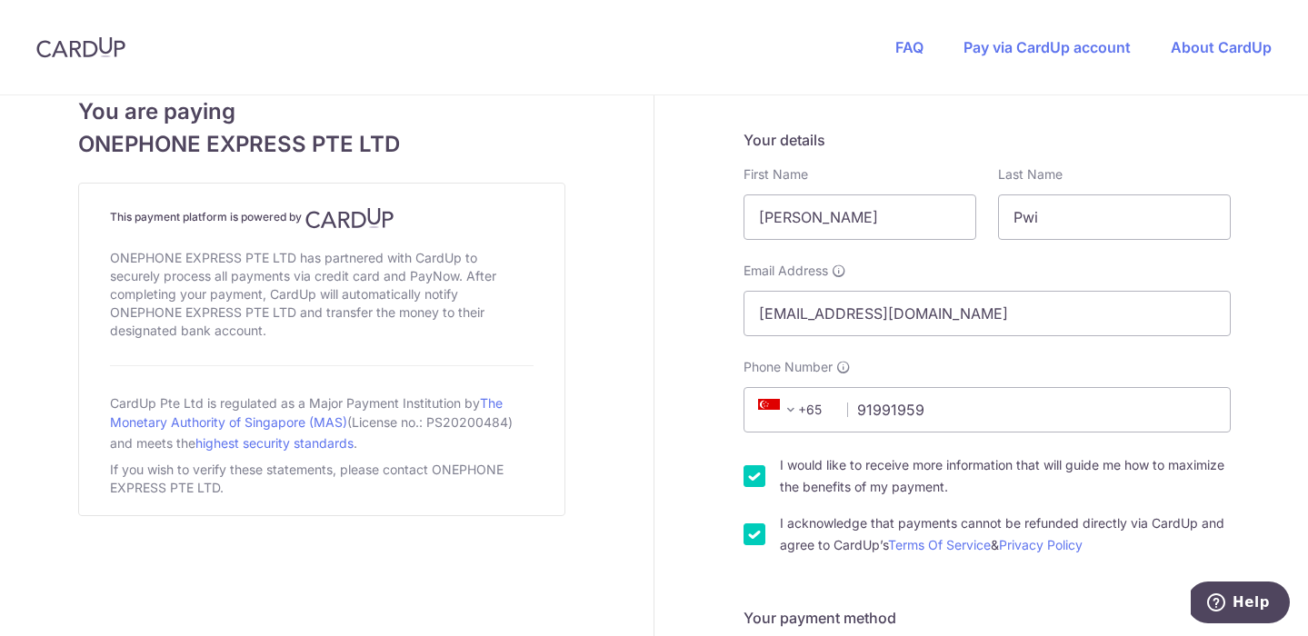
click at [753, 481] on input "I would like to receive more information that will guide me how to maximize the…" at bounding box center [754, 476] width 22 height 22
checkbox input "false"
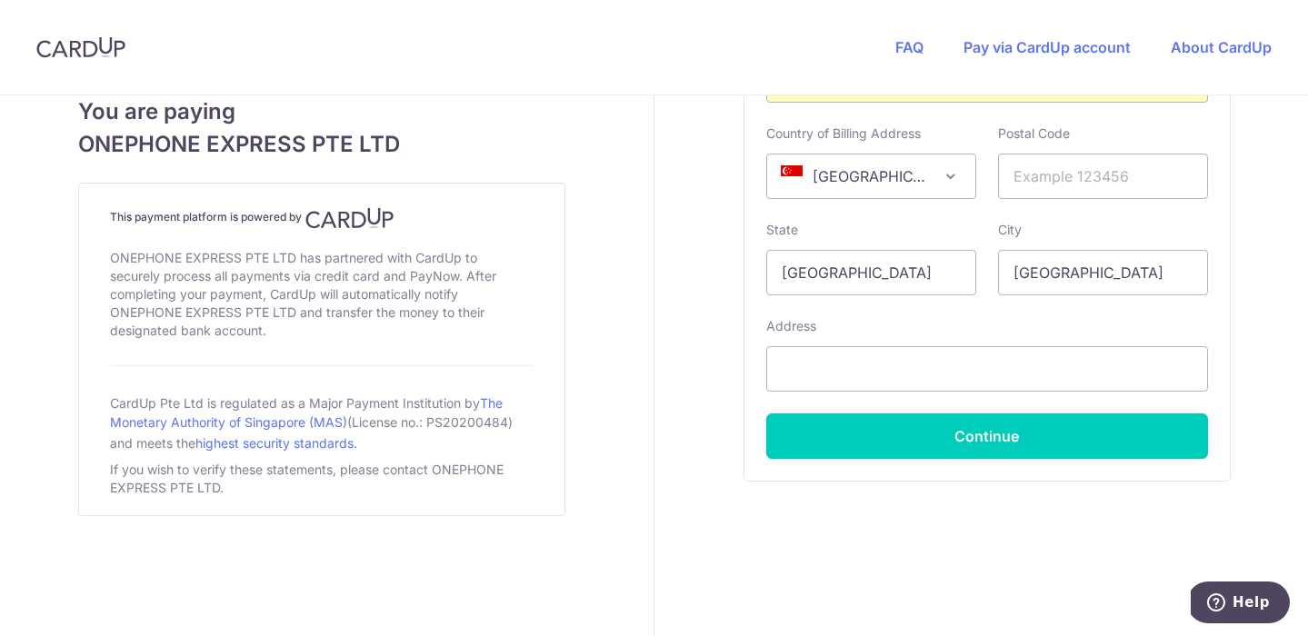
scroll to position [1223, 0]
type input "731183"
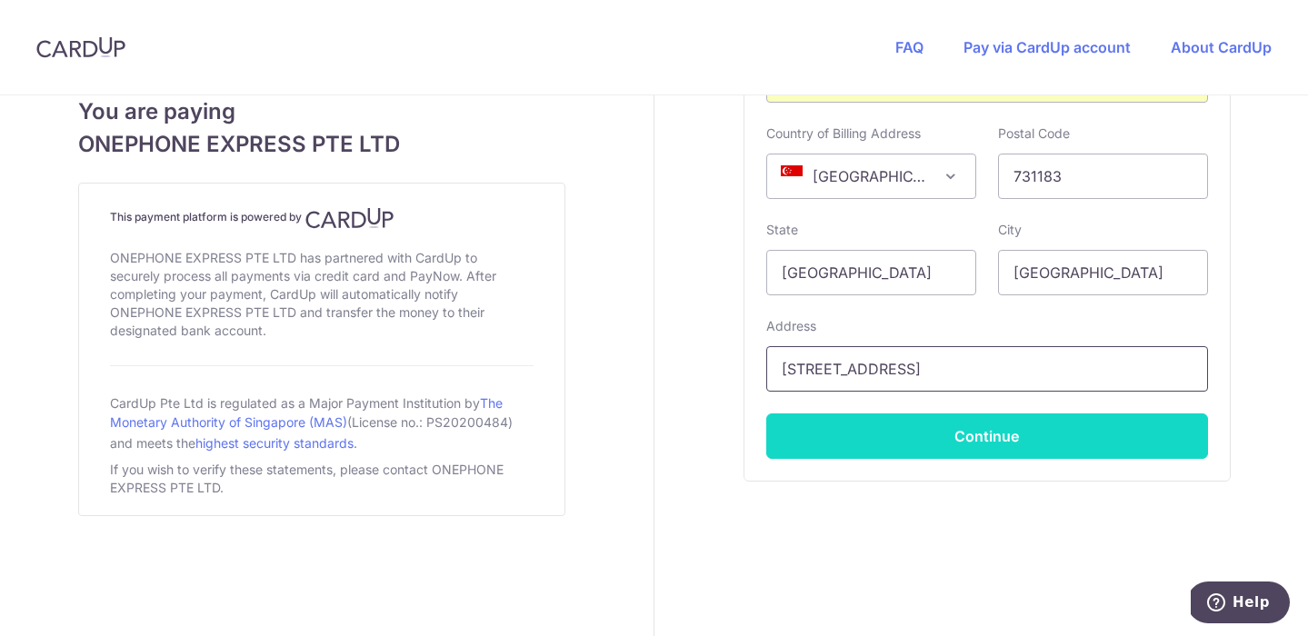
type input "183A Woodlands Street 13, #25-635"
click at [849, 450] on button "Continue" at bounding box center [987, 435] width 442 height 45
type input "**** 9713"
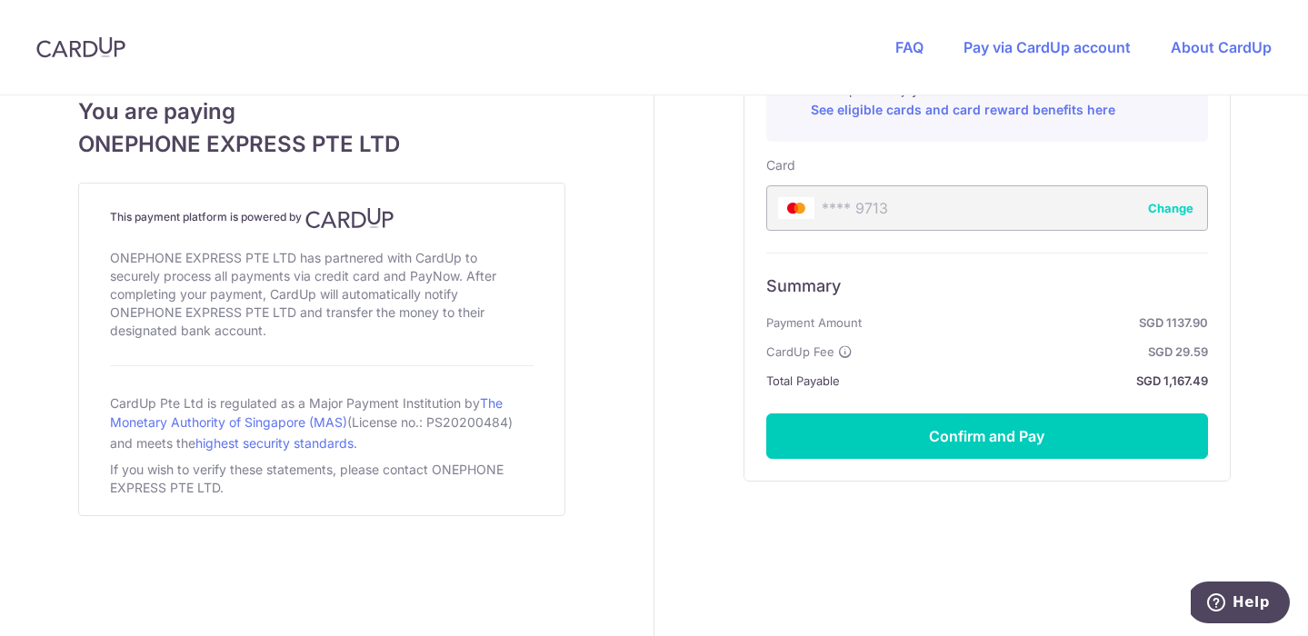
scroll to position [1095, 0]
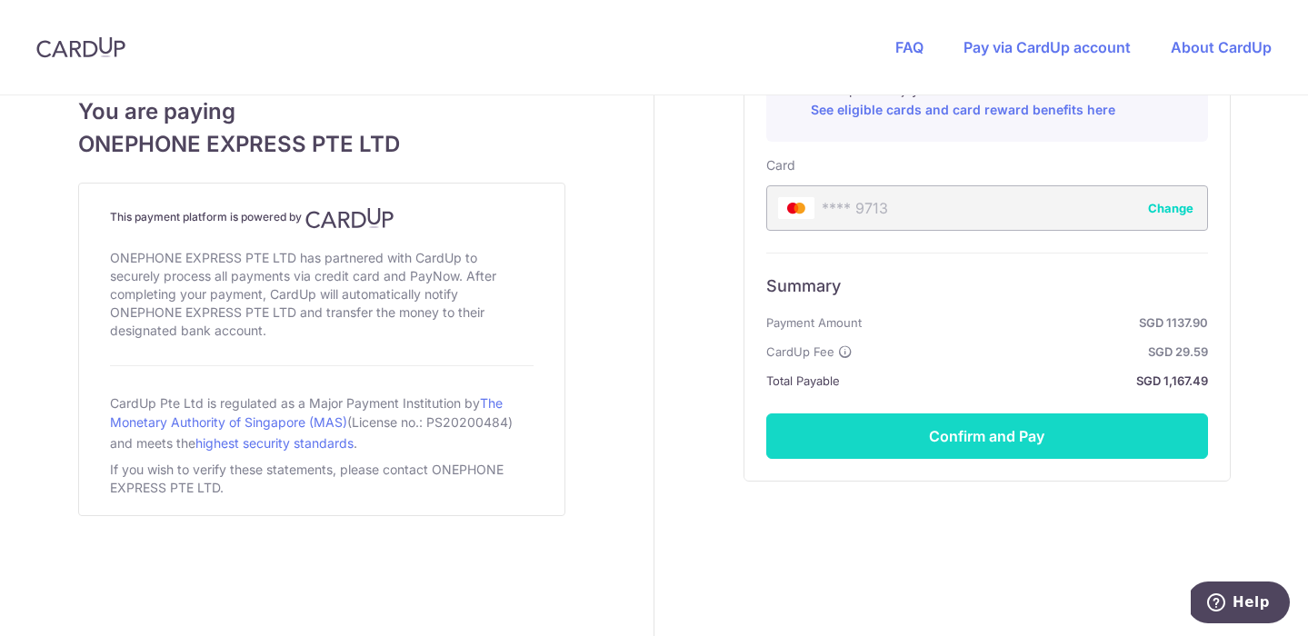
click at [1008, 431] on button "Confirm and Pay" at bounding box center [987, 435] width 442 height 45
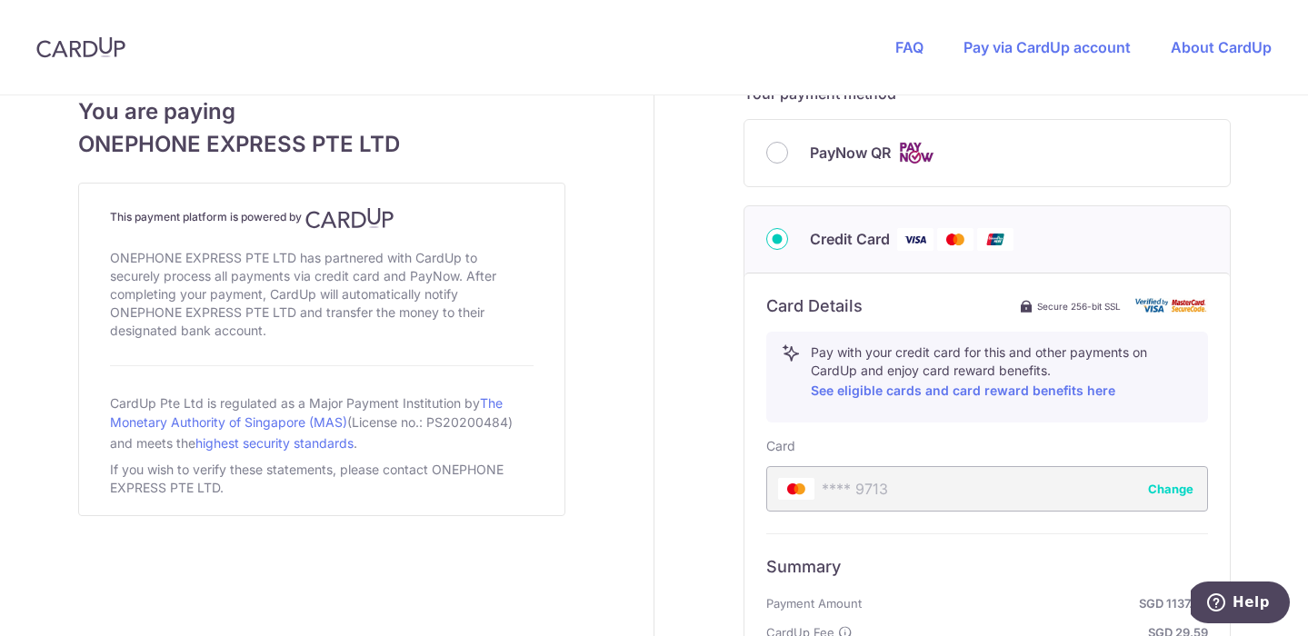
scroll to position [829, 0]
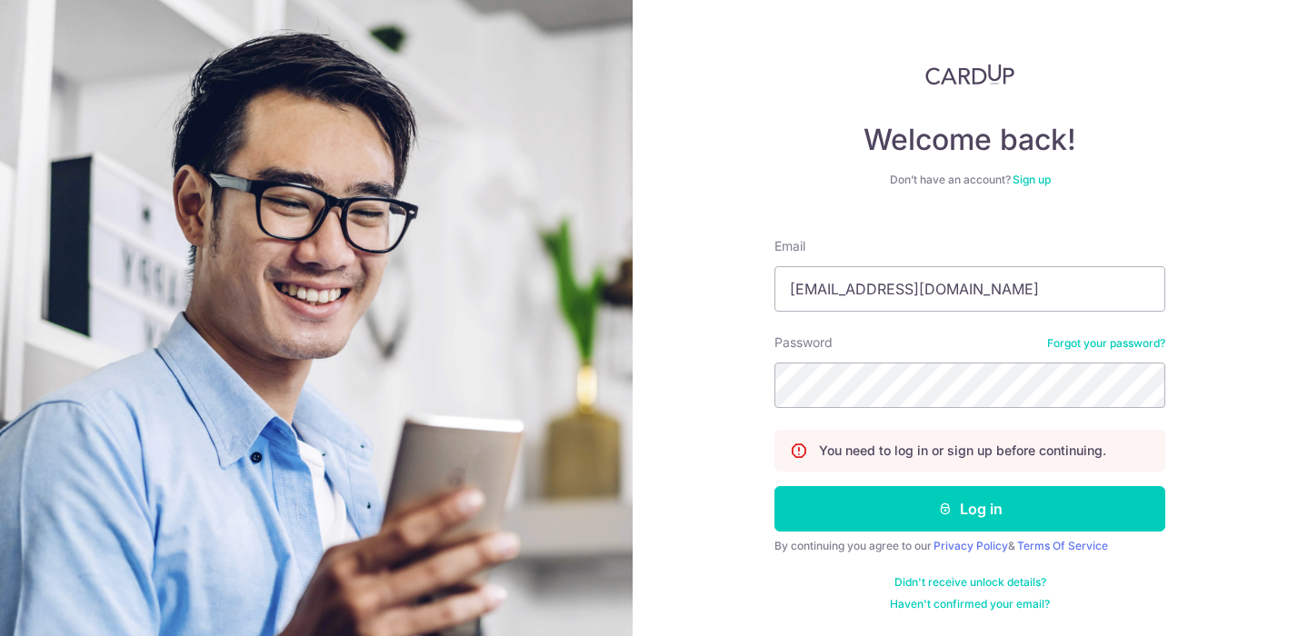
type input "[EMAIL_ADDRESS][DOMAIN_NAME]"
click at [970, 509] on button "Log in" at bounding box center [969, 508] width 391 height 45
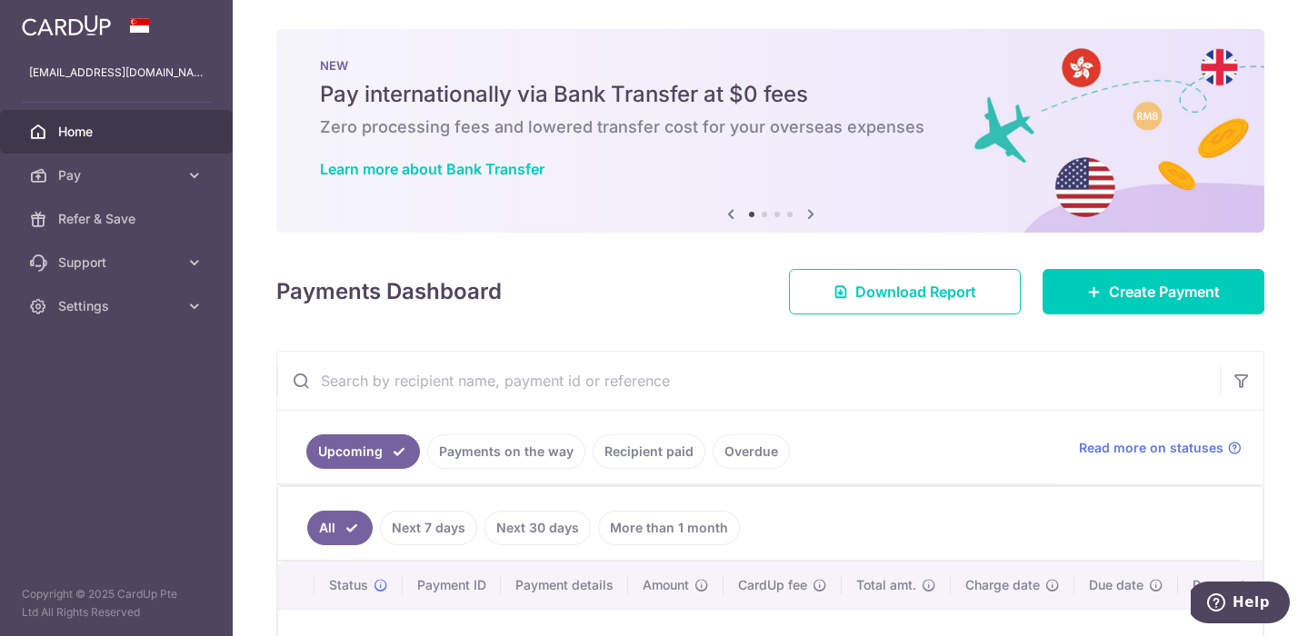
click at [633, 456] on link "Recipient paid" at bounding box center [648, 451] width 113 height 35
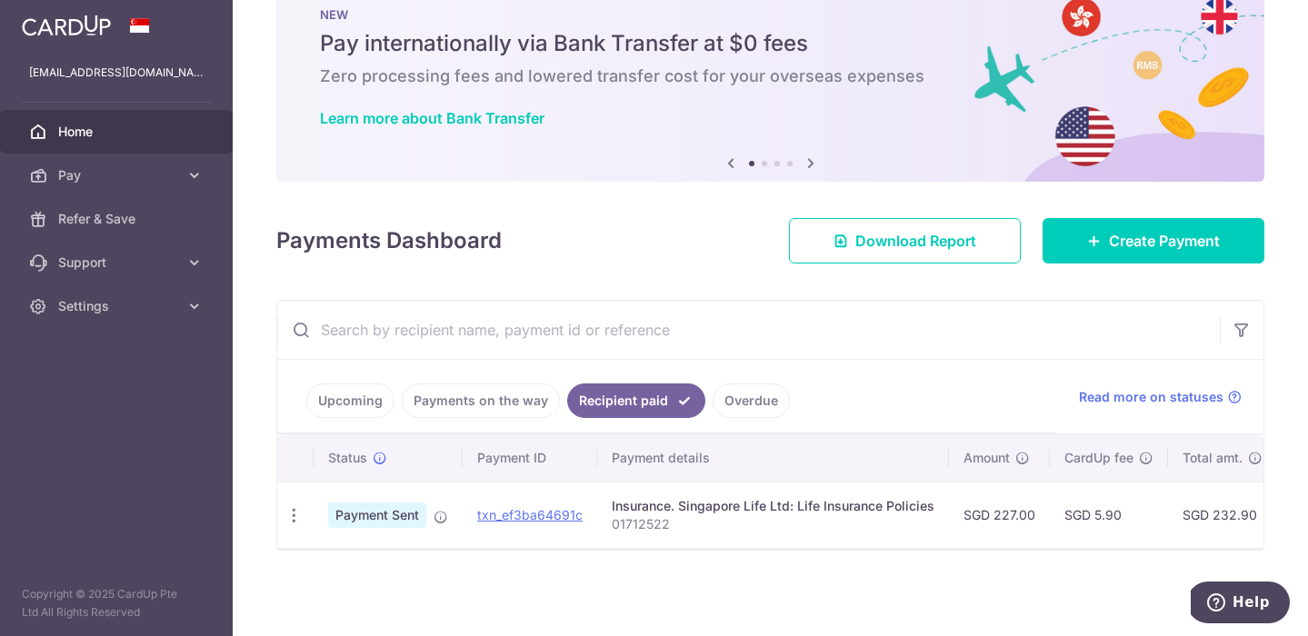
scroll to position [51, 0]
click at [482, 414] on link "Payments on the way" at bounding box center [481, 400] width 158 height 35
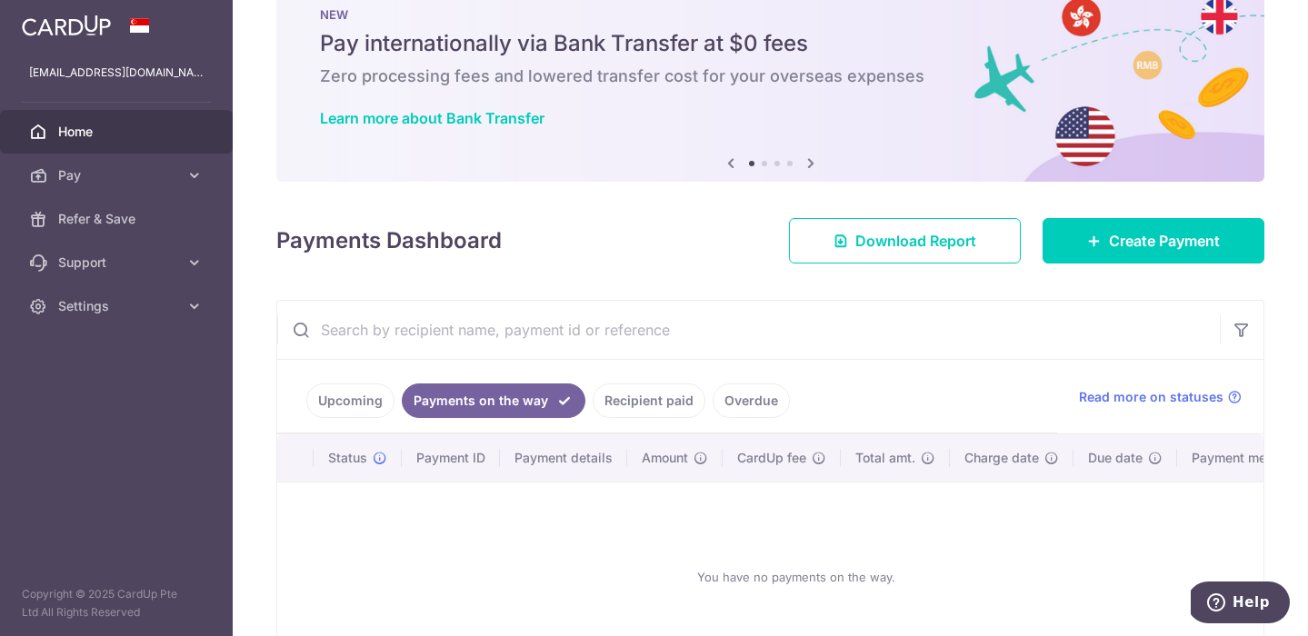
click at [354, 408] on link "Upcoming" at bounding box center [350, 400] width 88 height 35
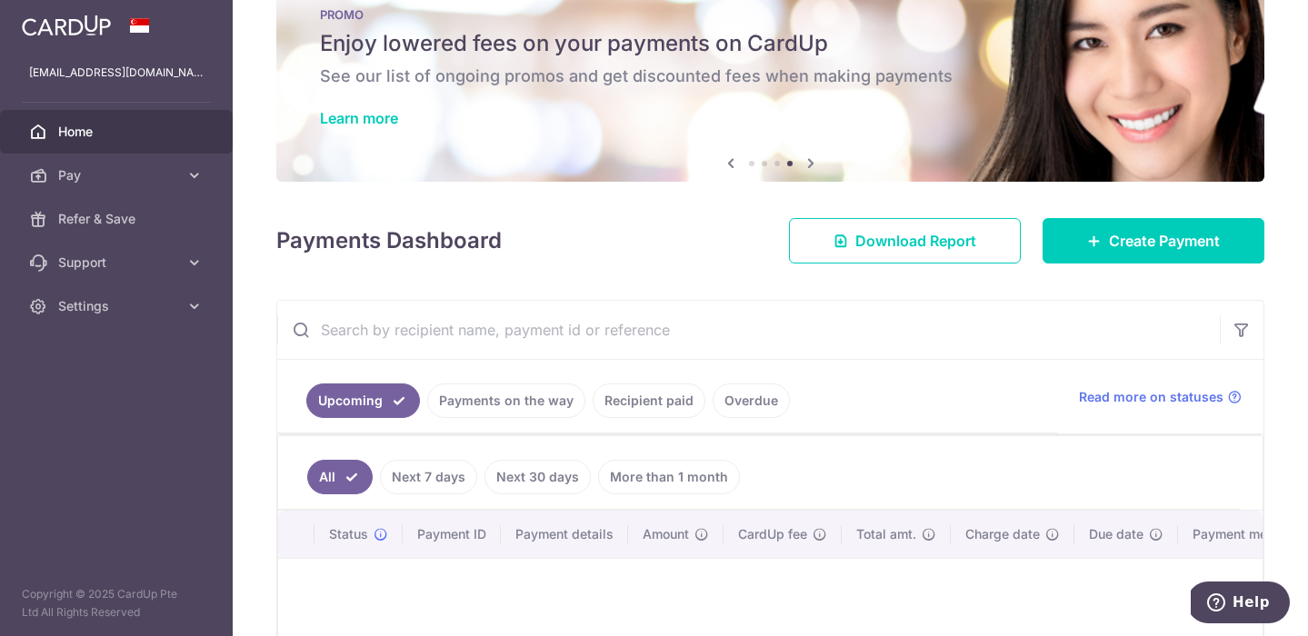
scroll to position [58, 0]
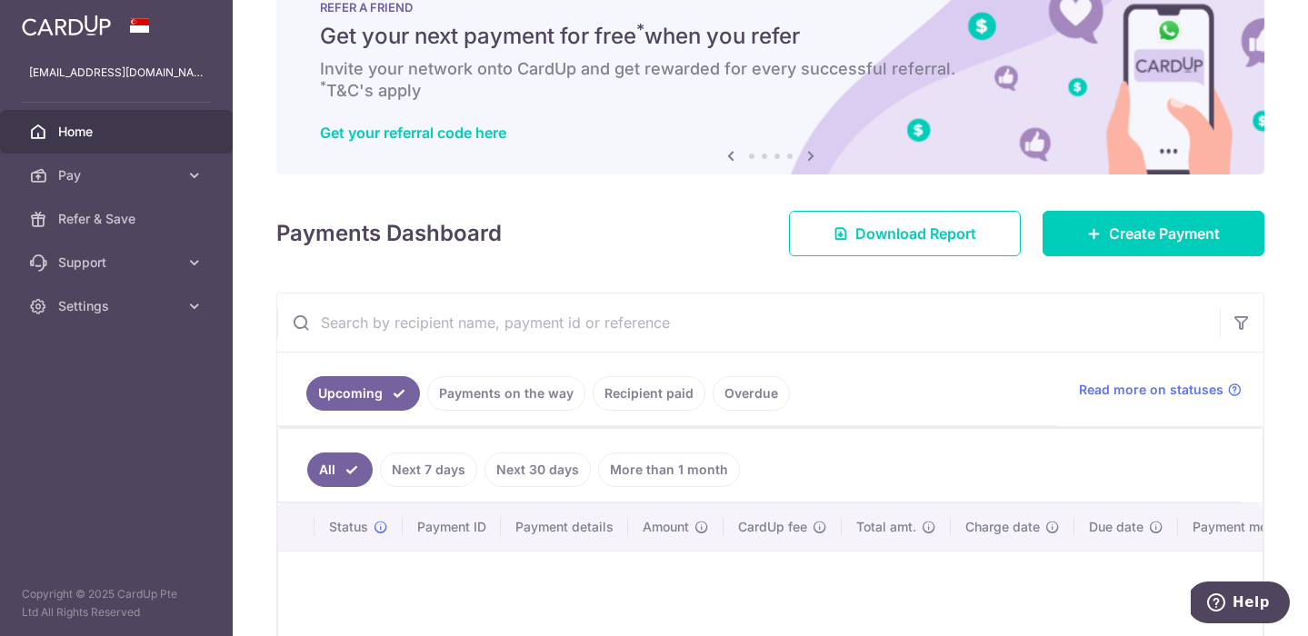
click at [645, 237] on div "Payments Dashboard Download Report Create Payment" at bounding box center [770, 230] width 988 height 53
click at [634, 392] on link "Recipient paid" at bounding box center [648, 393] width 113 height 35
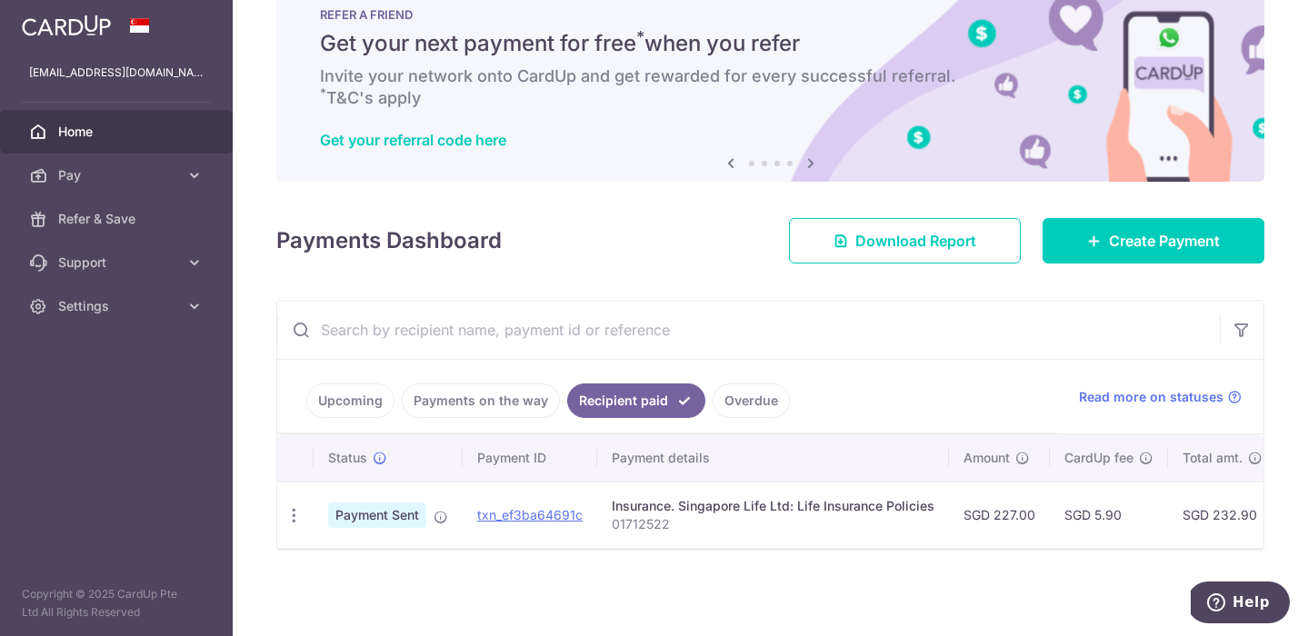
scroll to position [51, 0]
click at [483, 403] on link "Payments on the way" at bounding box center [481, 400] width 158 height 35
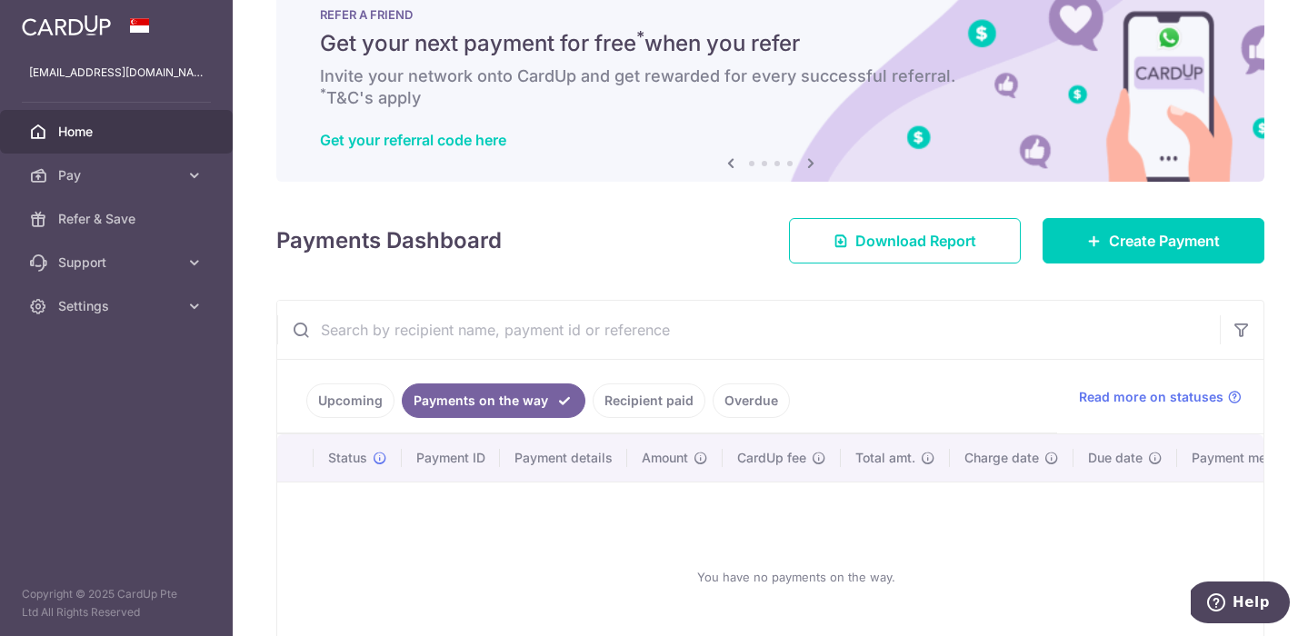
click at [372, 413] on link "Upcoming" at bounding box center [350, 400] width 88 height 35
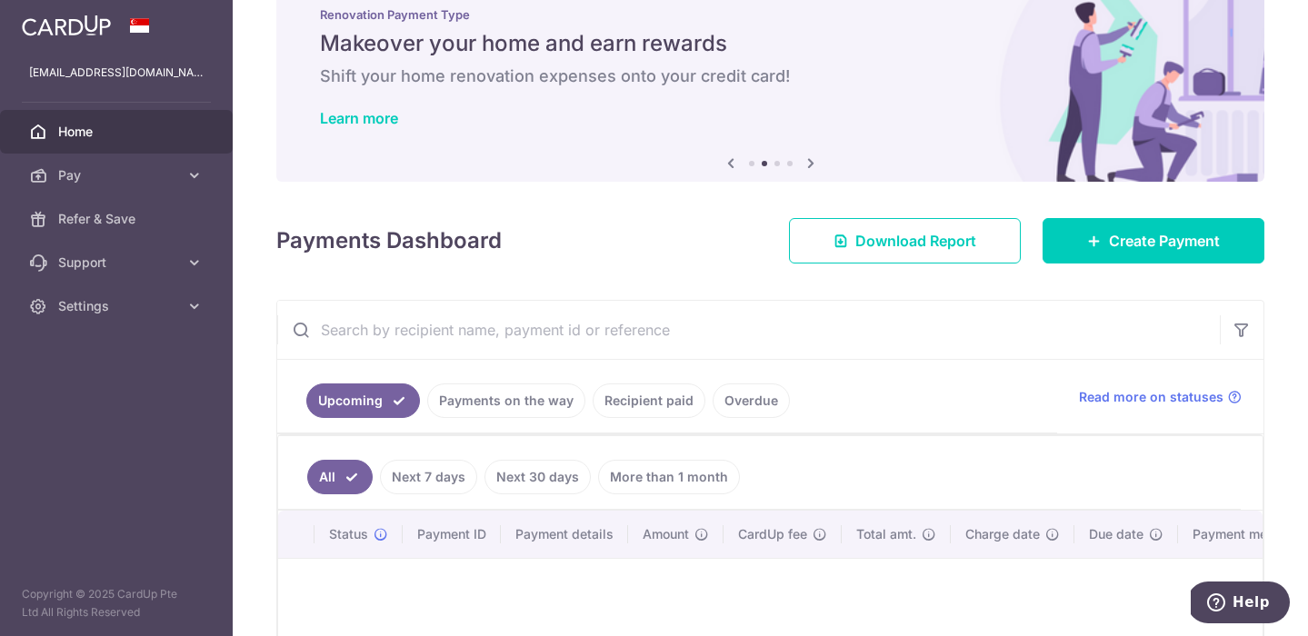
click at [656, 409] on link "Recipient paid" at bounding box center [648, 400] width 113 height 35
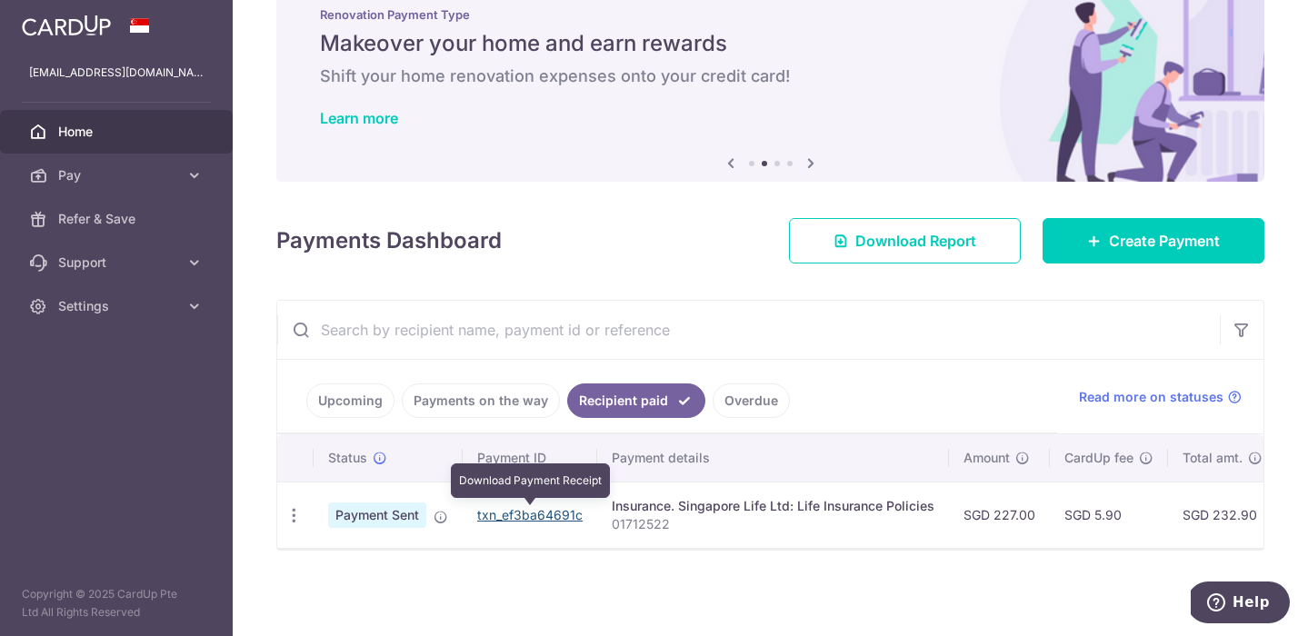
click at [527, 513] on link "txn_ef3ba64691c" at bounding box center [529, 514] width 105 height 15
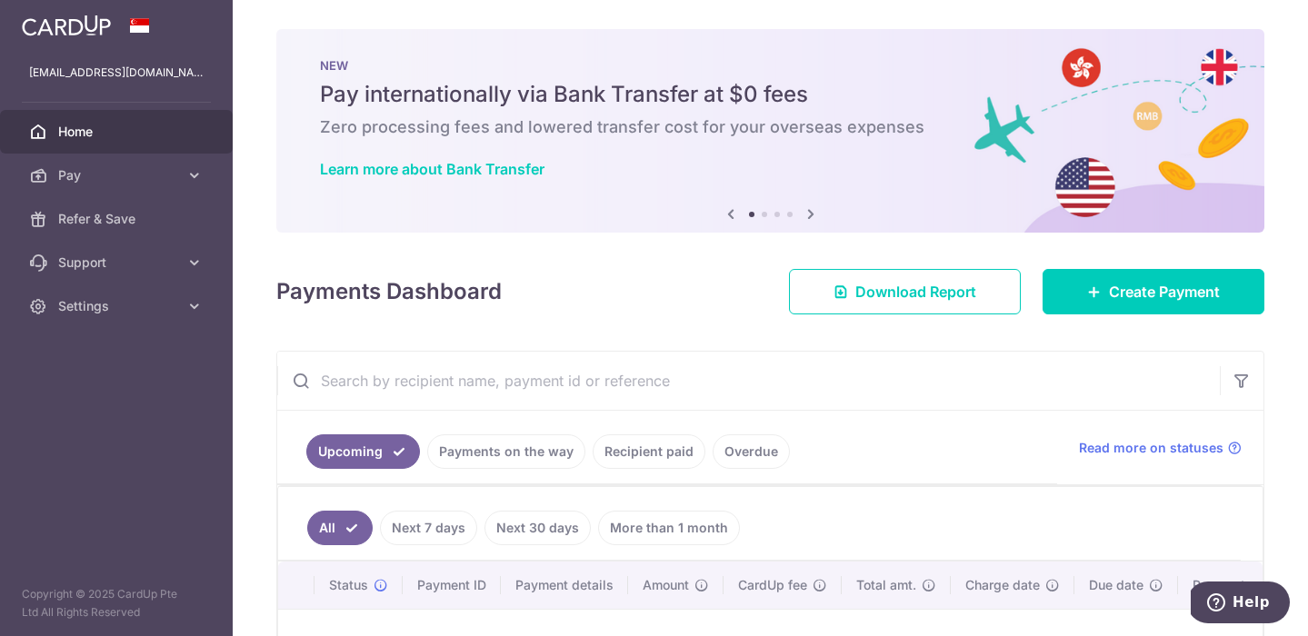
scroll to position [256, 0]
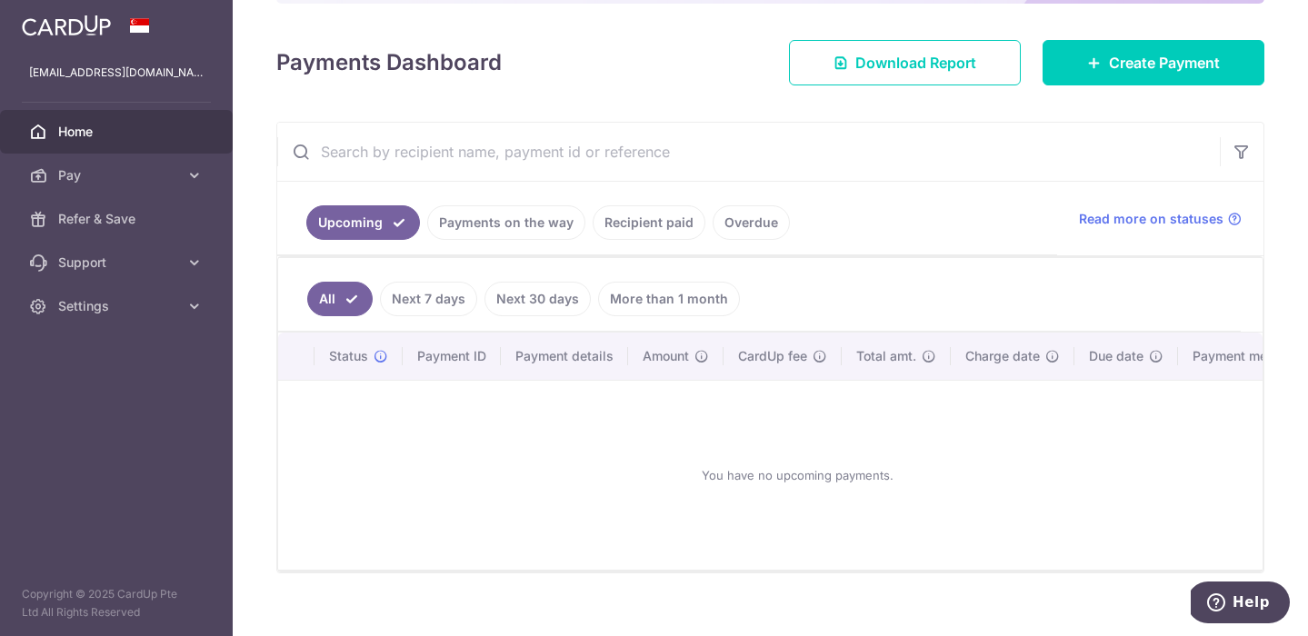
click at [641, 231] on link "Recipient paid" at bounding box center [648, 222] width 113 height 35
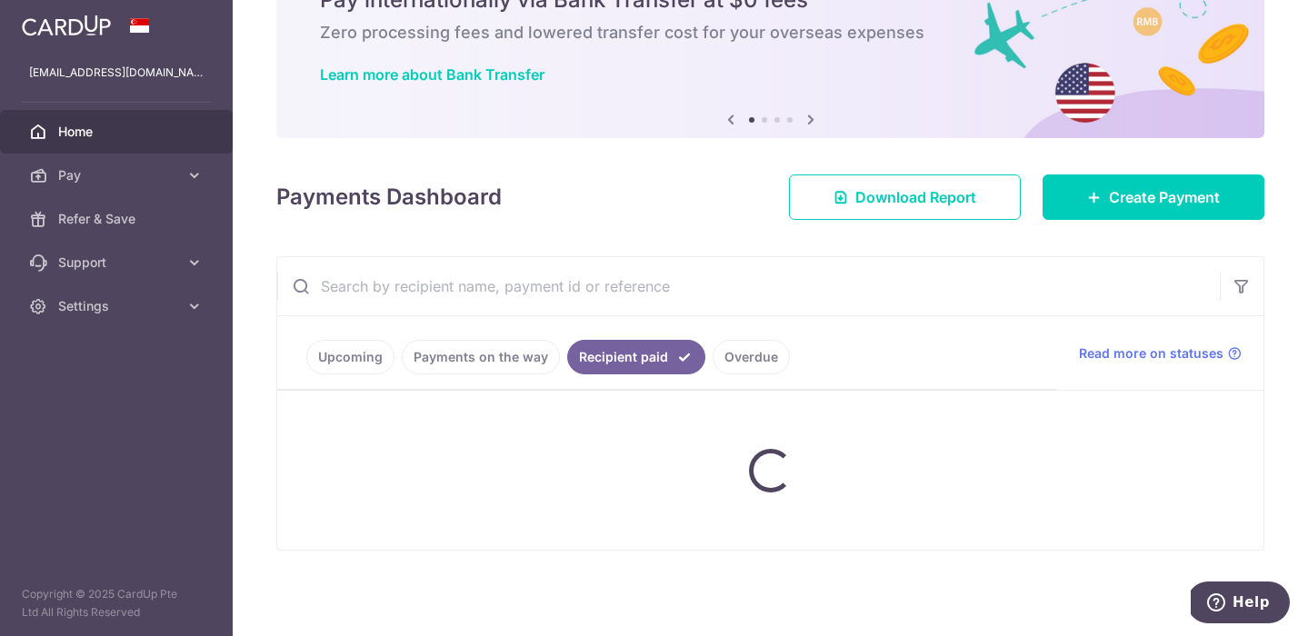
scroll to position [51, 0]
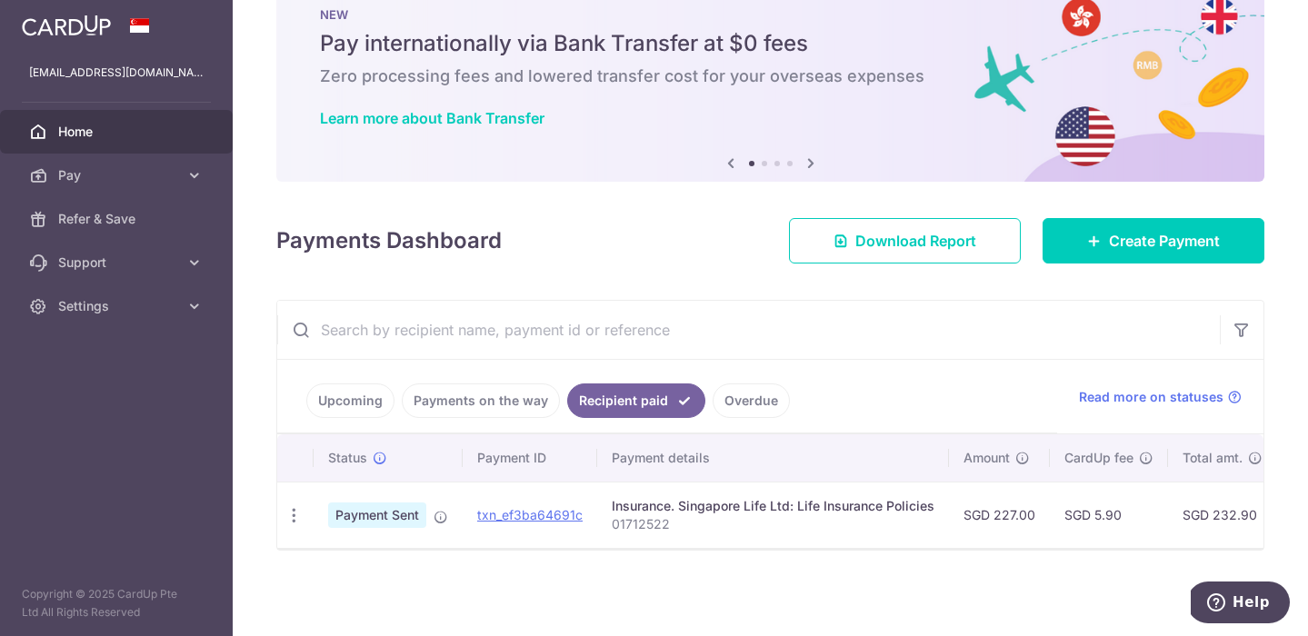
click at [488, 408] on link "Payments on the way" at bounding box center [481, 400] width 158 height 35
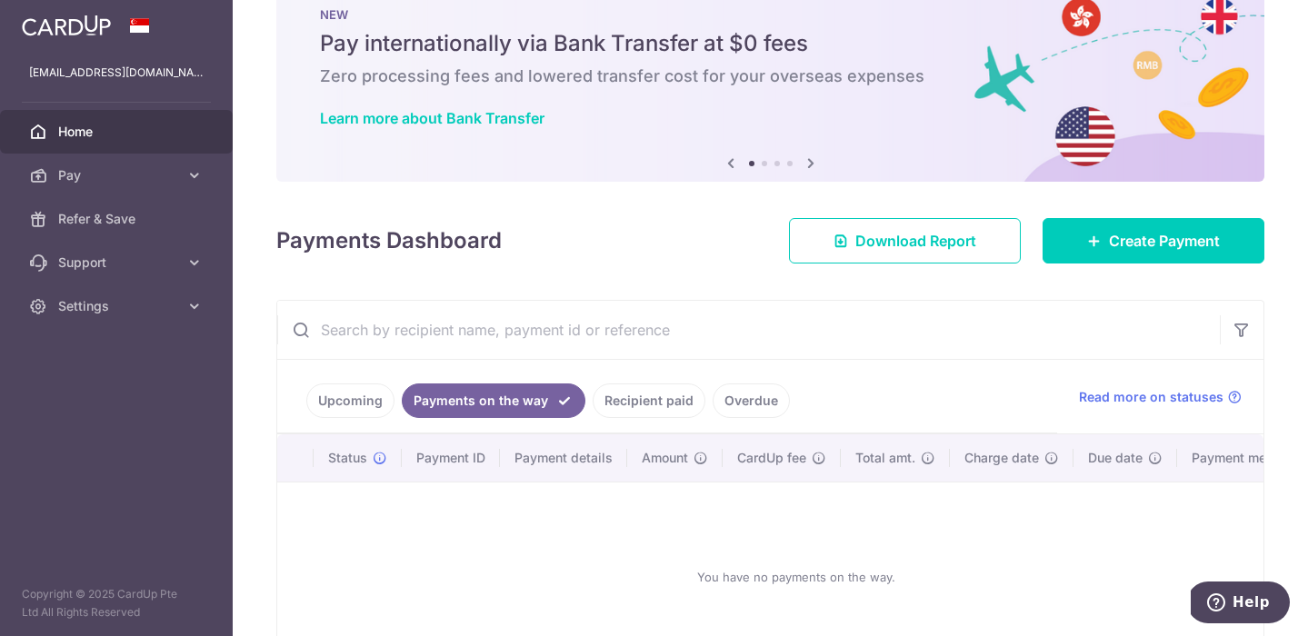
click at [622, 407] on link "Recipient paid" at bounding box center [648, 400] width 113 height 35
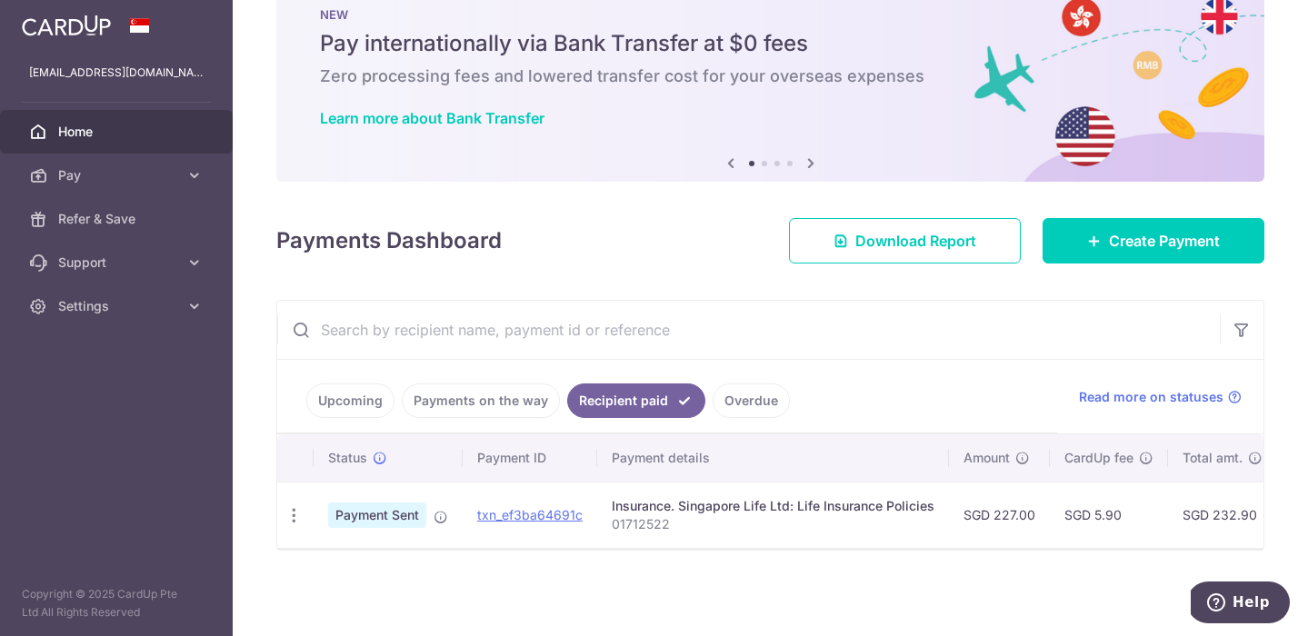
click at [353, 404] on link "Upcoming" at bounding box center [350, 400] width 88 height 35
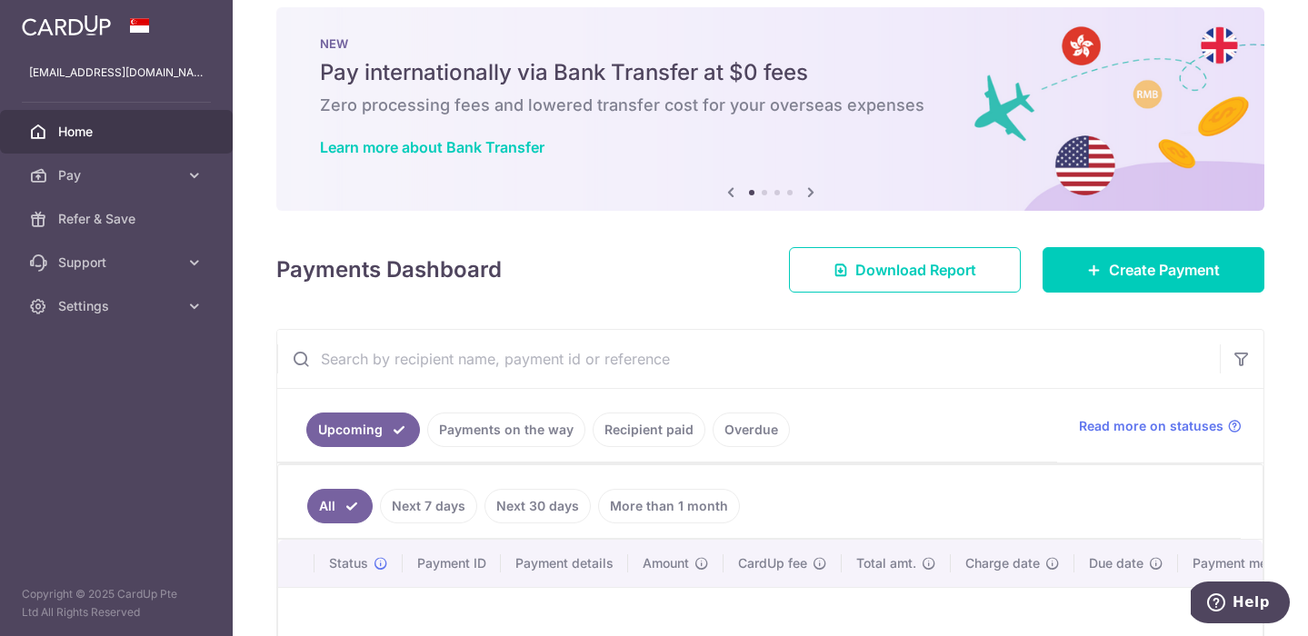
scroll to position [0, 0]
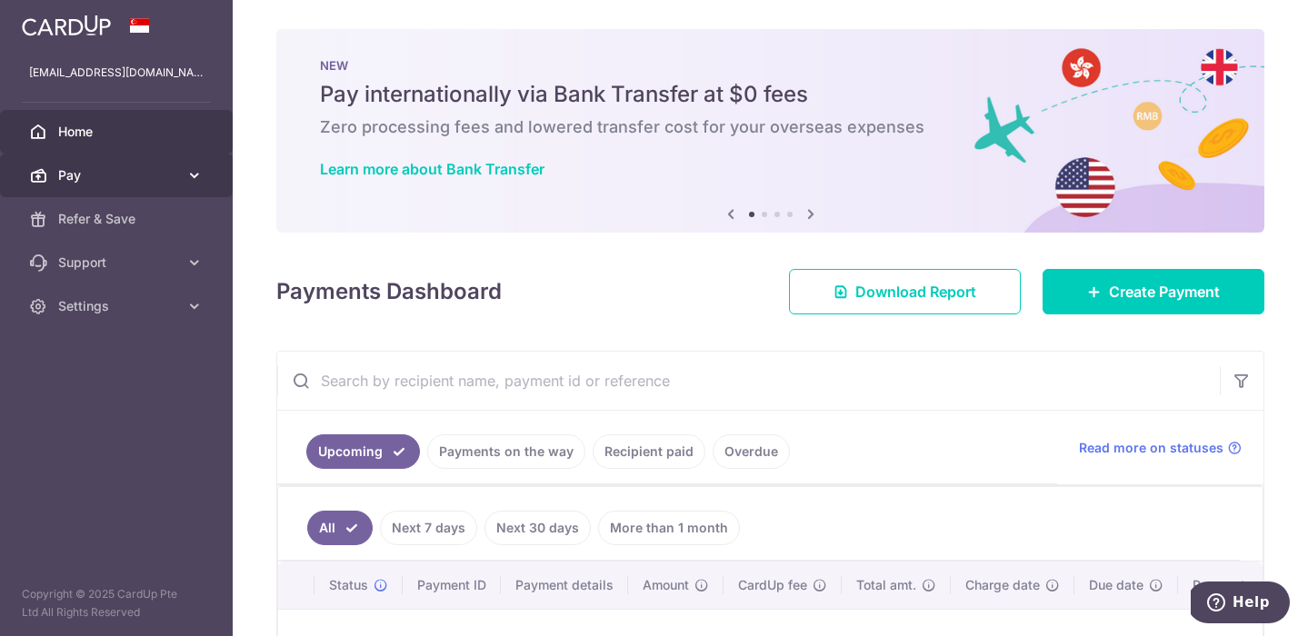
click at [194, 172] on icon at bounding box center [194, 175] width 18 height 18
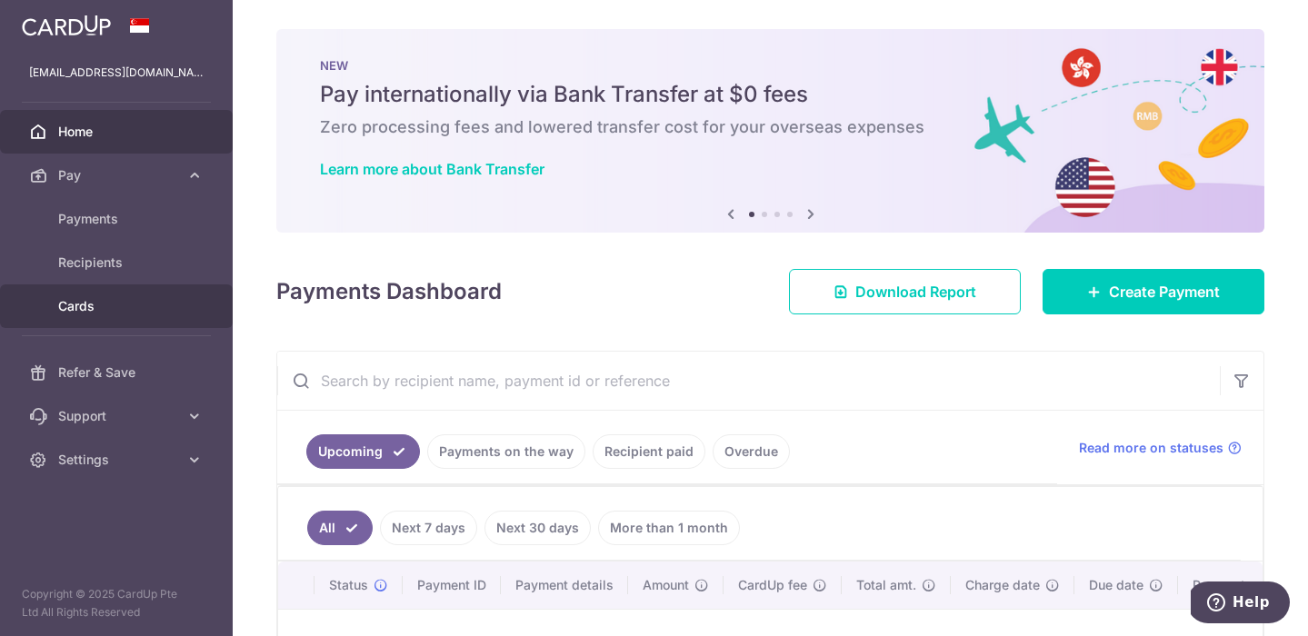
click at [87, 305] on span "Cards" at bounding box center [118, 306] width 120 height 18
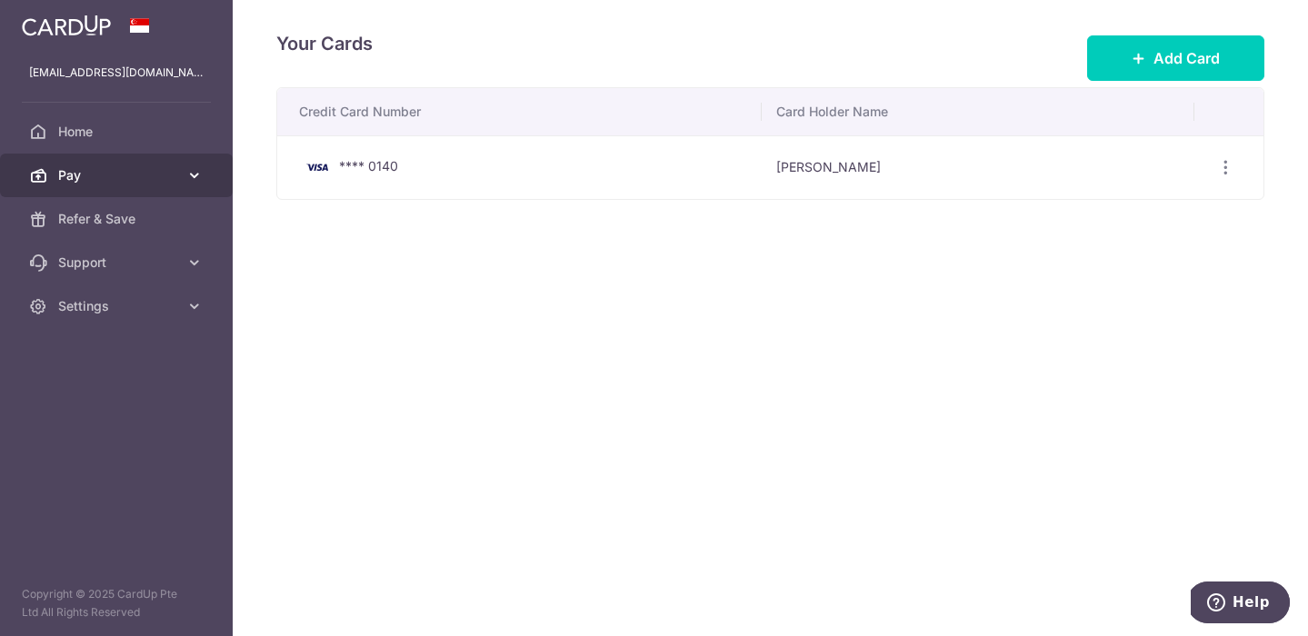
click at [203, 174] on icon at bounding box center [194, 175] width 18 height 18
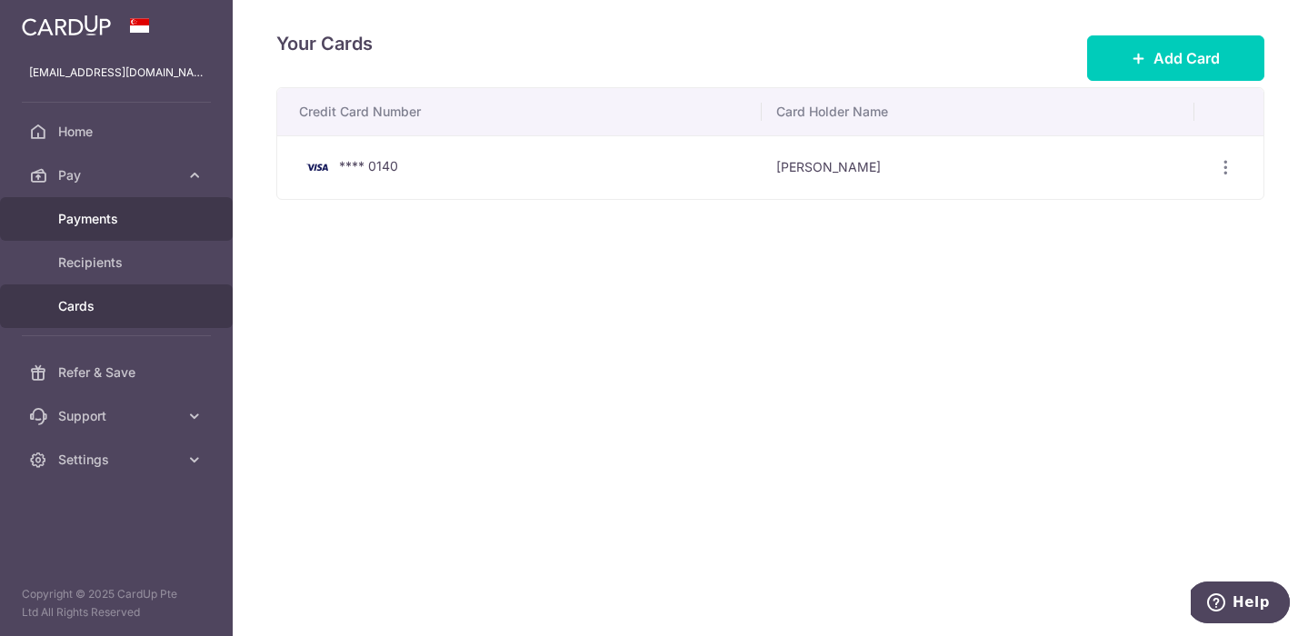
click at [107, 224] on span "Payments" at bounding box center [118, 219] width 120 height 18
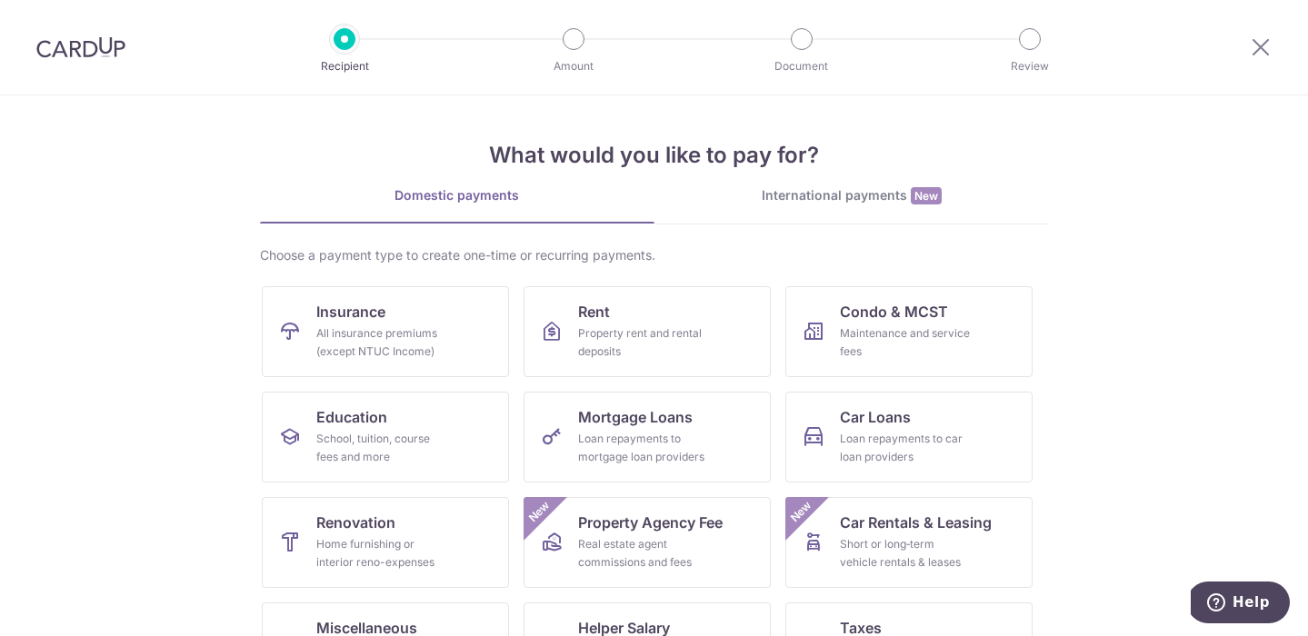
click at [1195, 385] on section "What would you like to pay for? Domestic payments International payments New Ch…" at bounding box center [654, 365] width 1308 height 541
